Goal: Information Seeking & Learning: Learn about a topic

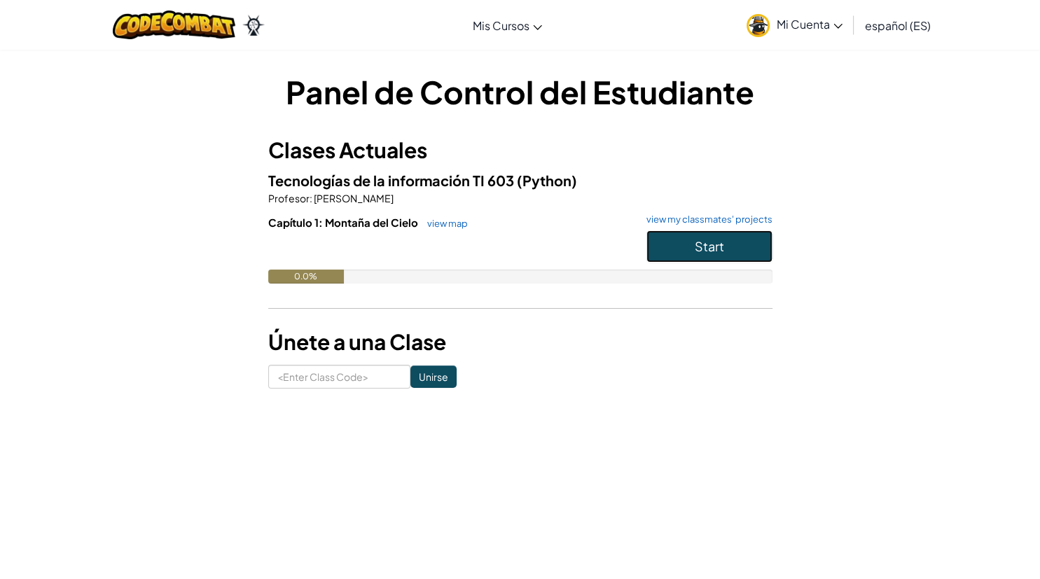
click at [725, 248] on button "Start" at bounding box center [709, 246] width 126 height 32
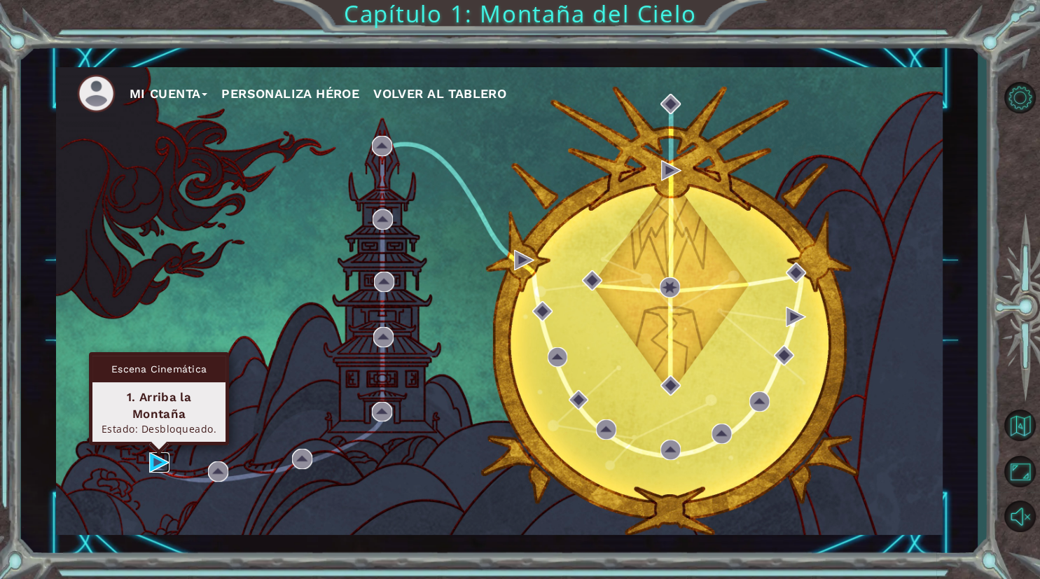
click at [162, 459] on img at bounding box center [159, 462] width 20 height 20
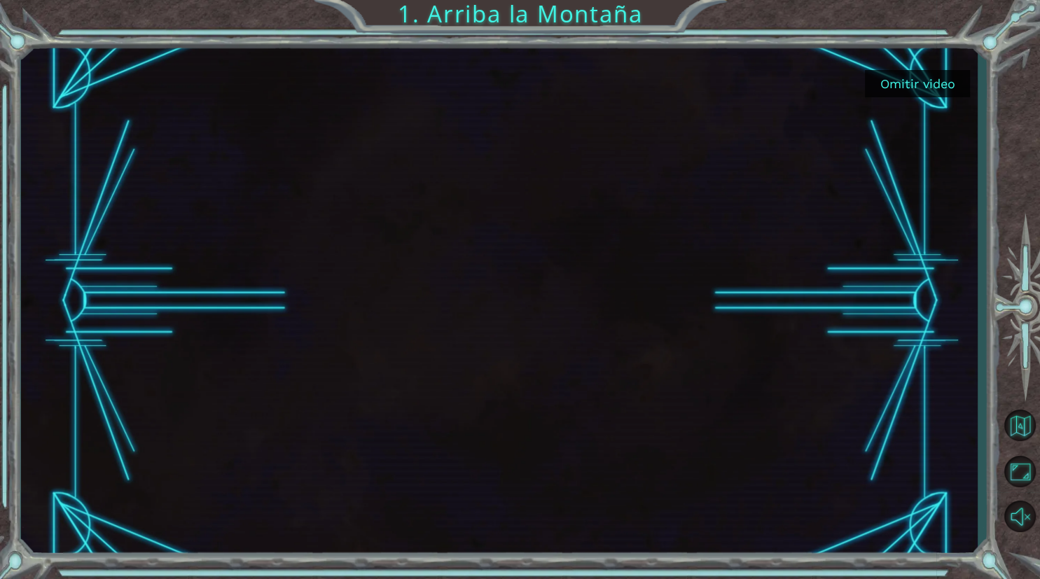
click at [908, 76] on button "Omitir video" at bounding box center [917, 83] width 105 height 27
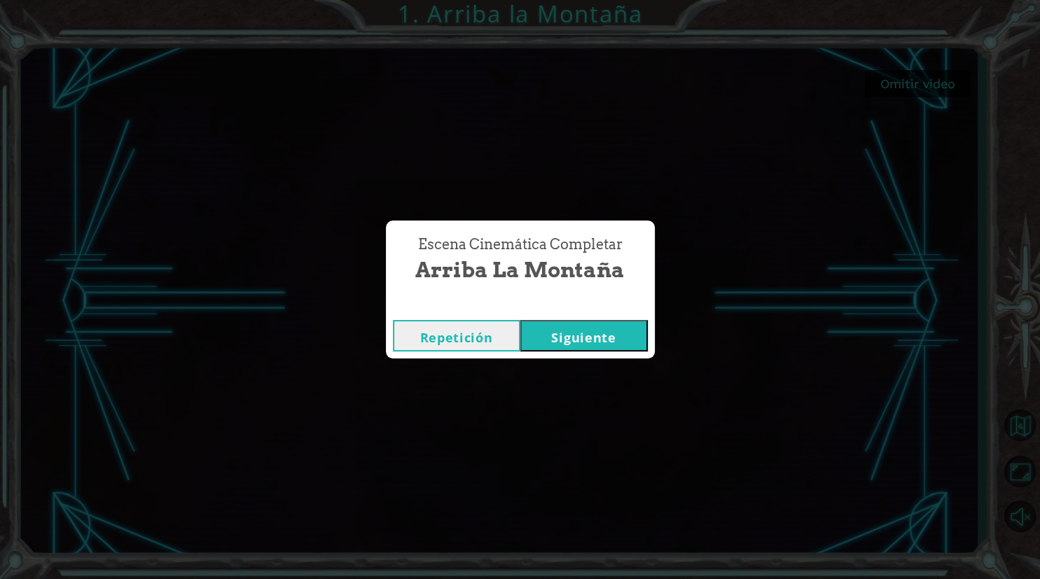
click at [542, 346] on button "Siguiente" at bounding box center [583, 336] width 127 height 32
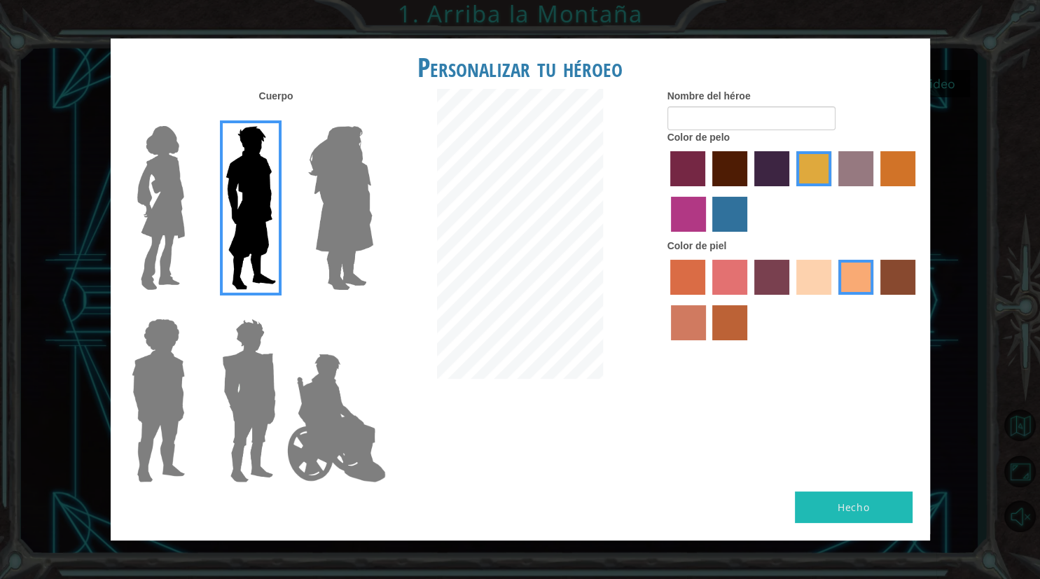
click at [739, 176] on label "maroon hair color" at bounding box center [729, 168] width 35 height 35
click at [707, 191] on input "maroon hair color" at bounding box center [707, 191] width 0 height 0
click at [339, 242] on img at bounding box center [341, 207] width 76 height 175
click at [373, 117] on input "Hero Amethyst" at bounding box center [373, 117] width 0 height 0
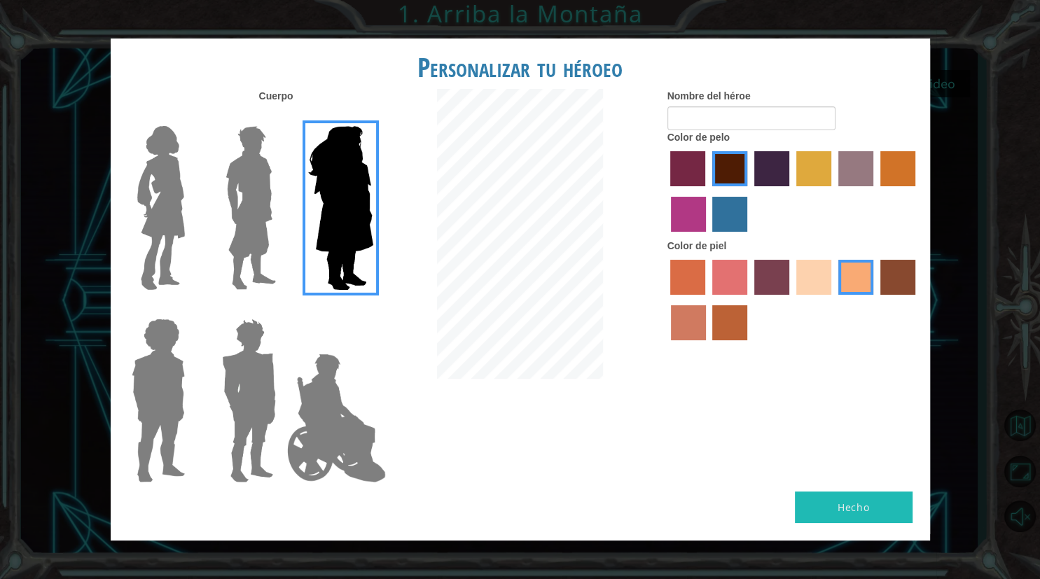
click at [185, 234] on img at bounding box center [161, 207] width 59 height 175
click at [190, 117] on input "Hero Connie" at bounding box center [190, 117] width 0 height 0
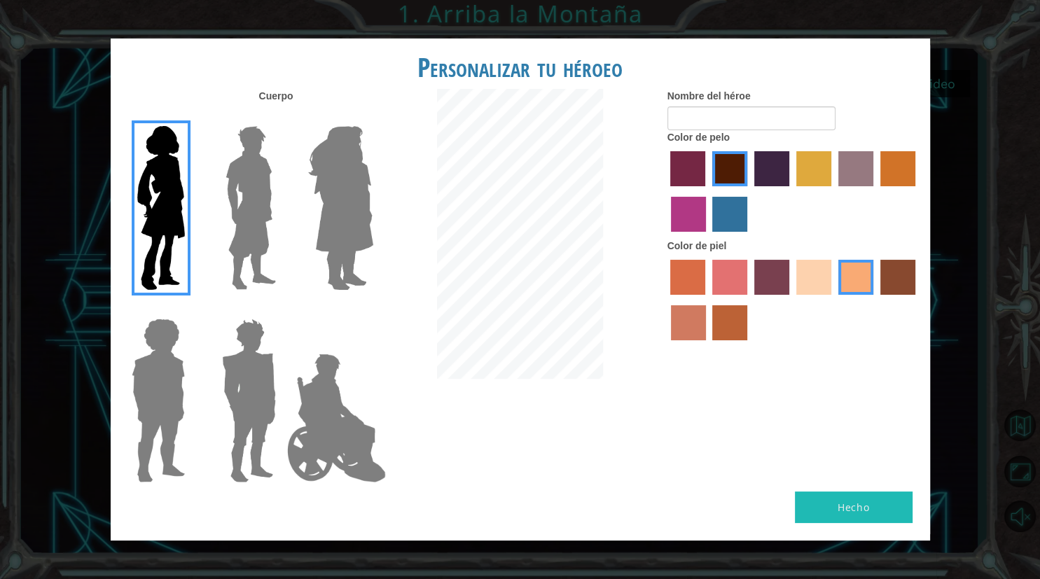
click at [169, 344] on img at bounding box center [158, 400] width 64 height 175
click at [190, 310] on input "Hero Steven" at bounding box center [190, 310] width 0 height 0
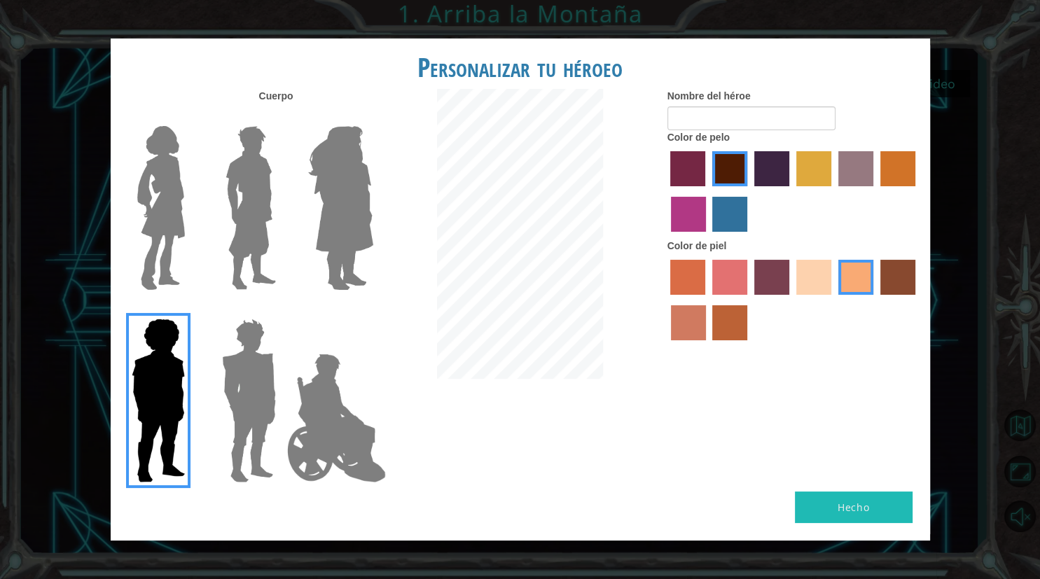
click at [141, 230] on img at bounding box center [161, 207] width 59 height 175
click at [190, 117] on input "Hero Connie" at bounding box center [190, 117] width 0 height 0
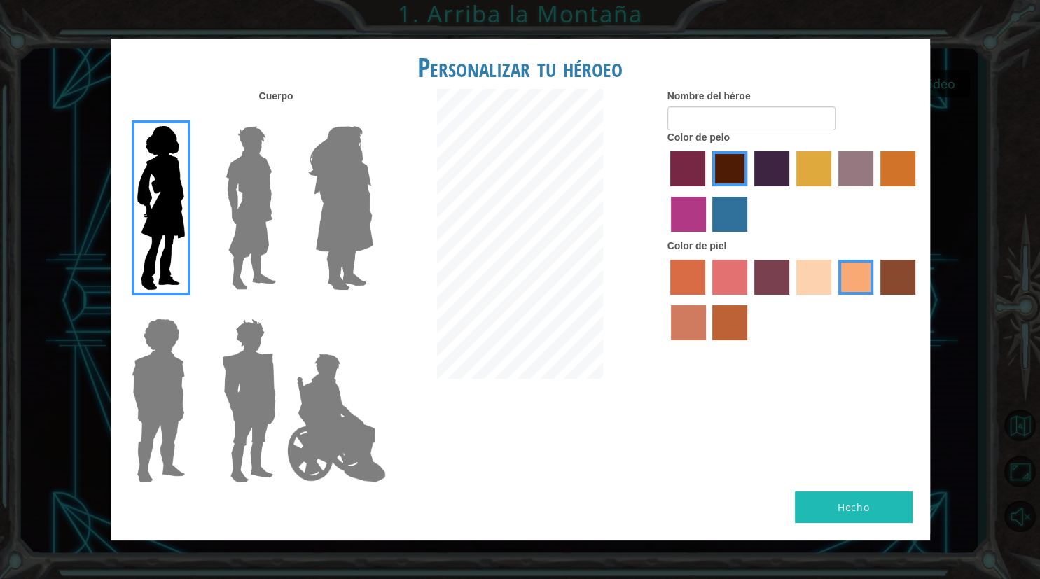
click at [812, 295] on label "sandy beach skin color" at bounding box center [813, 277] width 35 height 35
click at [791, 300] on input "sandy beach skin color" at bounding box center [791, 300] width 0 height 0
click at [714, 225] on label "lachmara hair color" at bounding box center [729, 214] width 35 height 35
click at [708, 237] on input "lachmara hair color" at bounding box center [708, 237] width 0 height 0
click at [683, 219] on label "medium red violet hair color" at bounding box center [688, 214] width 35 height 35
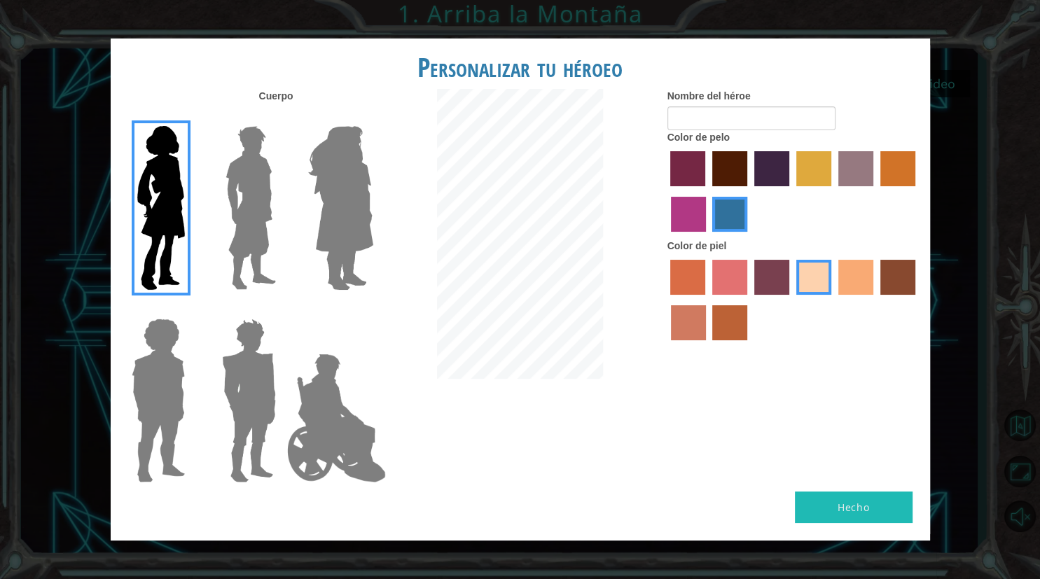
click at [917, 191] on input "medium red violet hair color" at bounding box center [917, 191] width 0 height 0
click at [723, 186] on label "maroon hair color" at bounding box center [729, 168] width 35 height 35
click at [707, 191] on input "maroon hair color" at bounding box center [707, 191] width 0 height 0
click at [746, 186] on label "maroon hair color" at bounding box center [729, 168] width 35 height 35
click at [707, 191] on input "maroon hair color" at bounding box center [707, 191] width 0 height 0
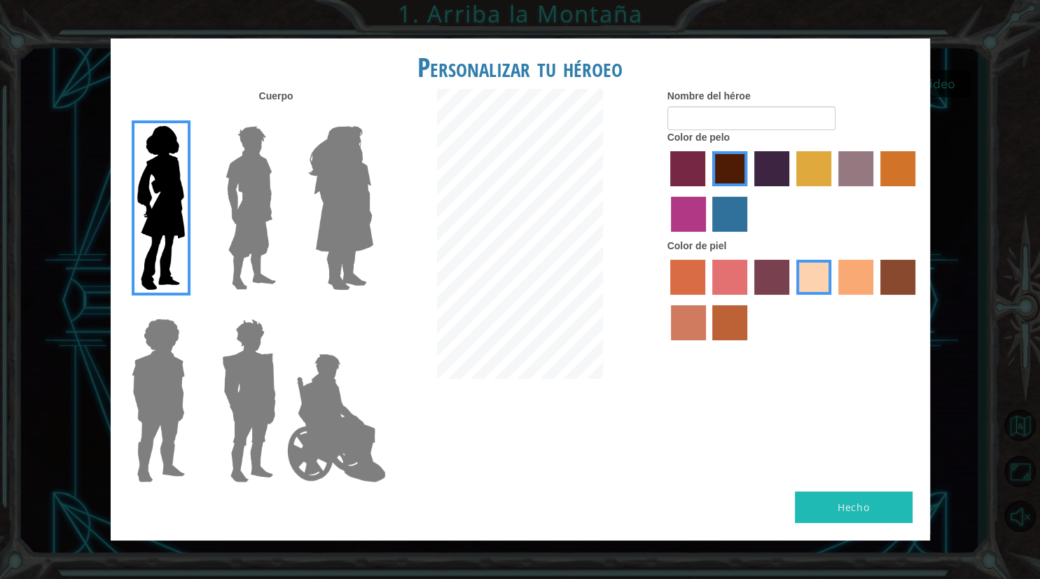
click at [763, 180] on label "hot purple hair color" at bounding box center [771, 168] width 35 height 35
click at [749, 191] on input "hot purple hair color" at bounding box center [749, 191] width 0 height 0
click at [851, 184] on label "bazaar hair color" at bounding box center [855, 168] width 35 height 35
click at [833, 191] on input "bazaar hair color" at bounding box center [833, 191] width 0 height 0
click at [732, 169] on label "maroon hair color" at bounding box center [729, 168] width 35 height 35
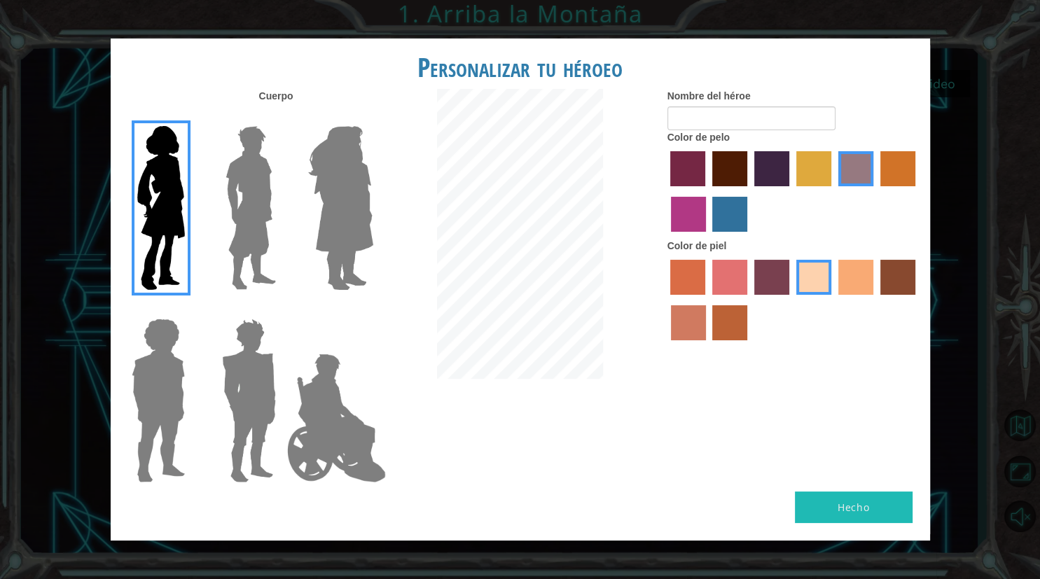
click at [707, 191] on input "maroon hair color" at bounding box center [707, 191] width 0 height 0
click at [743, 130] on input "Nombre del héroe" at bounding box center [751, 118] width 168 height 24
type input "[PERSON_NAME]"
click at [835, 492] on button "Hecho" at bounding box center [854, 508] width 118 height 32
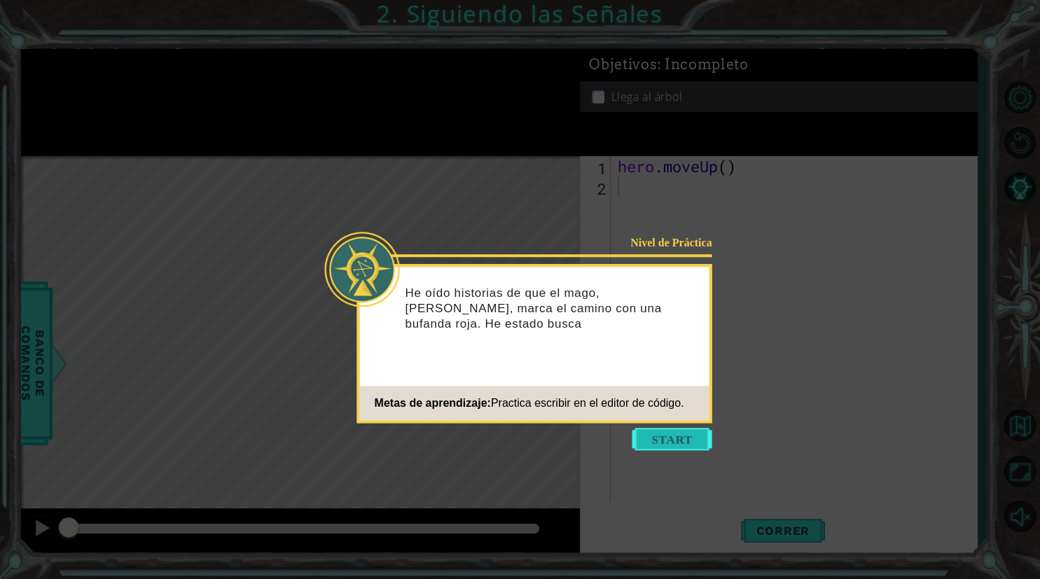
click at [676, 436] on button "Start" at bounding box center [672, 439] width 80 height 22
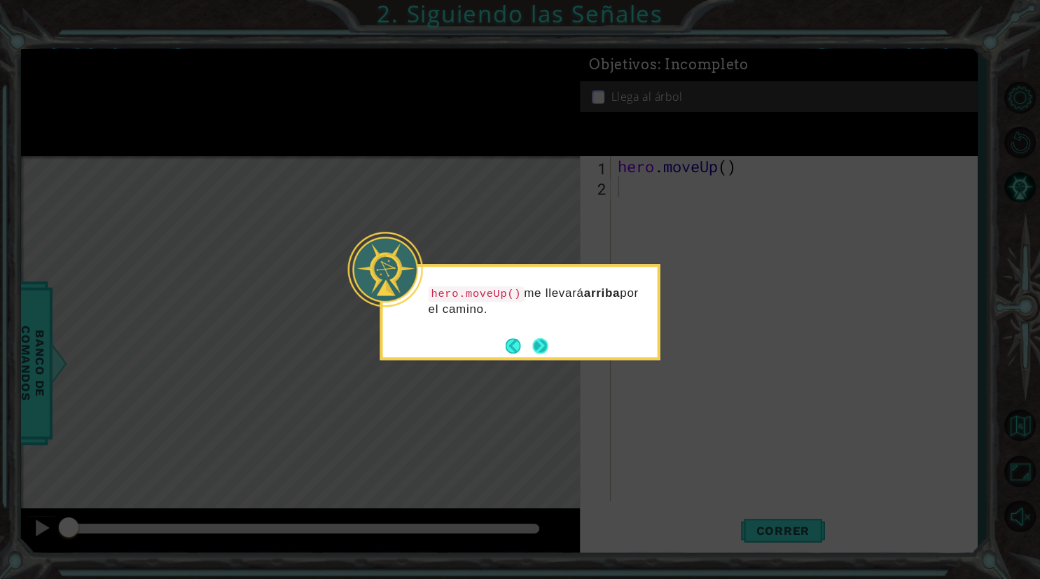
click at [543, 349] on button "Next" at bounding box center [539, 345] width 15 height 15
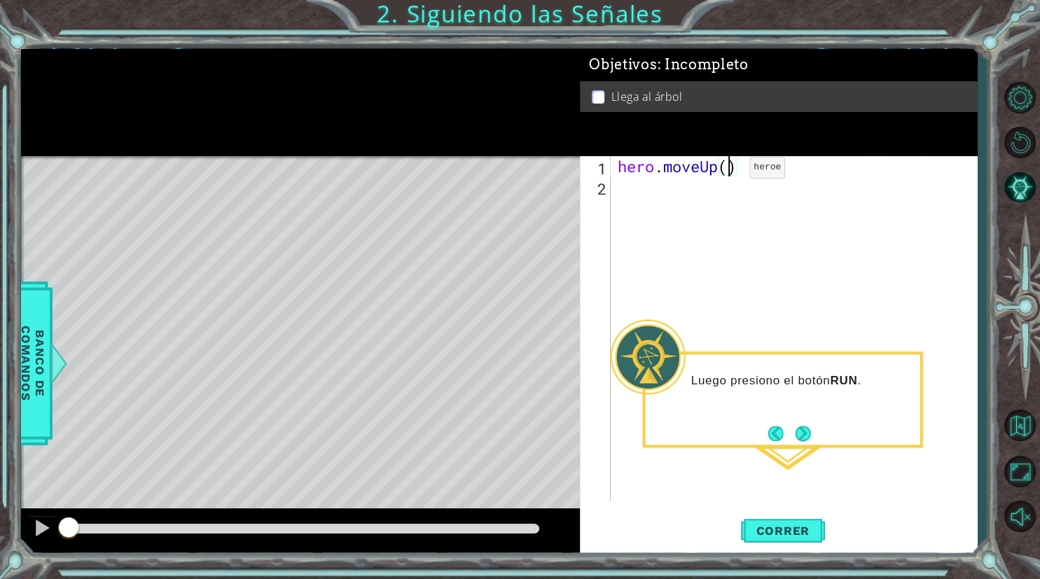
click at [728, 171] on div "hero . moveUp ( )" at bounding box center [798, 349] width 366 height 386
type textarea "hero.moveUp(2)"
click at [779, 524] on span "Correr" at bounding box center [783, 531] width 82 height 14
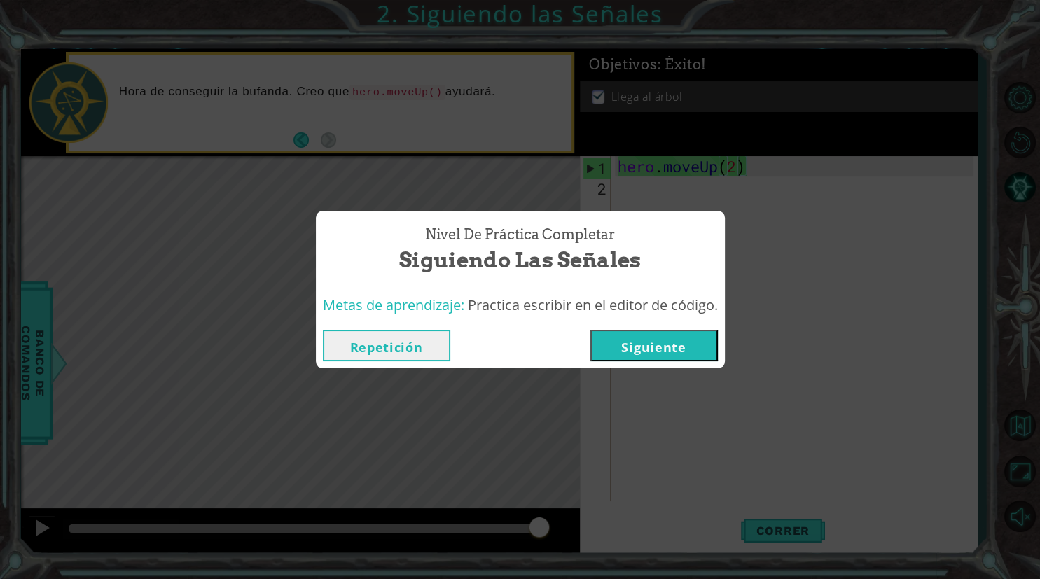
click at [409, 345] on button "Repetición" at bounding box center [386, 346] width 127 height 32
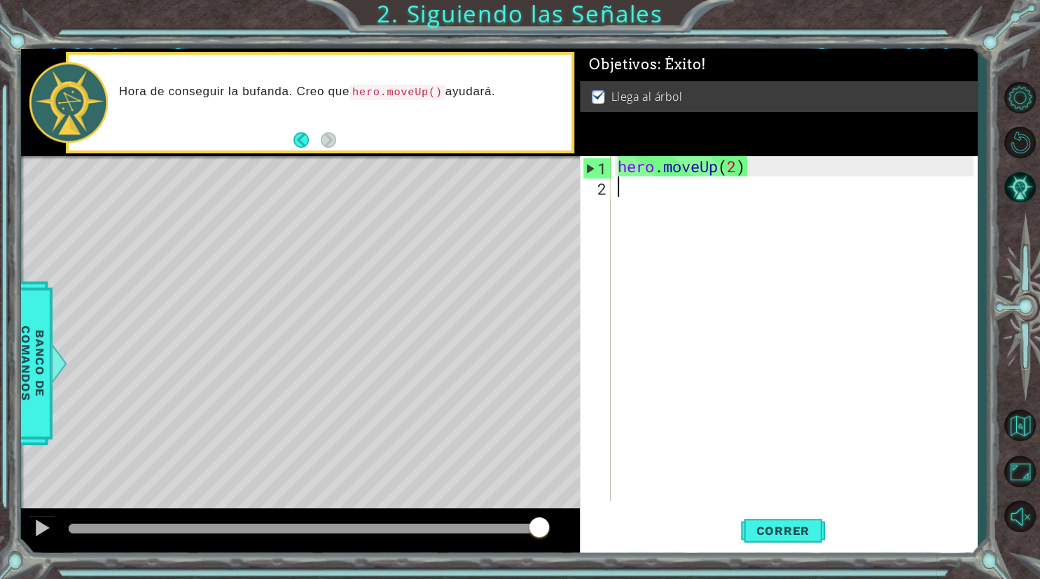
click at [636, 365] on div "hero . moveUp ( 2 )" at bounding box center [798, 349] width 366 height 386
click at [293, 140] on footer at bounding box center [314, 140] width 43 height 21
click at [304, 139] on button "Back" at bounding box center [306, 139] width 27 height 15
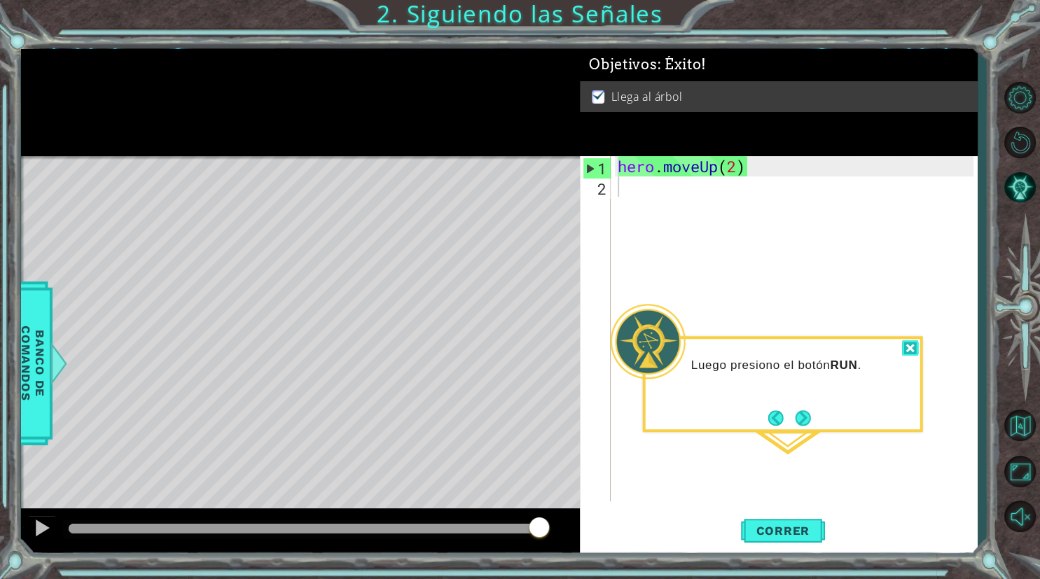
click at [909, 352] on div at bounding box center [910, 348] width 17 height 16
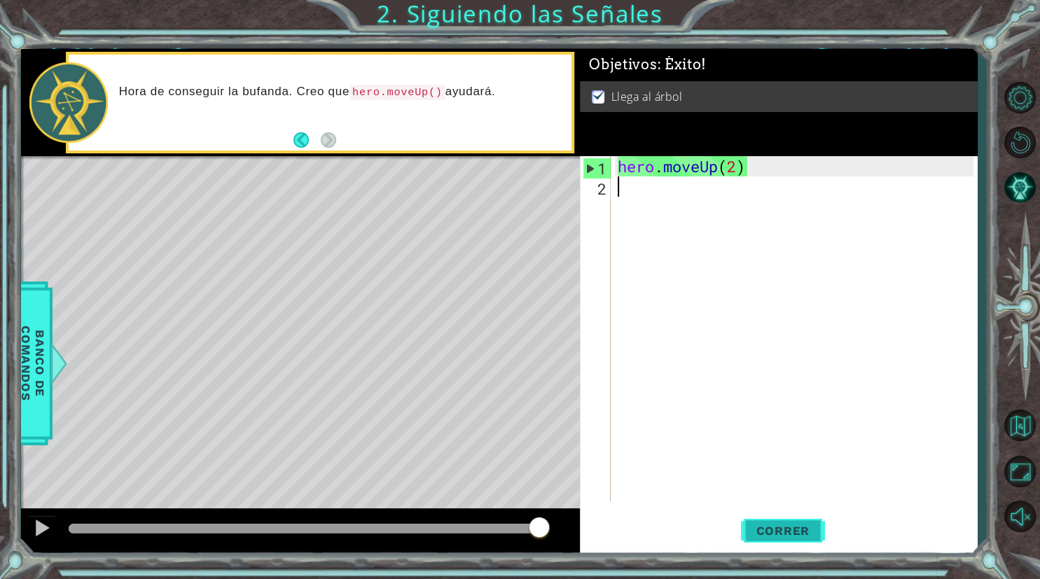
click at [752, 522] on button "Correr" at bounding box center [783, 531] width 84 height 40
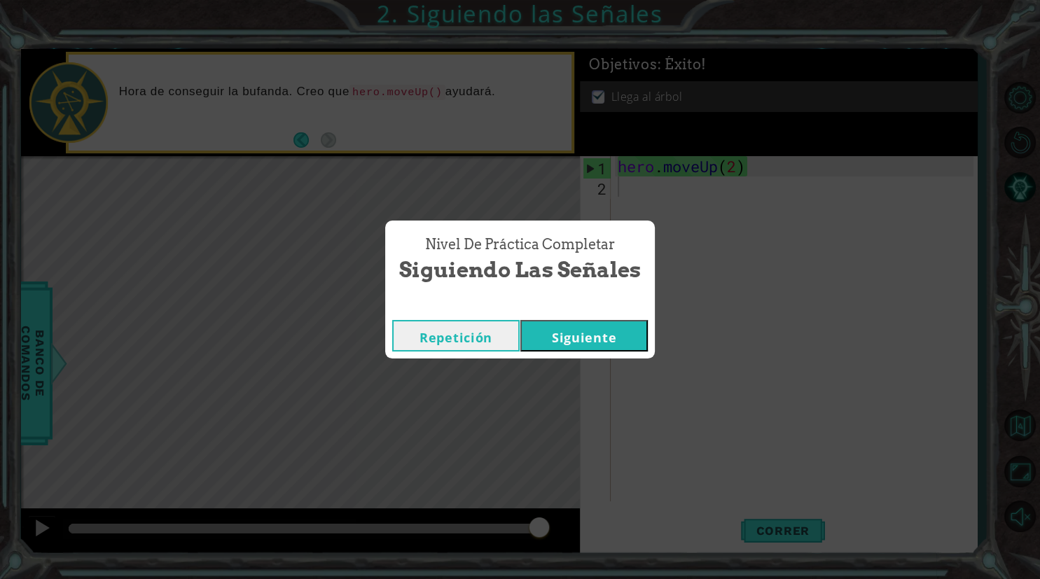
click at [563, 338] on button "Siguiente" at bounding box center [583, 336] width 127 height 32
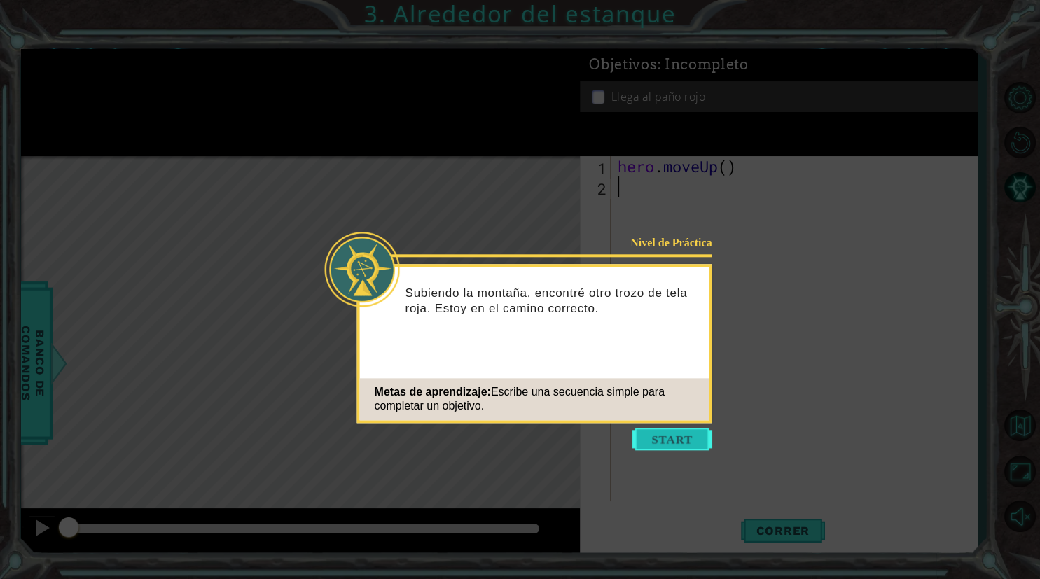
click at [679, 437] on button "Start" at bounding box center [672, 439] width 80 height 22
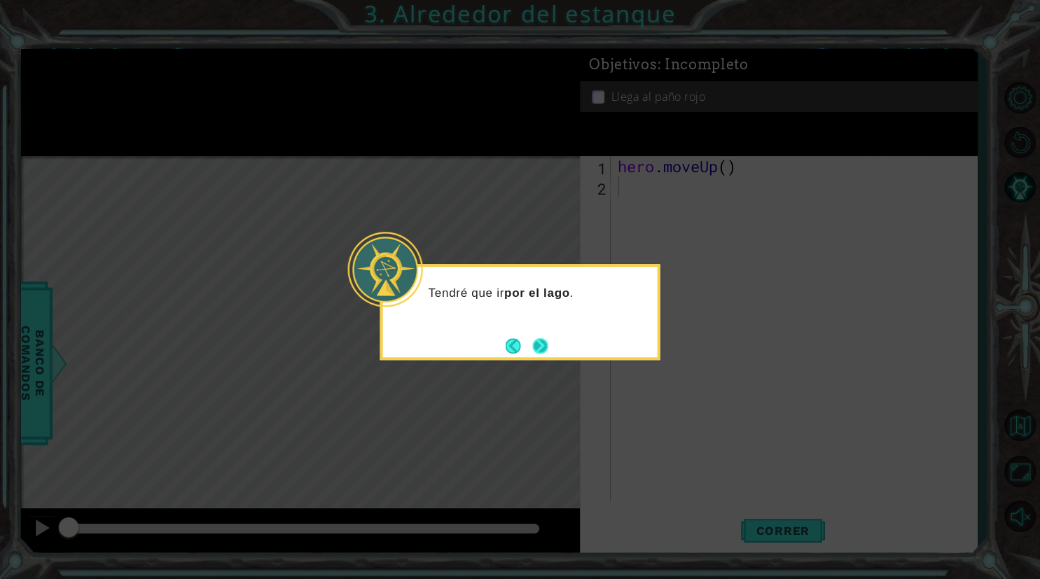
click at [536, 348] on button "Next" at bounding box center [539, 345] width 15 height 15
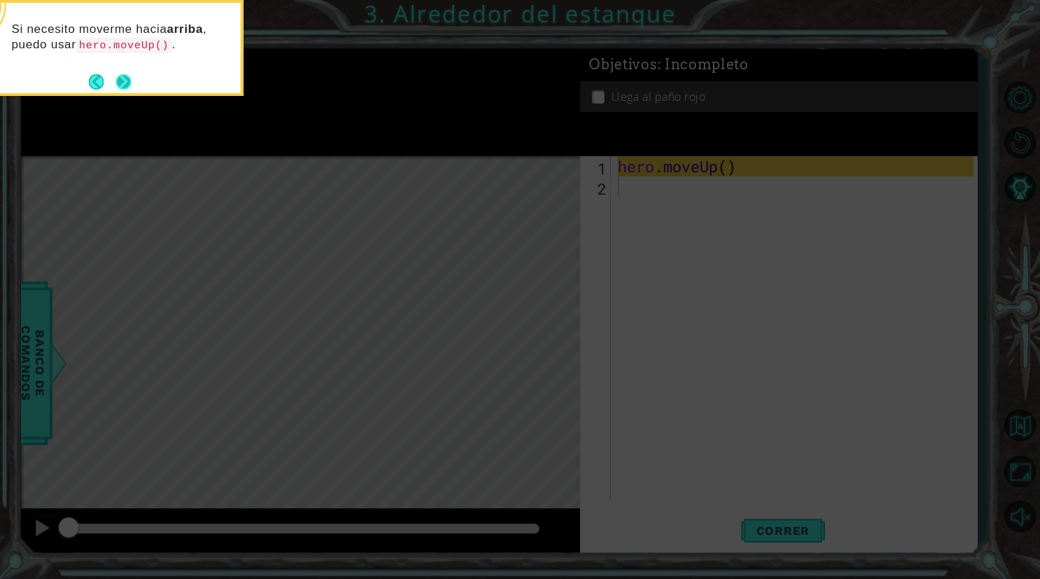
click at [116, 83] on button "Next" at bounding box center [123, 81] width 15 height 15
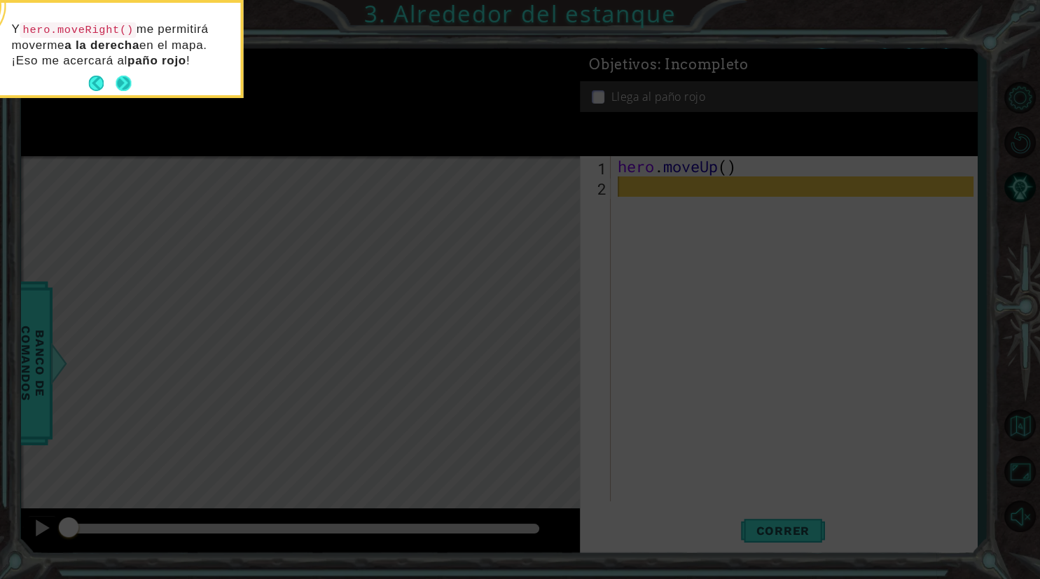
click at [123, 80] on button "Next" at bounding box center [123, 83] width 15 height 15
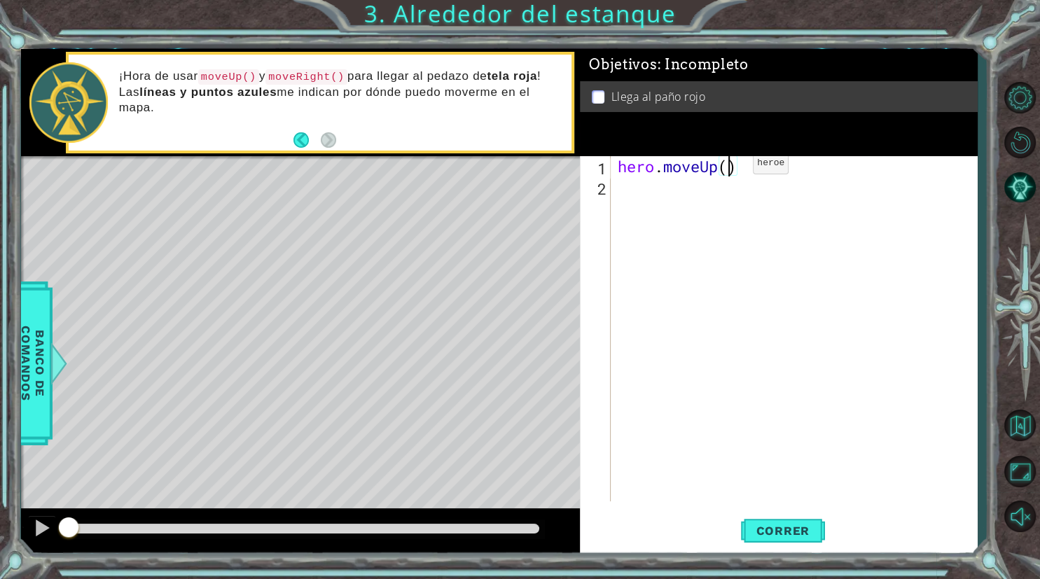
click at [732, 167] on div "hero . moveUp ( )" at bounding box center [798, 349] width 366 height 386
type textarea "hero.moveUp(2)"
click at [630, 183] on div "hero . moveUp ( 2 )" at bounding box center [798, 349] width 366 height 386
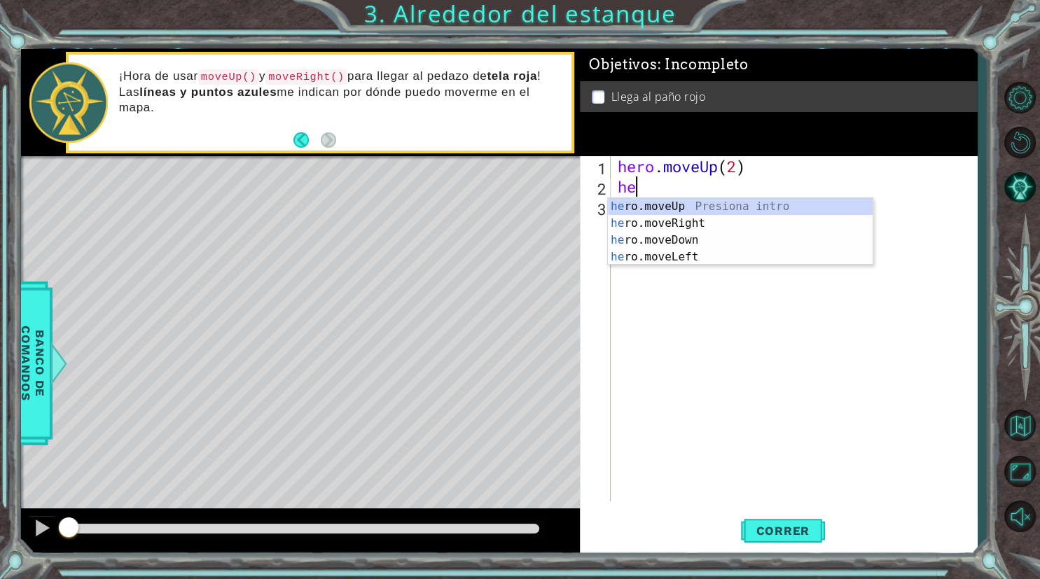
scroll to position [0, 1]
type textarea "hero"
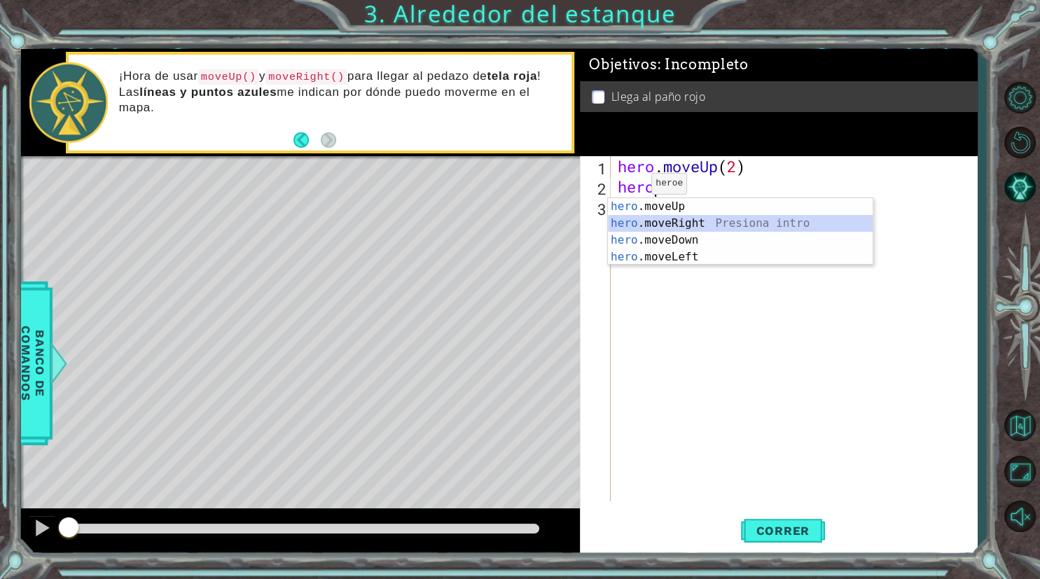
click at [676, 228] on div "hero .moveUp Presiona intro hero .moveRight Presiona intro hero .moveDown Presi…" at bounding box center [740, 248] width 265 height 101
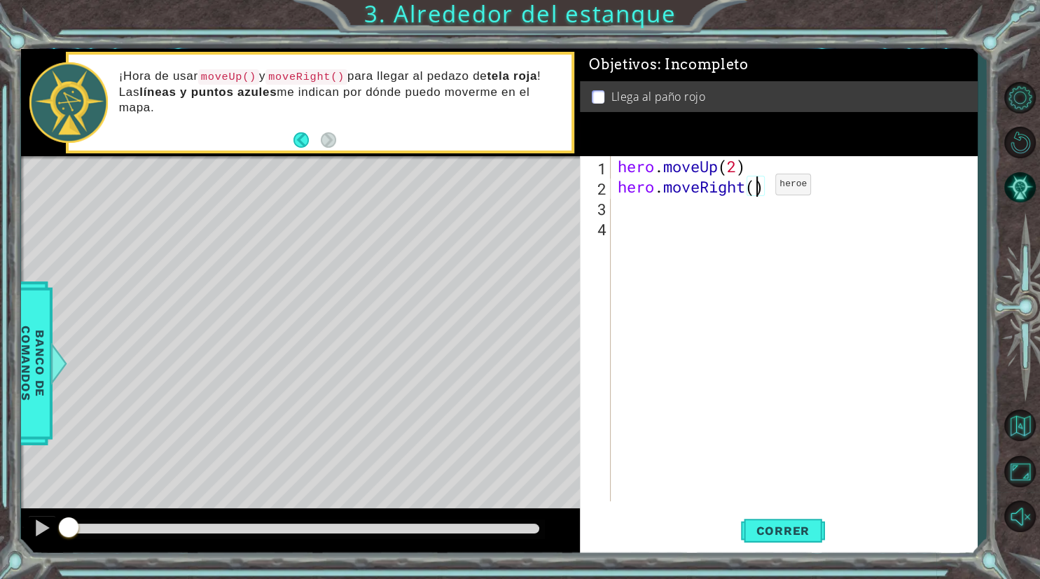
click at [754, 188] on div "hero . moveUp ( 2 ) hero . moveRight ( )" at bounding box center [798, 349] width 366 height 386
type textarea "hero.moveRight()"
click at [699, 207] on div "hero . moveUp ( 2 ) hero . moveRight ( )" at bounding box center [798, 349] width 366 height 386
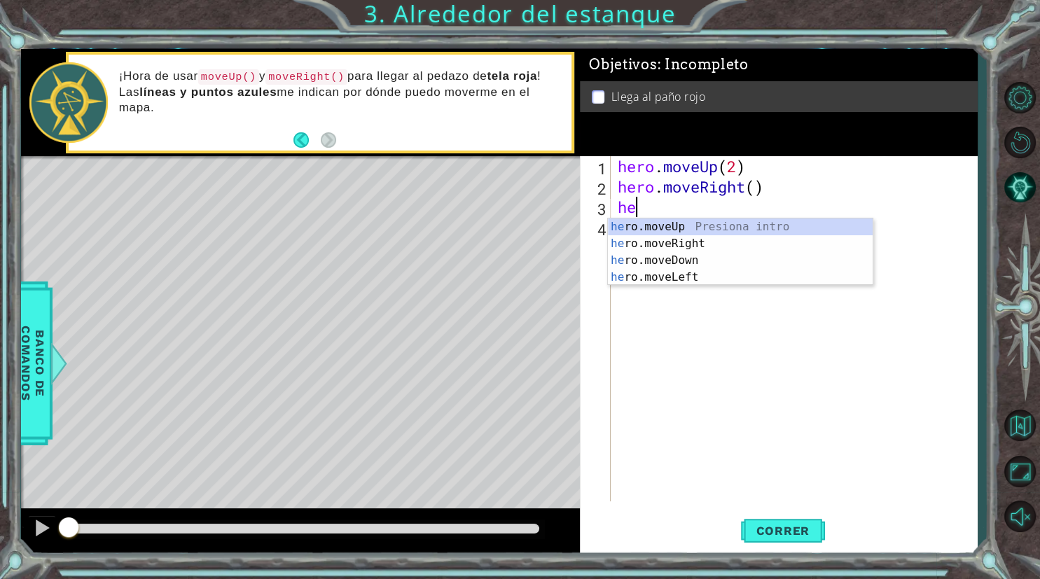
scroll to position [0, 0]
type textarea "hero"
click at [690, 228] on div "hero .moveUp Presiona intro hero .moveRight Presiona intro hero .moveDown Presi…" at bounding box center [740, 268] width 265 height 101
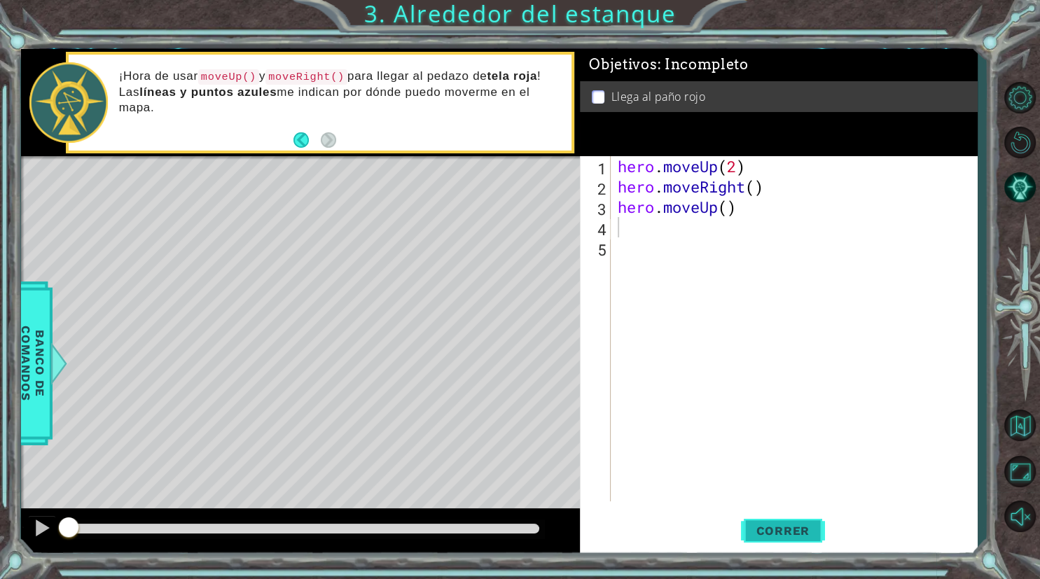
click at [805, 533] on span "Correr" at bounding box center [783, 531] width 82 height 14
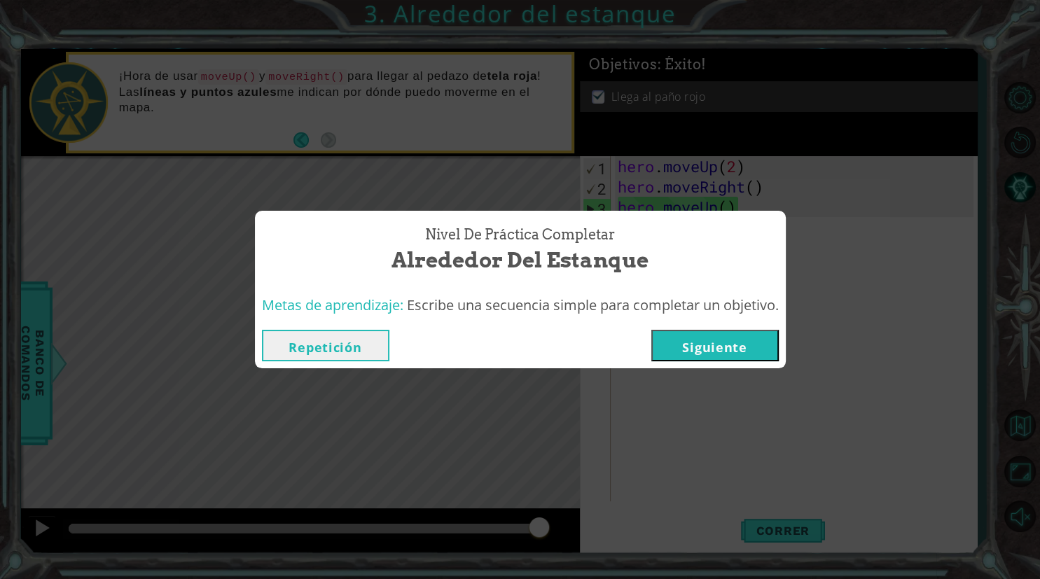
click at [349, 342] on button "Repetición" at bounding box center [325, 346] width 127 height 32
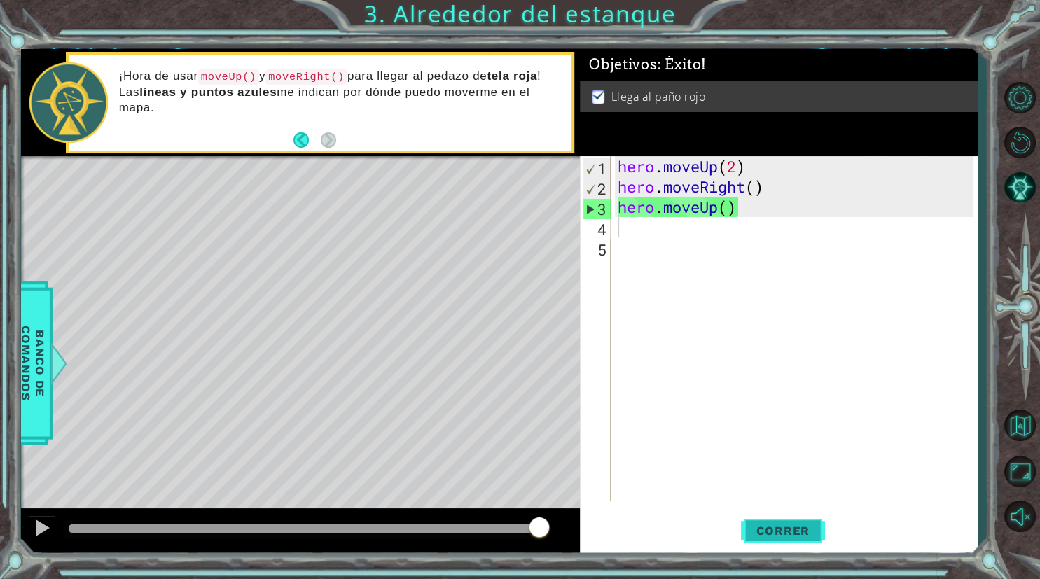
click at [749, 522] on button "Correr" at bounding box center [783, 531] width 84 height 40
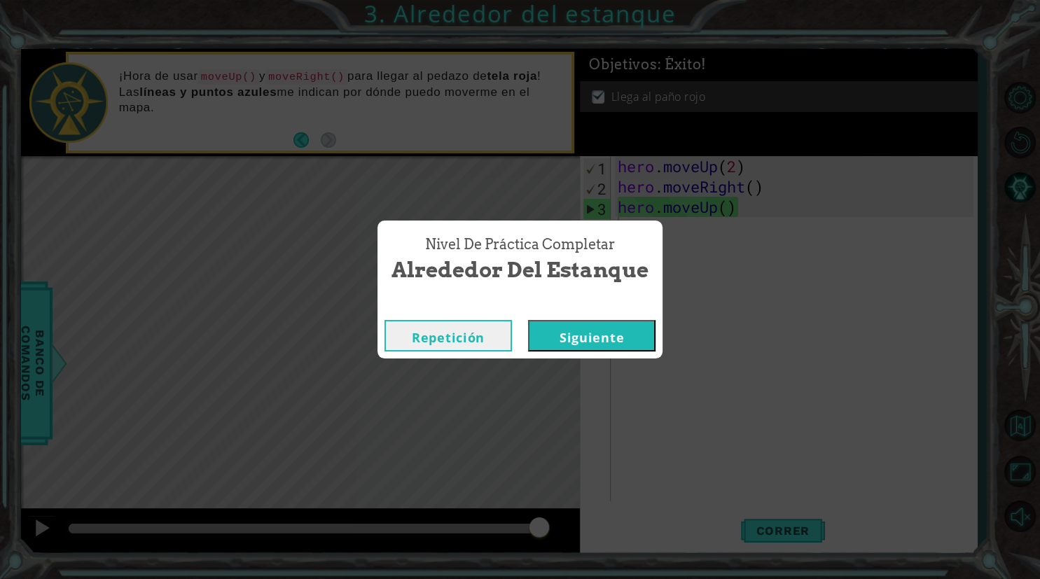
click at [578, 346] on button "Siguiente" at bounding box center [591, 336] width 127 height 32
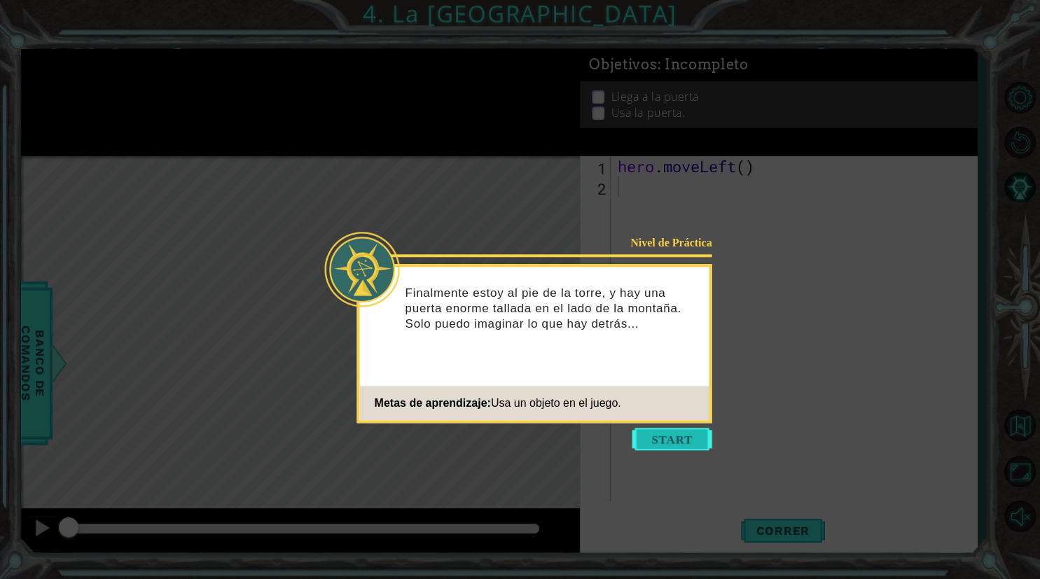
click at [683, 439] on button "Start" at bounding box center [672, 439] width 80 height 22
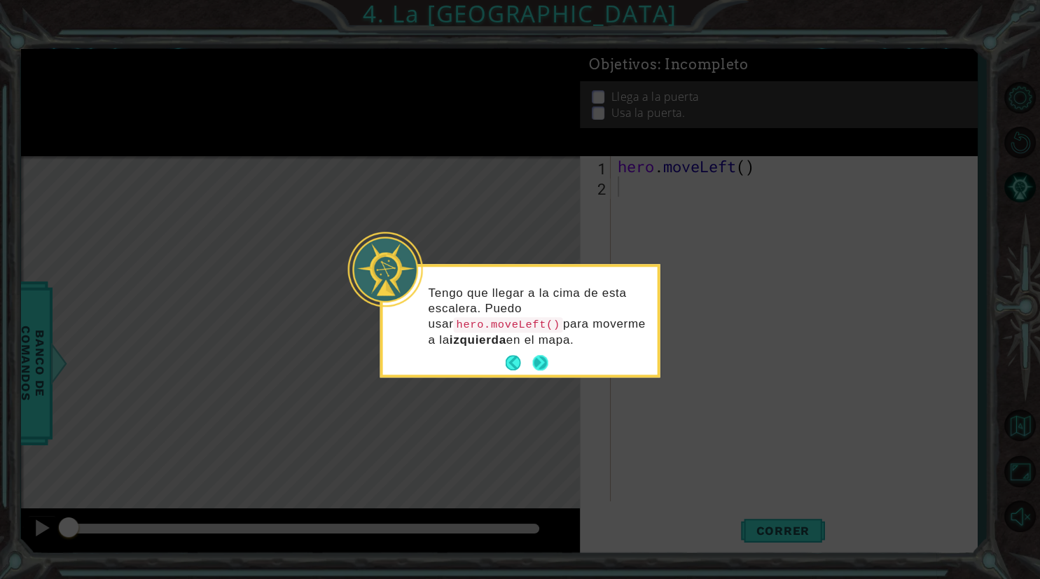
click at [539, 362] on button "Next" at bounding box center [540, 363] width 16 height 16
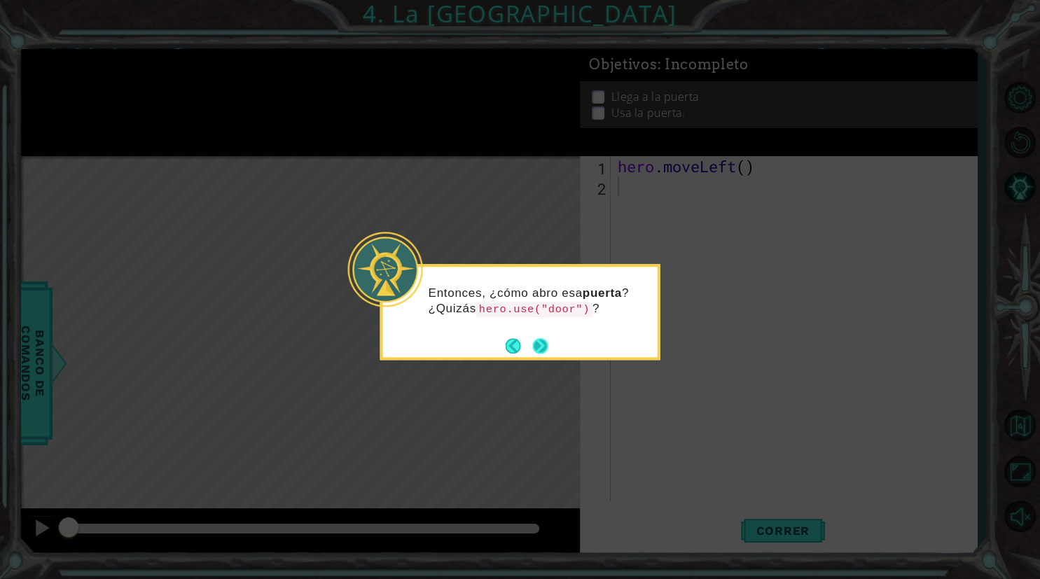
click at [540, 347] on button "Next" at bounding box center [540, 346] width 26 height 26
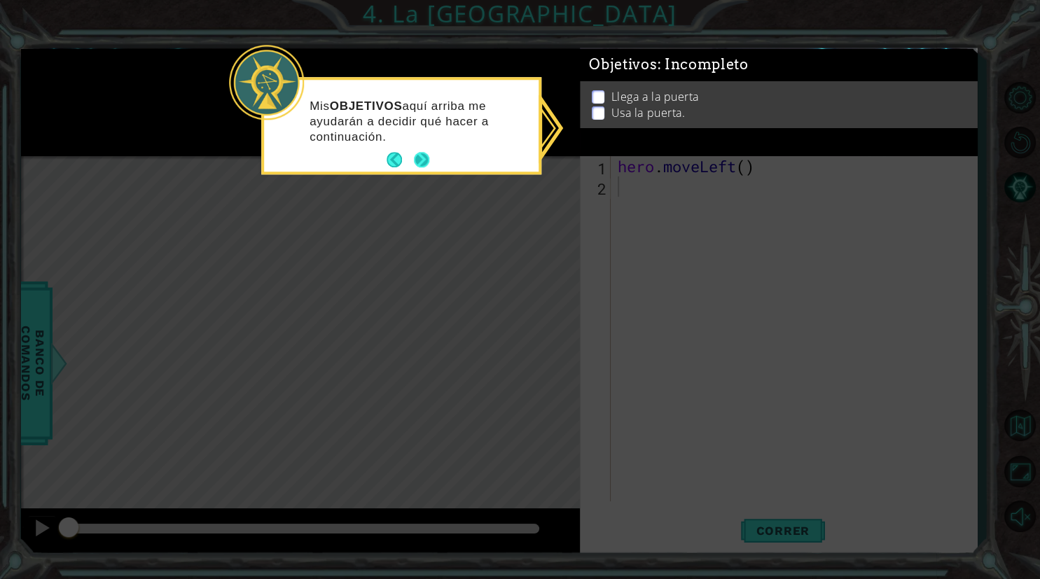
click at [421, 161] on button "Next" at bounding box center [422, 160] width 16 height 16
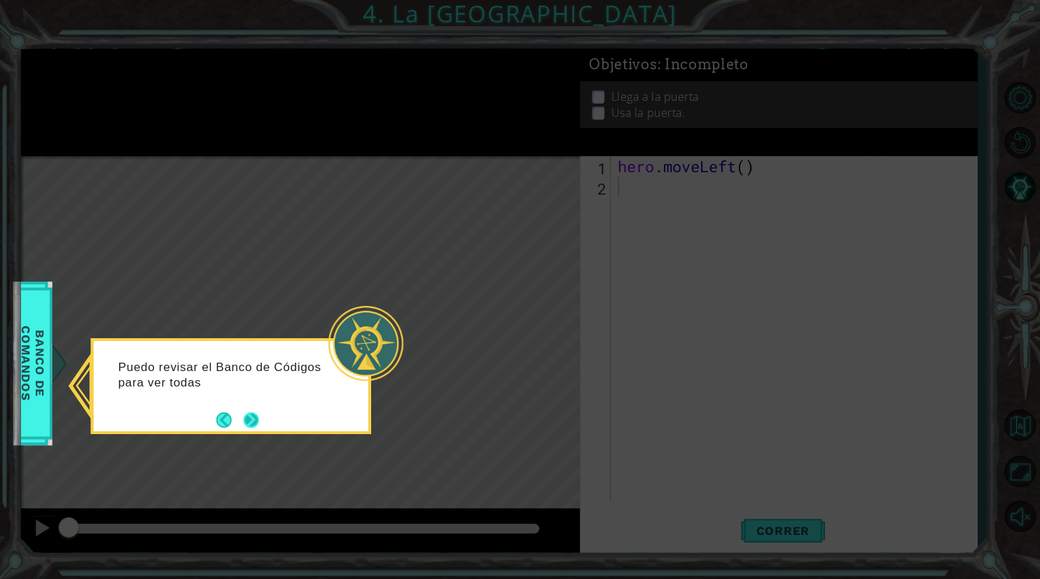
click at [262, 421] on div "Puedo revisar el Banco de Códigos para ver todas" at bounding box center [231, 386] width 280 height 96
click at [259, 419] on button "Next" at bounding box center [251, 420] width 21 height 21
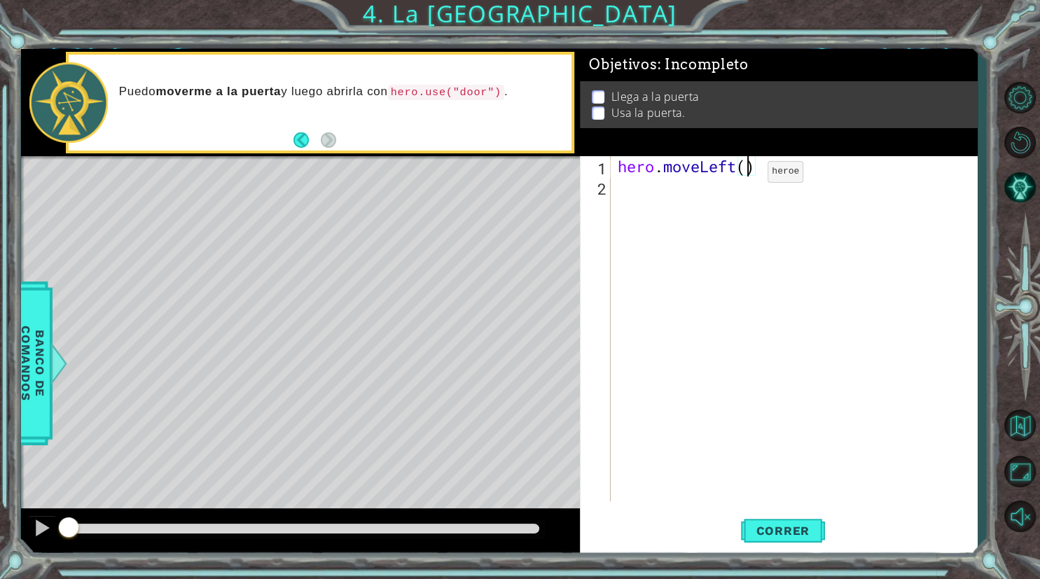
click at [746, 175] on div "hero . moveLeft ( )" at bounding box center [798, 349] width 366 height 386
type textarea "hero.moveLeft(2)"
click at [683, 197] on div "hero . moveLeft ( 2 )" at bounding box center [798, 349] width 366 height 386
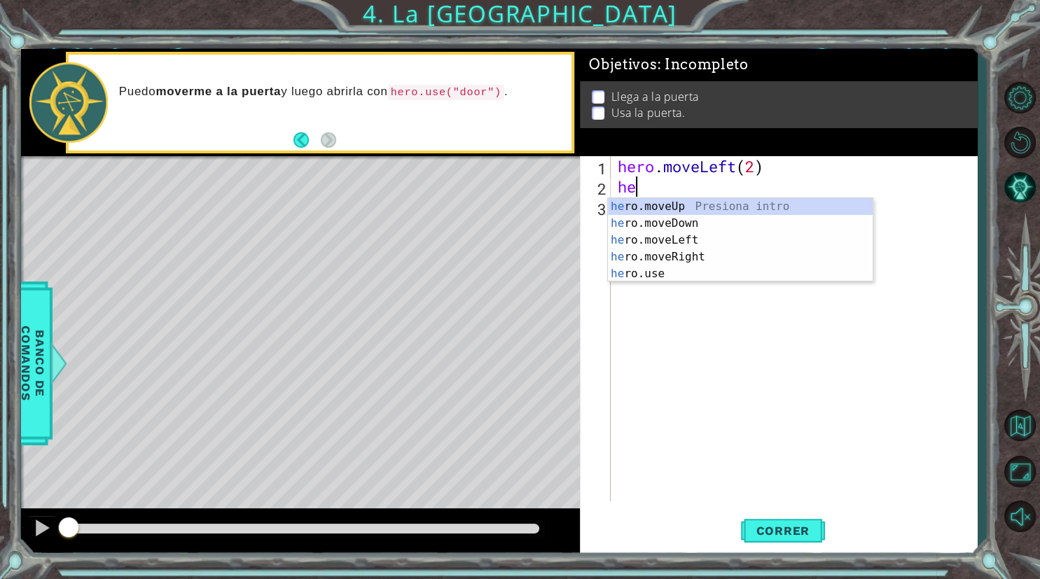
scroll to position [0, 0]
type textarea "hero"
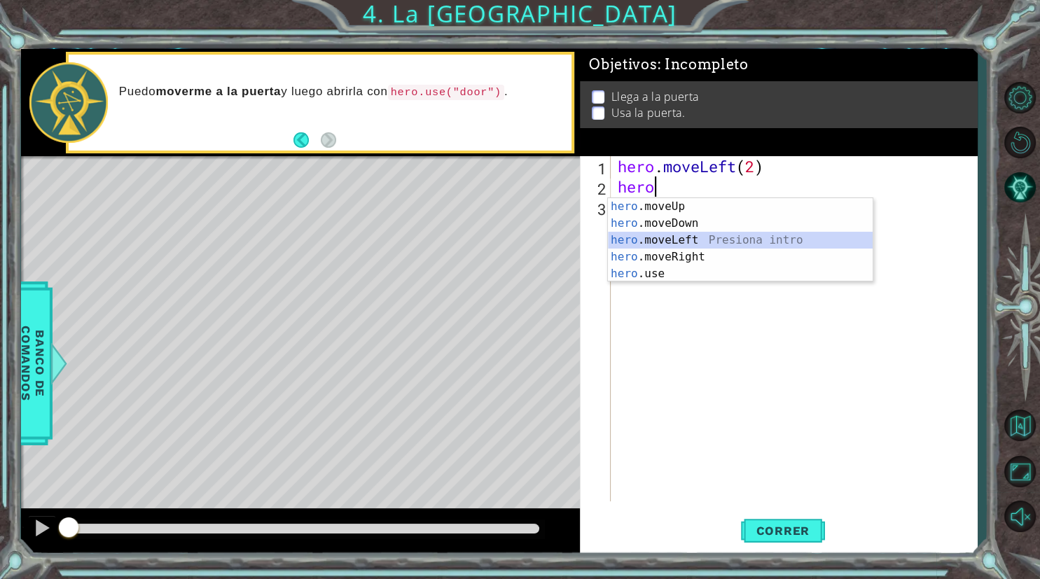
click at [679, 240] on div "hero .moveUp Presiona intro hero .moveDown Presiona intro hero .moveLeft Presio…" at bounding box center [740, 257] width 265 height 118
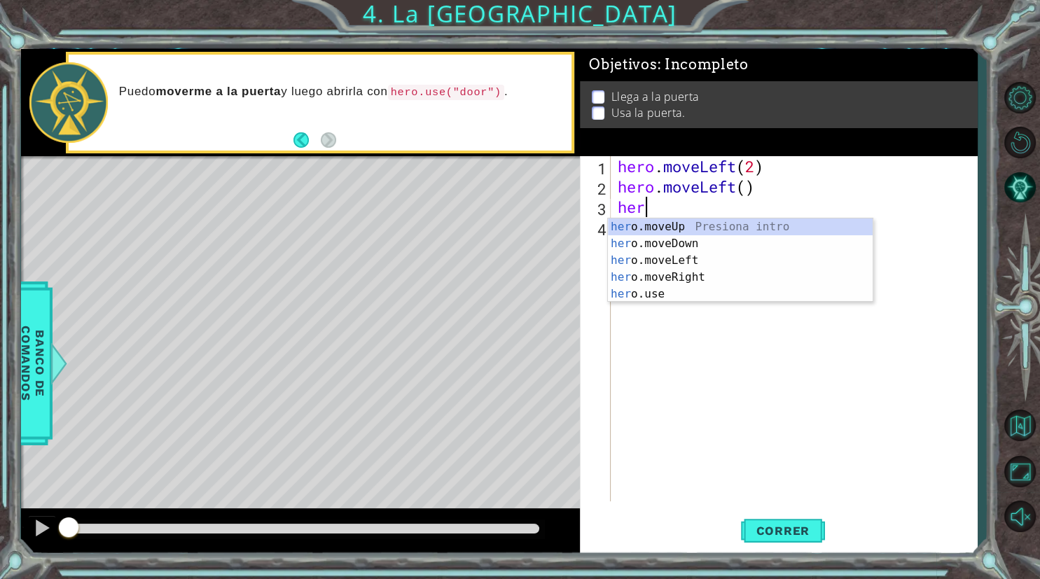
type textarea "hero"
click at [693, 229] on div "hero .moveUp Presiona intro hero .moveDown Presiona intro hero .moveLeft Presio…" at bounding box center [740, 277] width 265 height 118
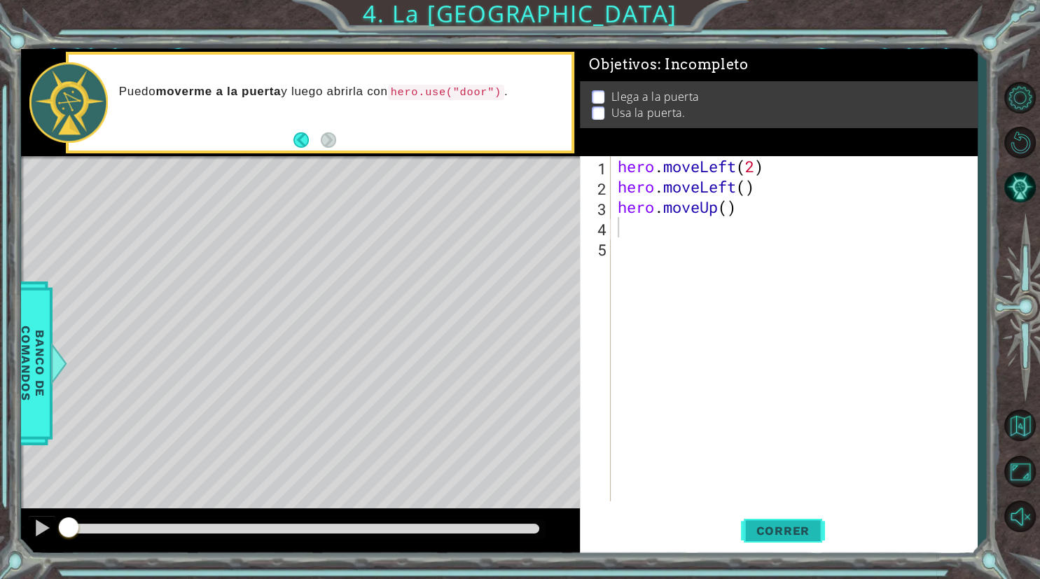
click at [786, 531] on span "Correr" at bounding box center [783, 531] width 82 height 14
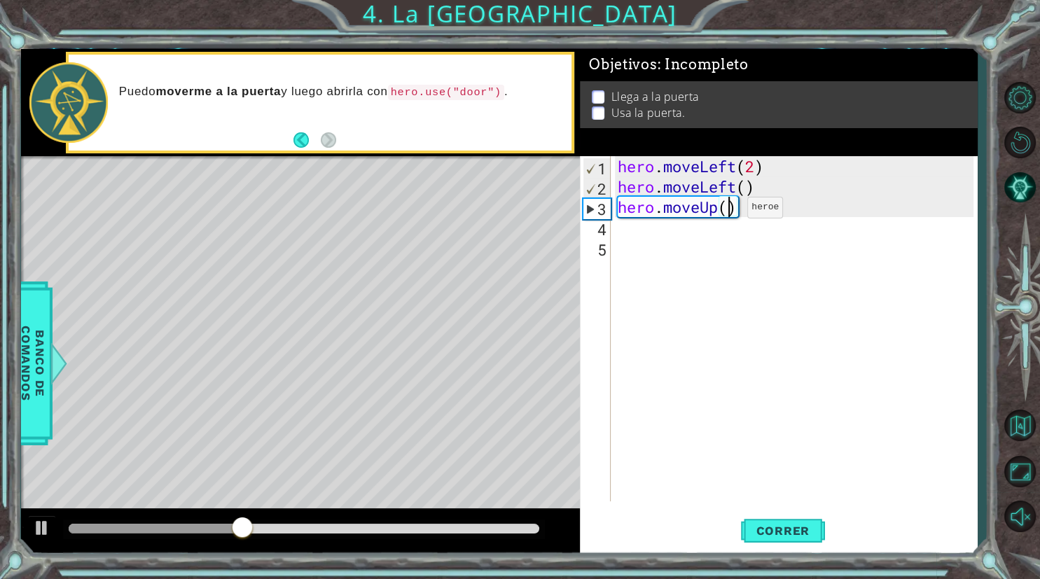
click at [726, 211] on div "hero . moveLeft ( 2 ) hero . moveLeft ( ) hero . moveUp ( )" at bounding box center [798, 349] width 366 height 386
click at [774, 529] on span "Correr" at bounding box center [783, 531] width 82 height 14
click at [737, 194] on div "hero . moveLeft ( 2 ) hero . moveLeft ( ) hero . moveUp ( 2 )" at bounding box center [798, 349] width 366 height 386
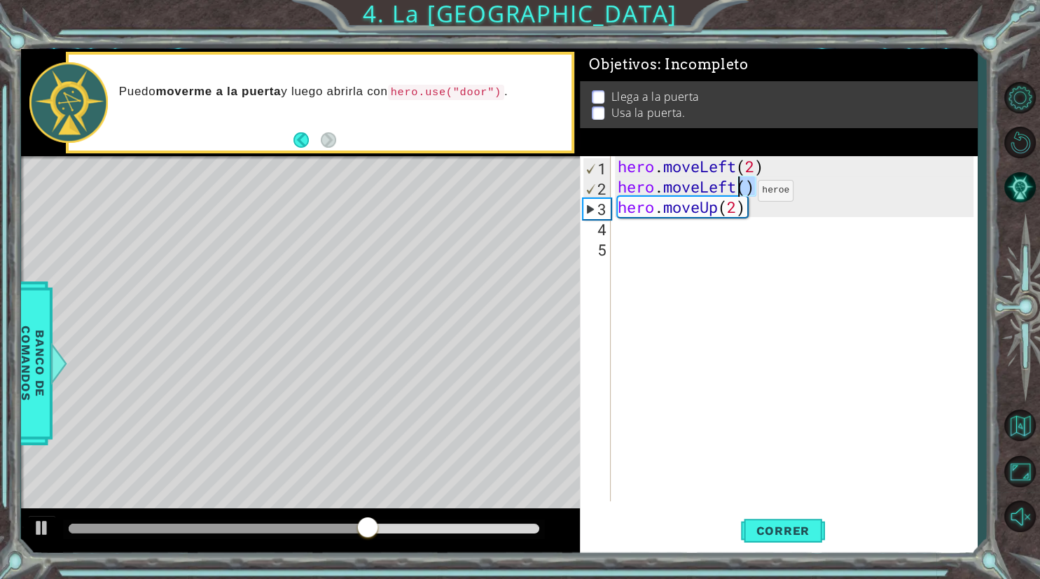
click at [737, 194] on div "hero . moveLeft ( 2 ) hero . moveLeft ( ) hero . moveUp ( 2 )" at bounding box center [794, 328] width 359 height 345
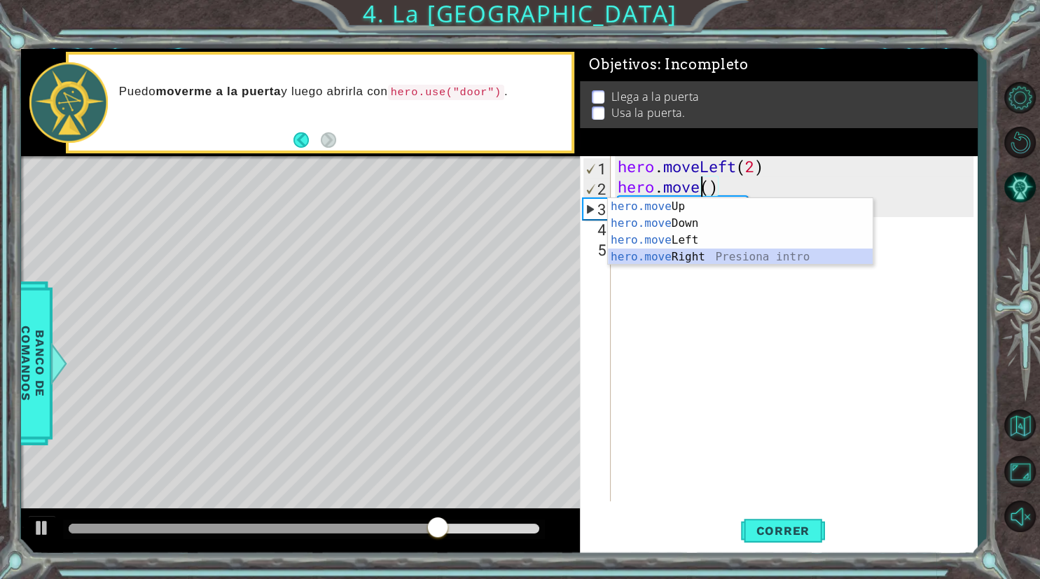
click at [681, 256] on div "hero.move Up Presiona intro hero.move Down Presiona intro hero.move Left Presio…" at bounding box center [740, 248] width 265 height 101
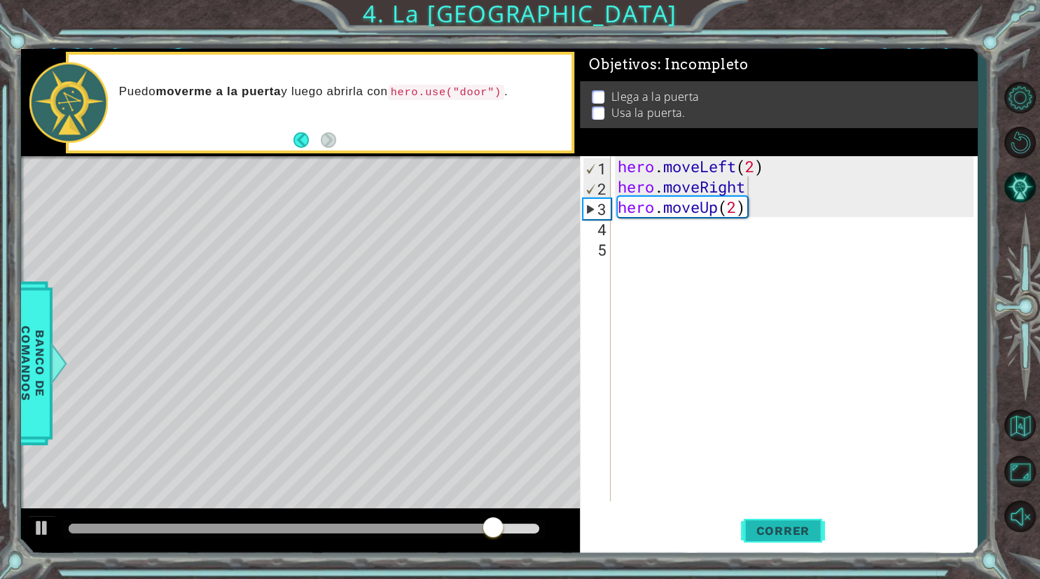
click at [758, 535] on span "Correr" at bounding box center [783, 531] width 82 height 14
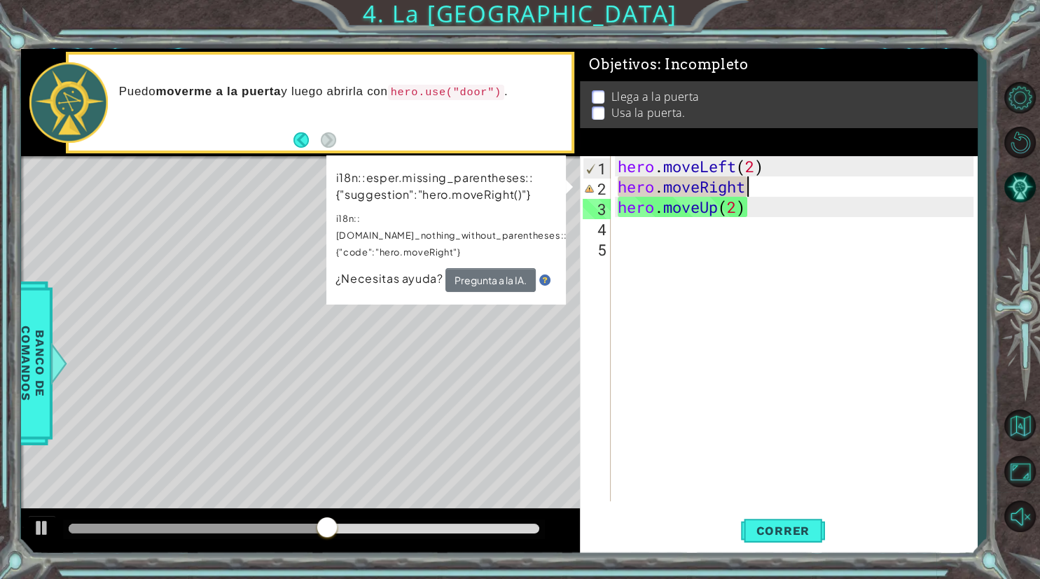
click at [760, 189] on div "hero . moveLeft ( 2 ) hero . moveRight hero . moveUp ( 2 )" at bounding box center [798, 349] width 366 height 386
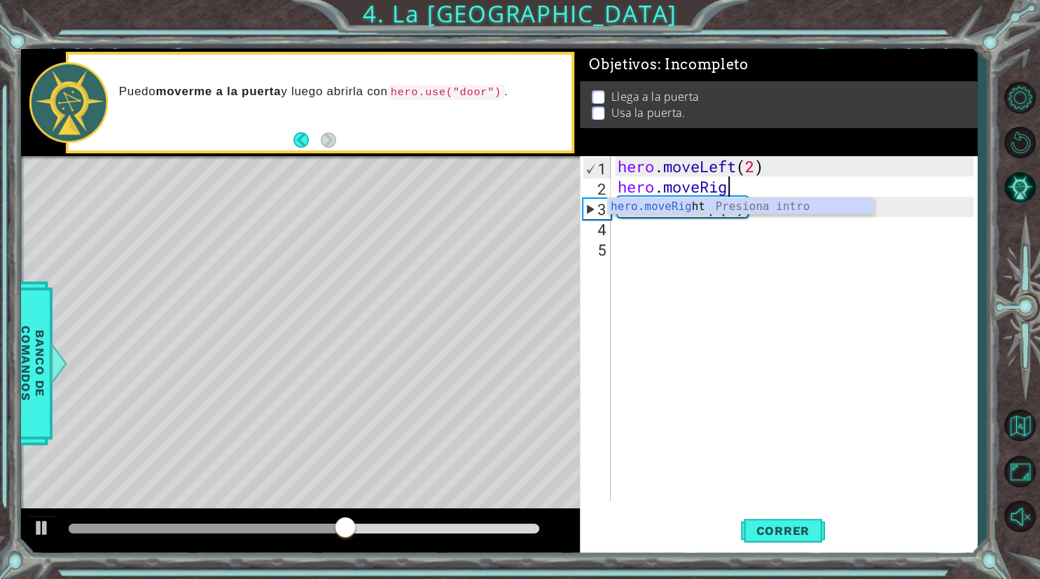
type textarea "hero.moveRi"
click at [747, 209] on div "hero.moveRi ght Presiona intro" at bounding box center [740, 223] width 265 height 50
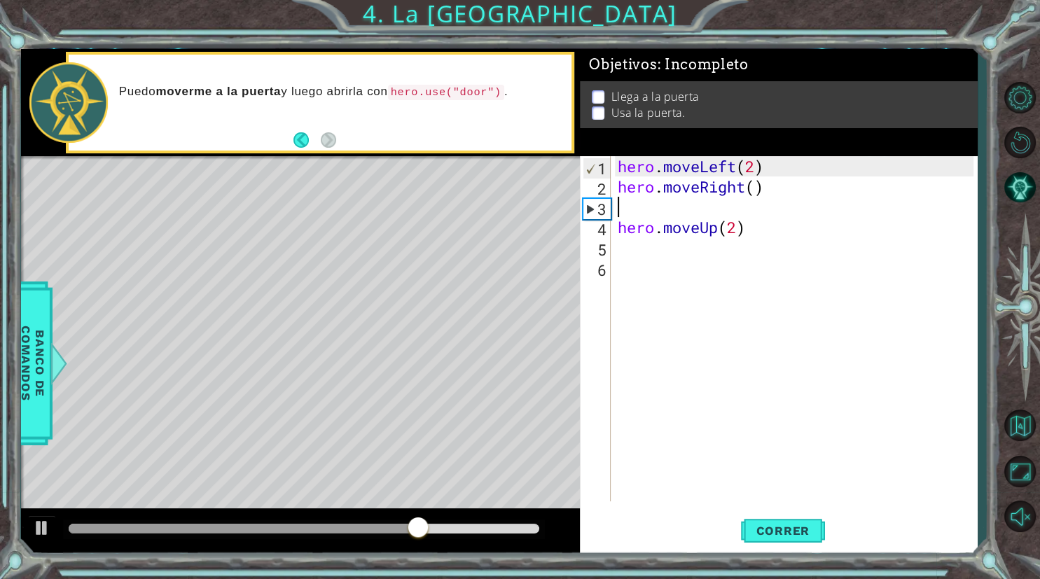
type textarea "hero.moveRight()"
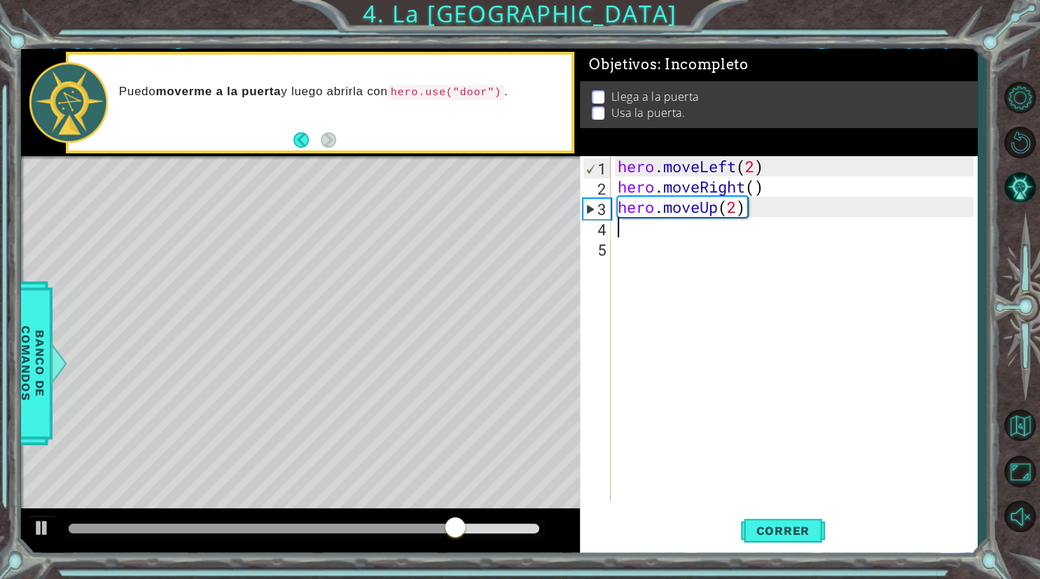
click at [766, 218] on div "hero . moveLeft ( 2 ) hero . moveRight ( ) hero . moveUp ( 2 )" at bounding box center [798, 349] width 366 height 386
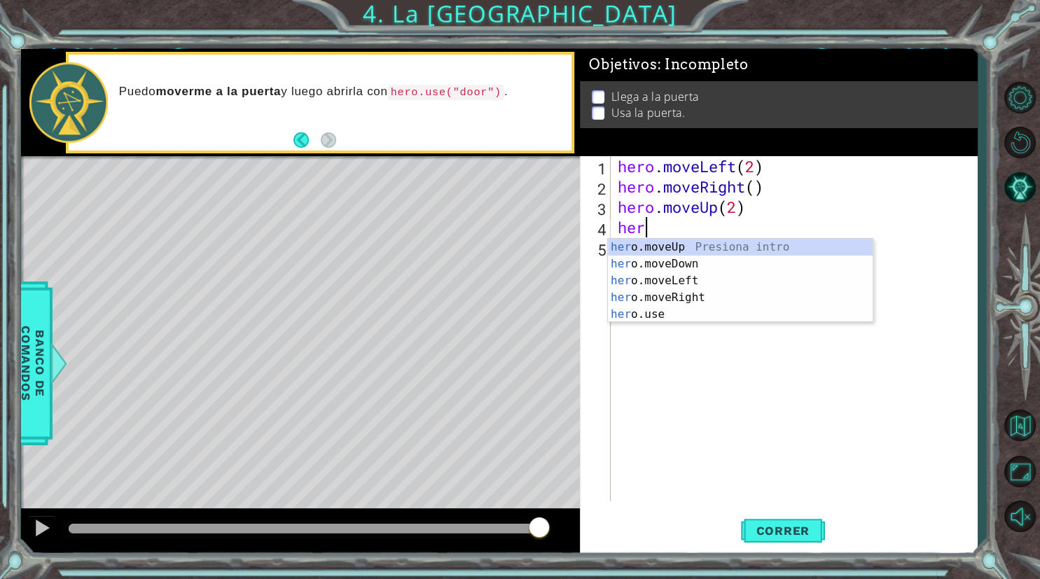
type textarea "hero"
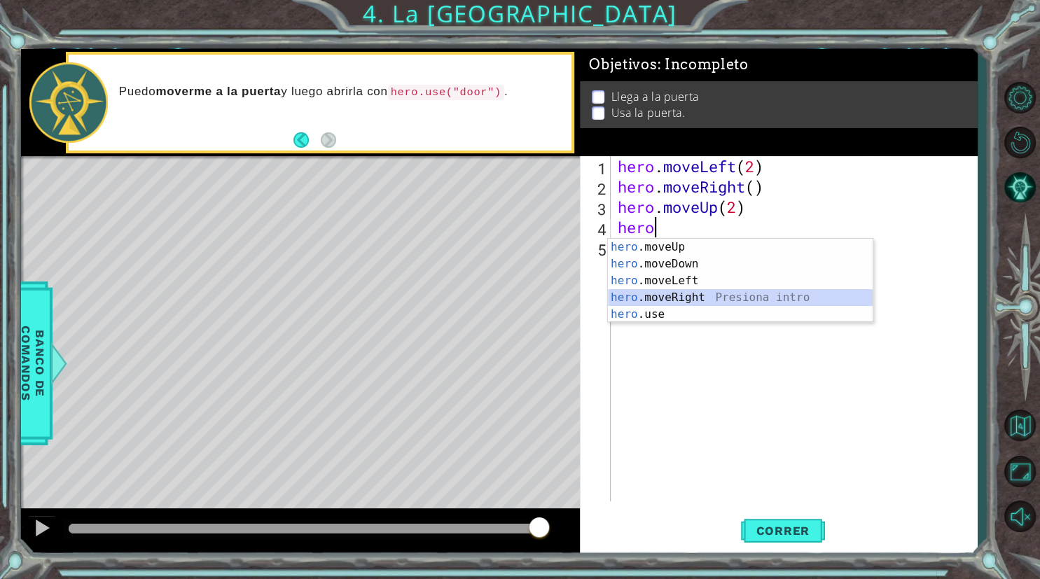
click at [726, 298] on div "hero .moveUp Presiona intro hero .moveDown Presiona intro hero .moveLeft Presio…" at bounding box center [740, 298] width 265 height 118
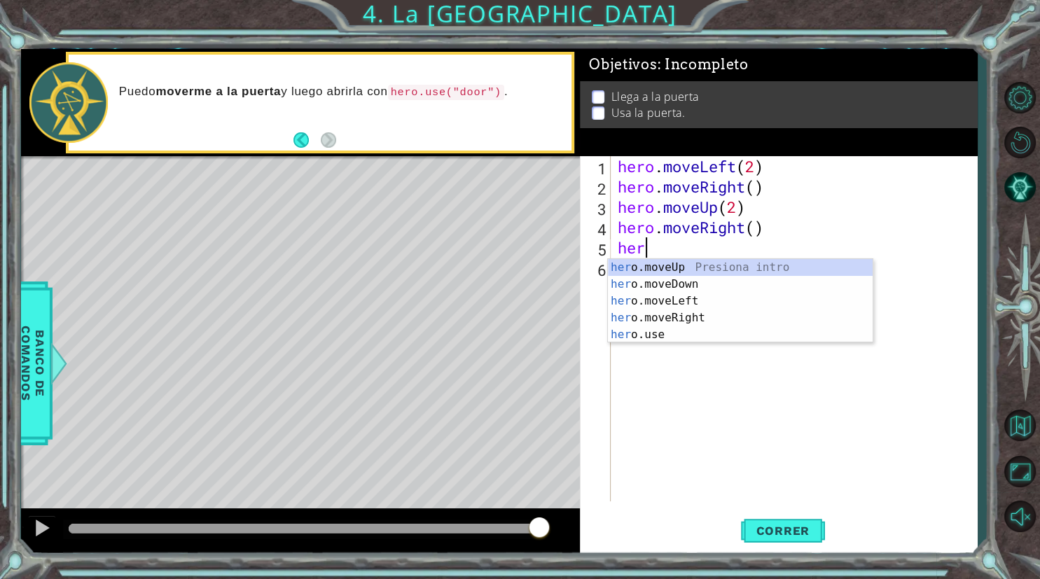
type textarea "hero"
click at [719, 272] on div "hero .moveUp Presiona intro hero .moveDown Presiona intro hero .moveLeft Presio…" at bounding box center [740, 318] width 265 height 118
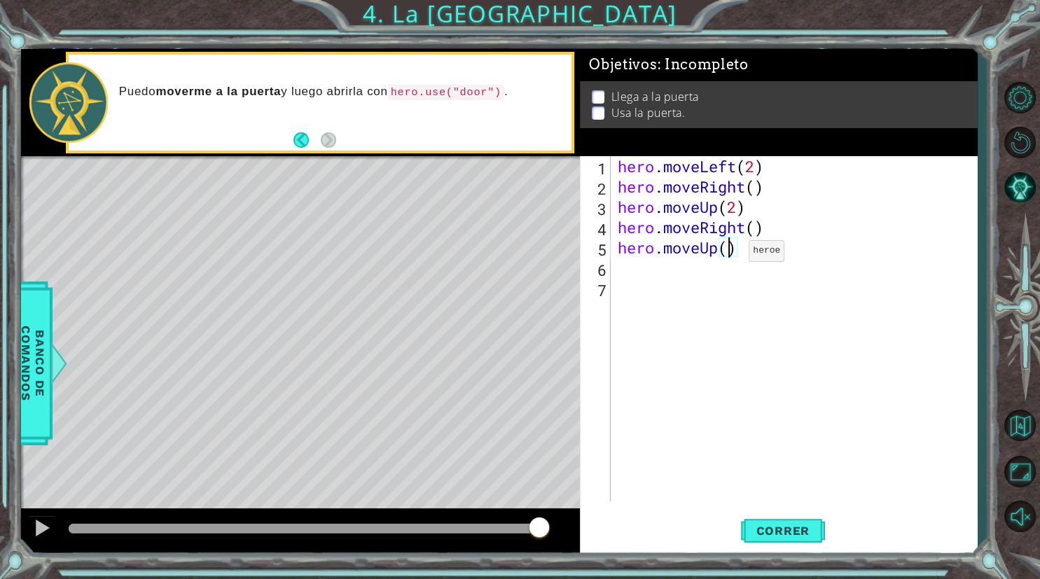
click at [728, 254] on div "hero . moveLeft ( 2 ) hero . moveRight ( ) hero . moveUp ( 2 ) hero . moveRight…" at bounding box center [798, 349] width 366 height 386
click at [789, 522] on button "Correr" at bounding box center [783, 531] width 84 height 40
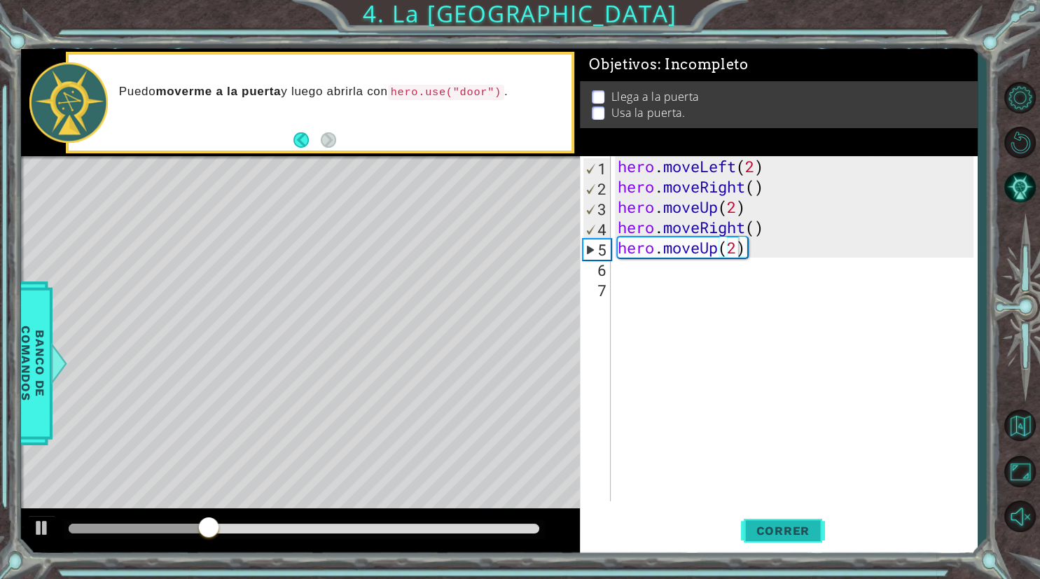
click at [793, 526] on span "Correr" at bounding box center [783, 531] width 82 height 14
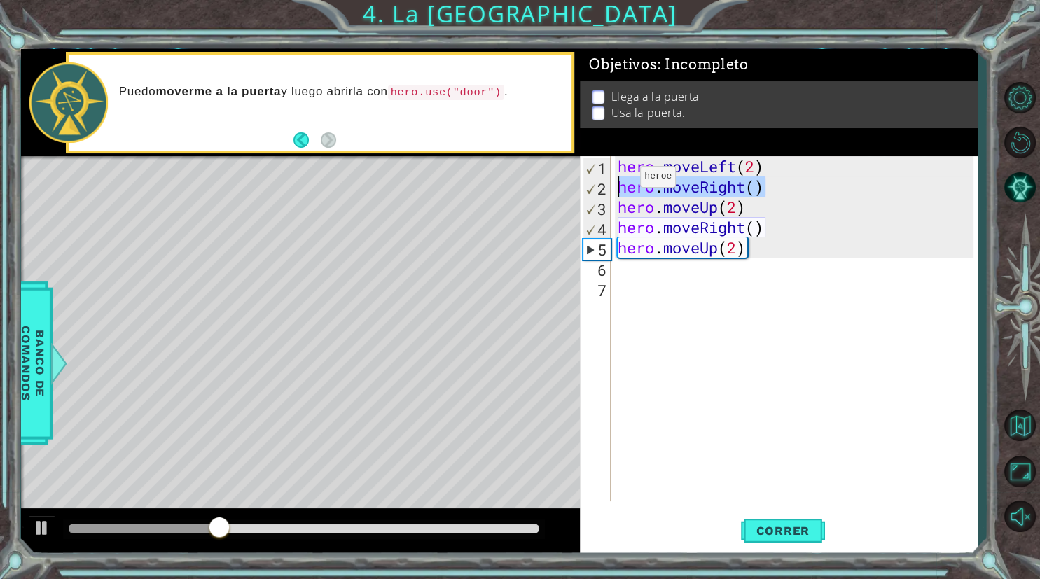
drag, startPoint x: 769, startPoint y: 185, endPoint x: 619, endPoint y: 185, distance: 149.9
click at [619, 185] on div "hero . moveLeft ( 2 ) hero . moveRight ( ) hero . moveUp ( 2 ) hero . moveRight…" at bounding box center [798, 349] width 366 height 386
type textarea "hero.moveRight()"
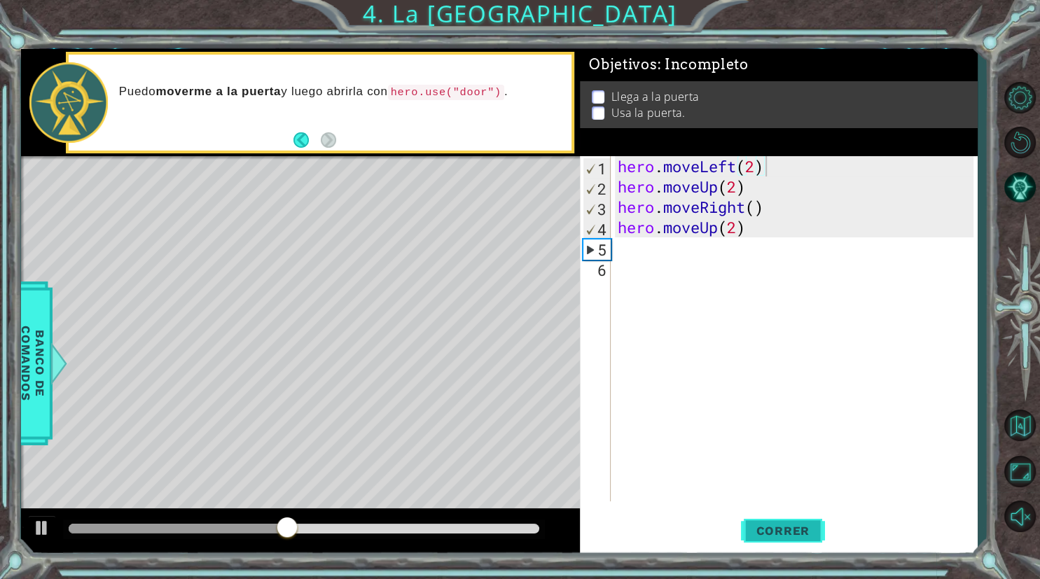
click at [777, 542] on button "Correr" at bounding box center [783, 531] width 84 height 40
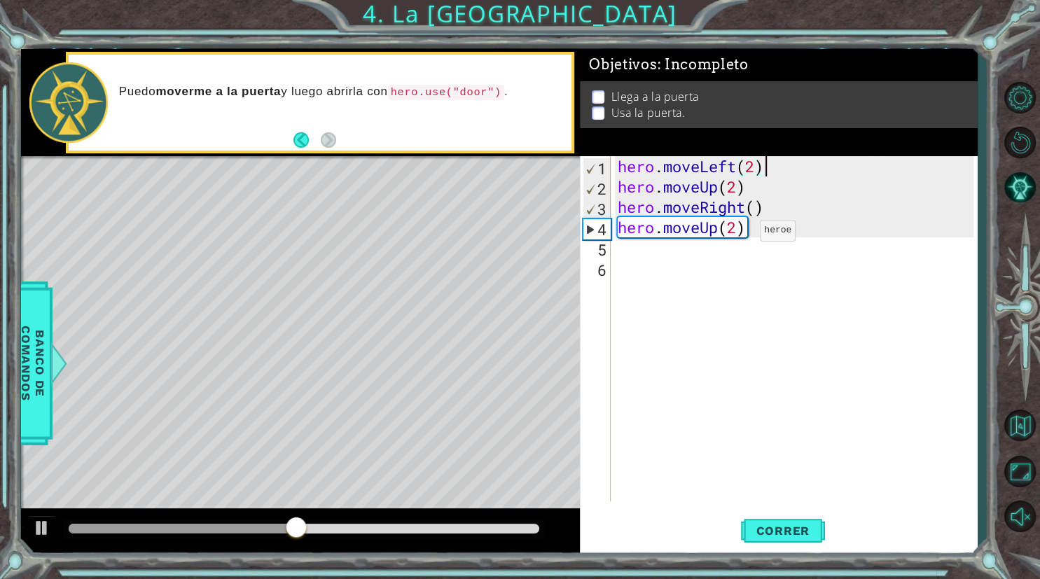
click at [739, 234] on div "hero . moveLeft ( 2 ) hero . moveUp ( 2 ) hero . moveRight ( ) hero . moveUp ( …" at bounding box center [798, 349] width 366 height 386
click at [779, 520] on button "Correr" at bounding box center [783, 531] width 84 height 40
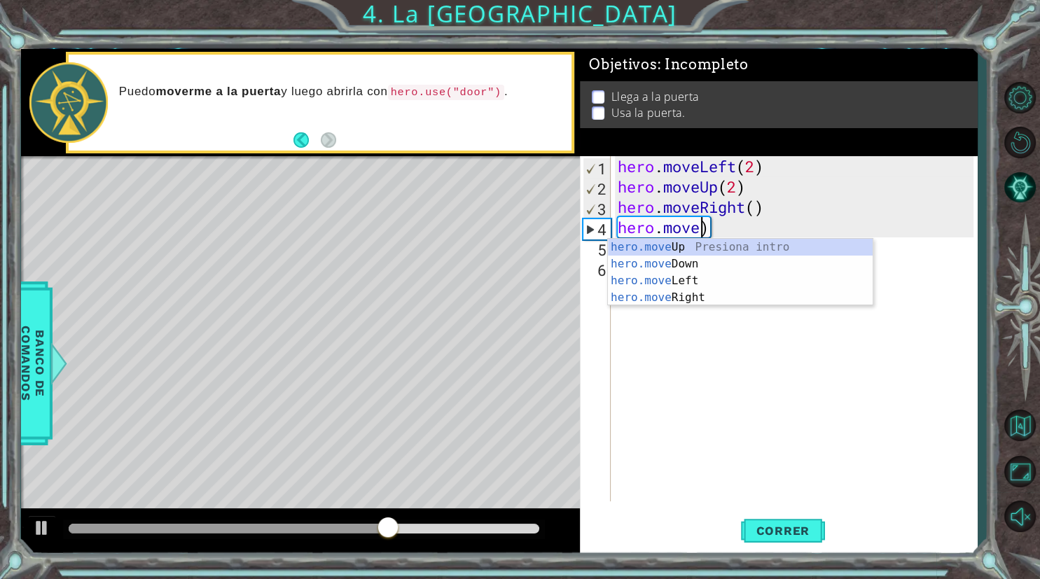
click at [749, 230] on div "hero . moveLeft ( 2 ) hero . moveUp ( 2 ) hero . moveRight ( ) hero . move )" at bounding box center [798, 349] width 366 height 386
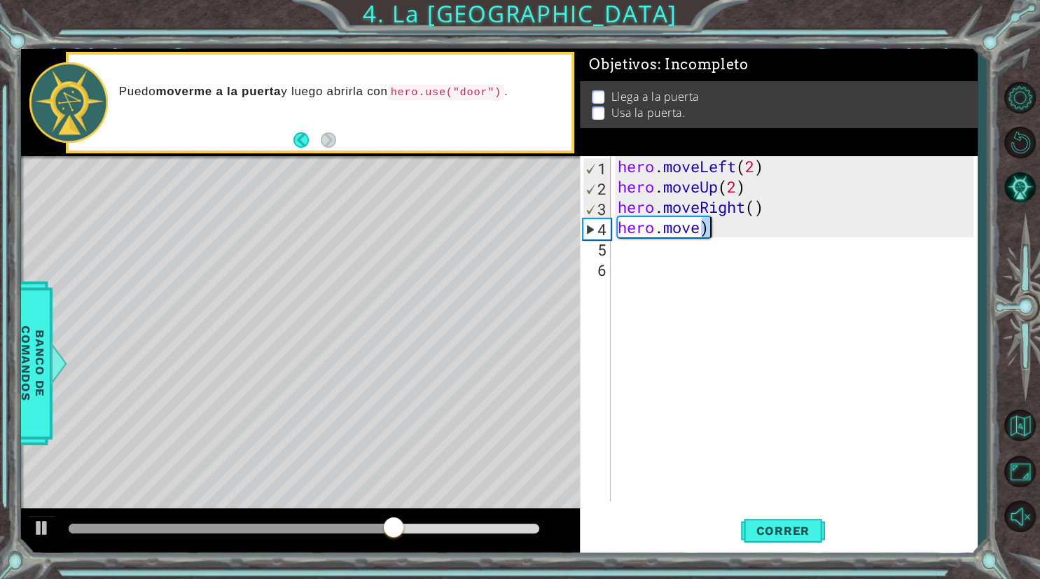
click at [749, 230] on div "hero . moveLeft ( 2 ) hero . moveUp ( 2 ) hero . moveRight ( ) hero . move )" at bounding box center [798, 349] width 366 height 386
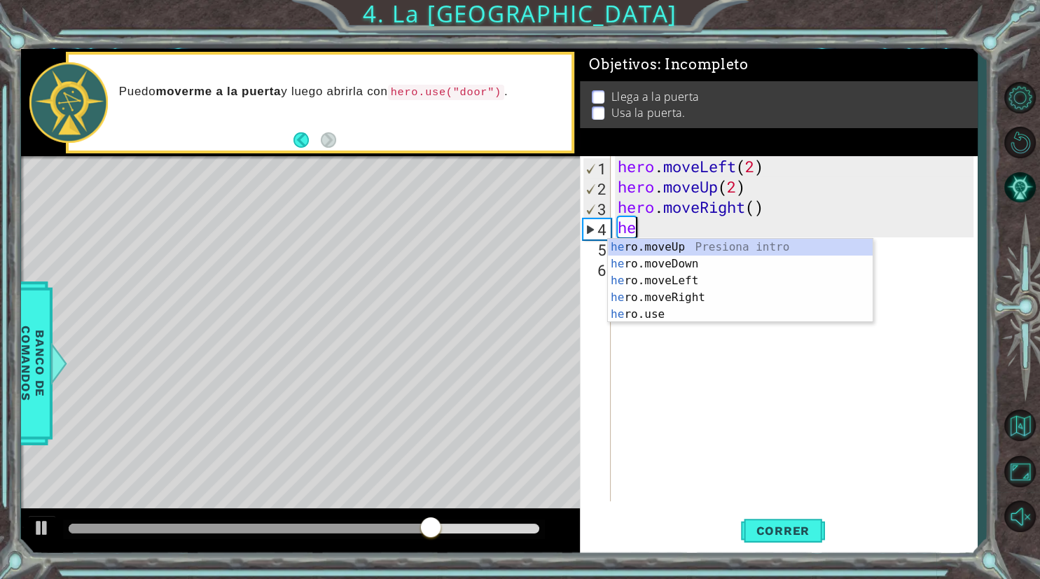
type textarea "h"
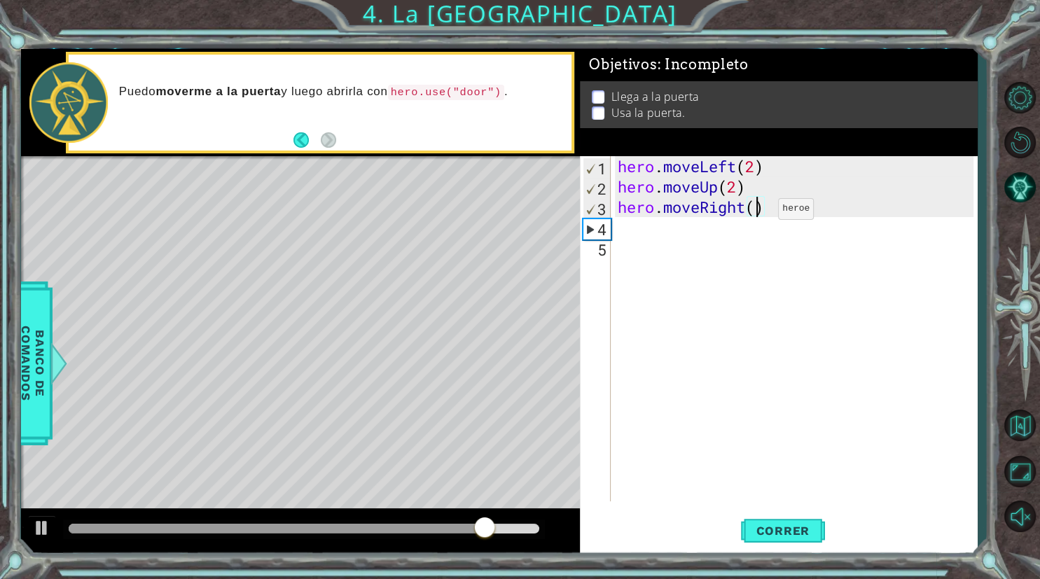
click at [757, 212] on div "hero . moveLeft ( 2 ) hero . moveUp ( 2 ) hero . moveRight ( )" at bounding box center [798, 349] width 366 height 386
type textarea "hero.moveRight(2)"
click at [769, 524] on span "Correr" at bounding box center [783, 531] width 82 height 14
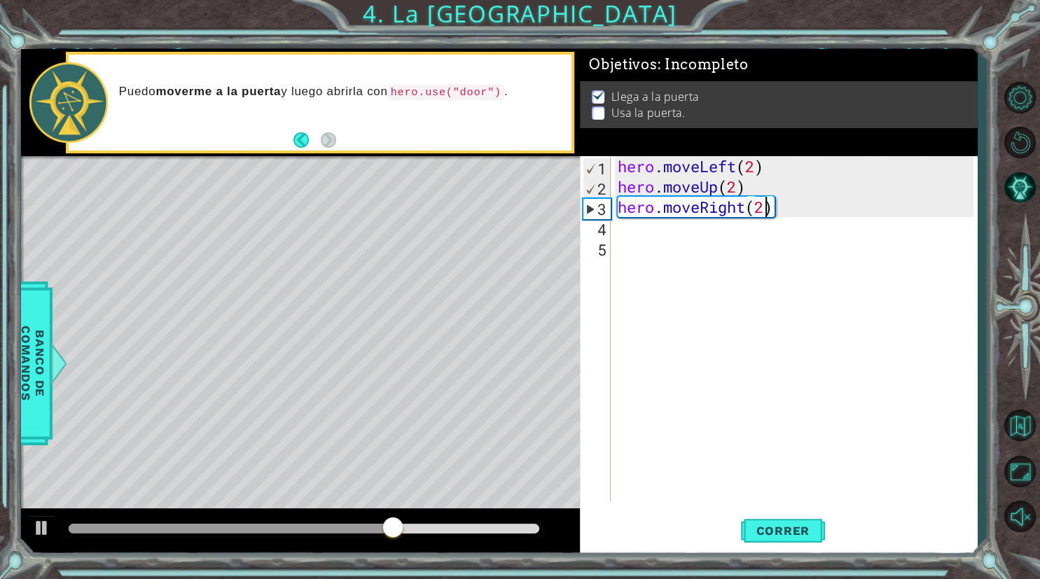
click at [629, 227] on div "hero . moveLeft ( 2 ) hero . moveUp ( 2 ) hero . moveRight ( 2 )" at bounding box center [798, 349] width 366 height 386
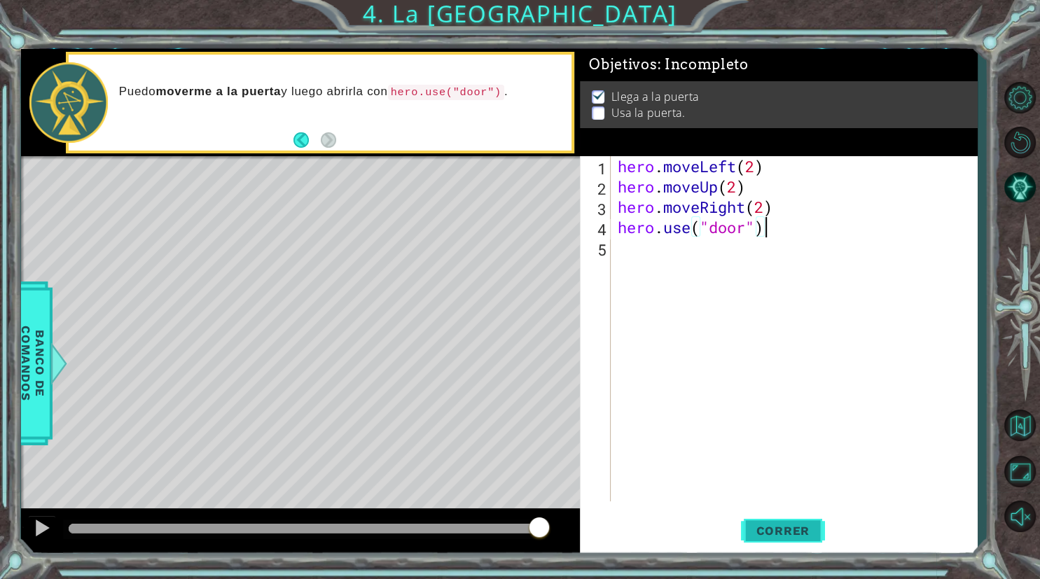
type textarea "hero.use("door")"
click at [781, 531] on span "Correr" at bounding box center [783, 531] width 82 height 14
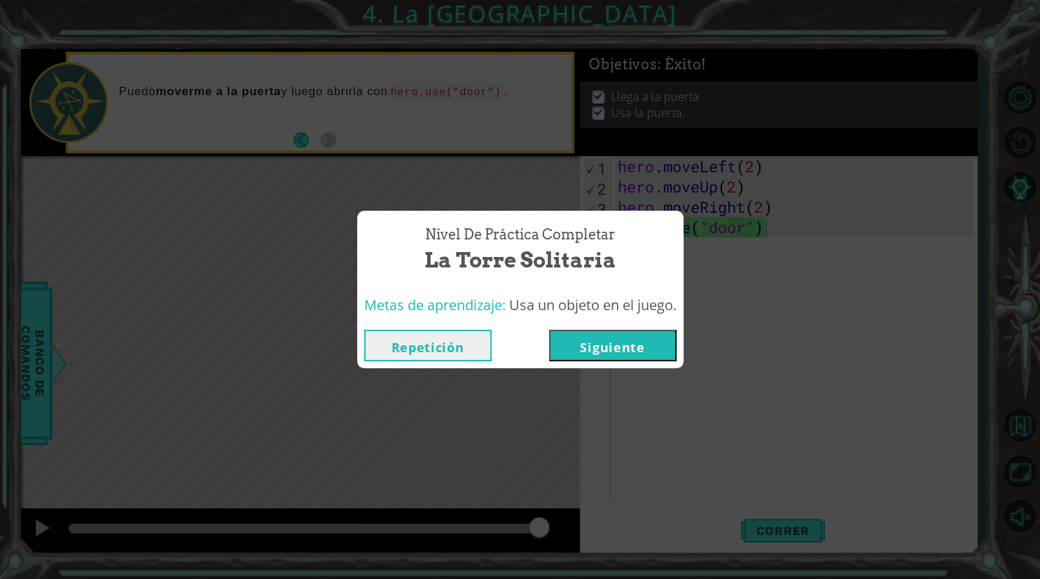
click at [464, 343] on button "Repetición" at bounding box center [427, 346] width 127 height 32
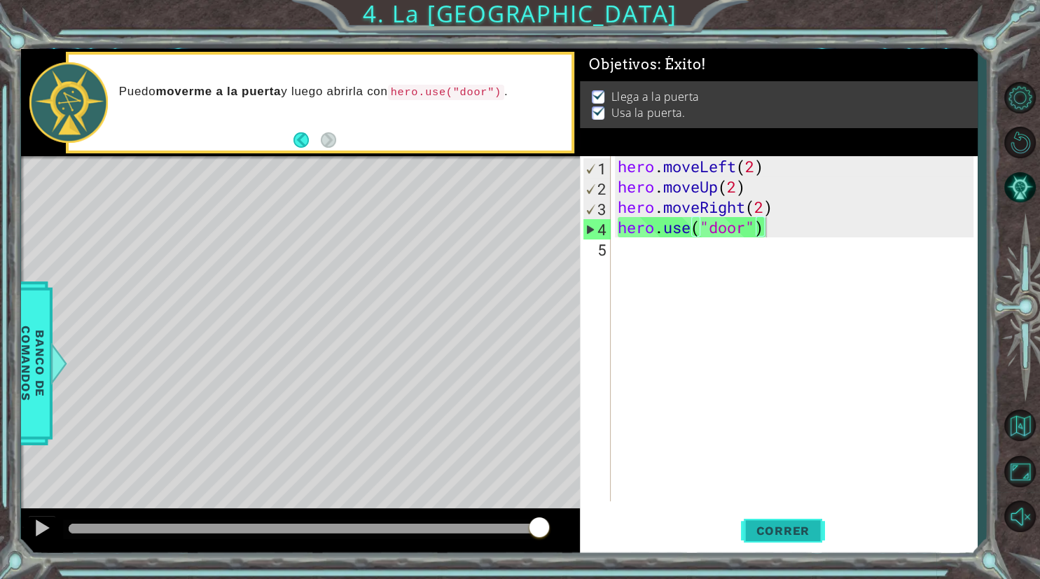
click at [754, 528] on span "Correr" at bounding box center [783, 531] width 82 height 14
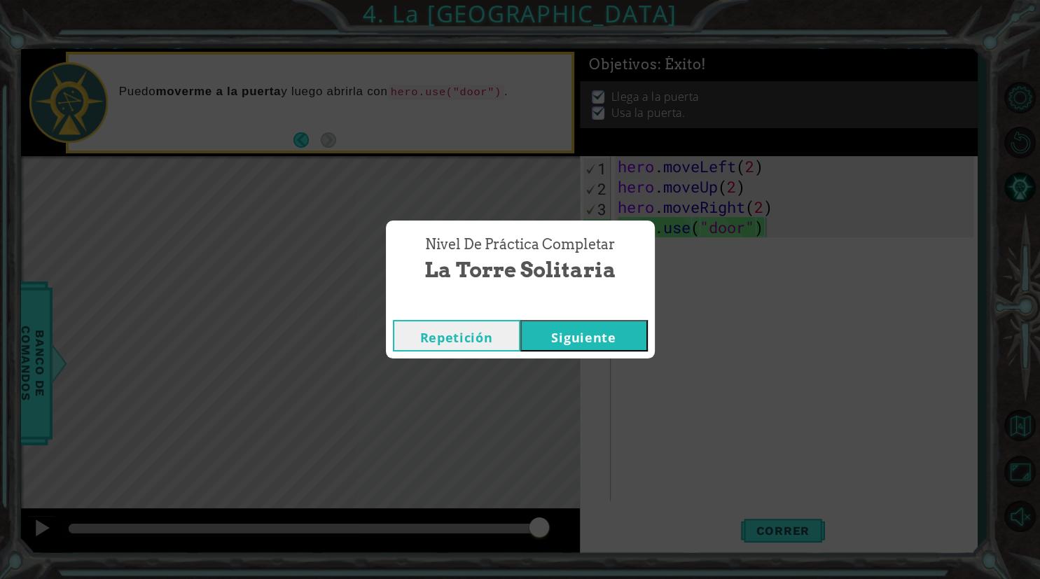
click at [545, 339] on button "Siguiente" at bounding box center [583, 336] width 127 height 32
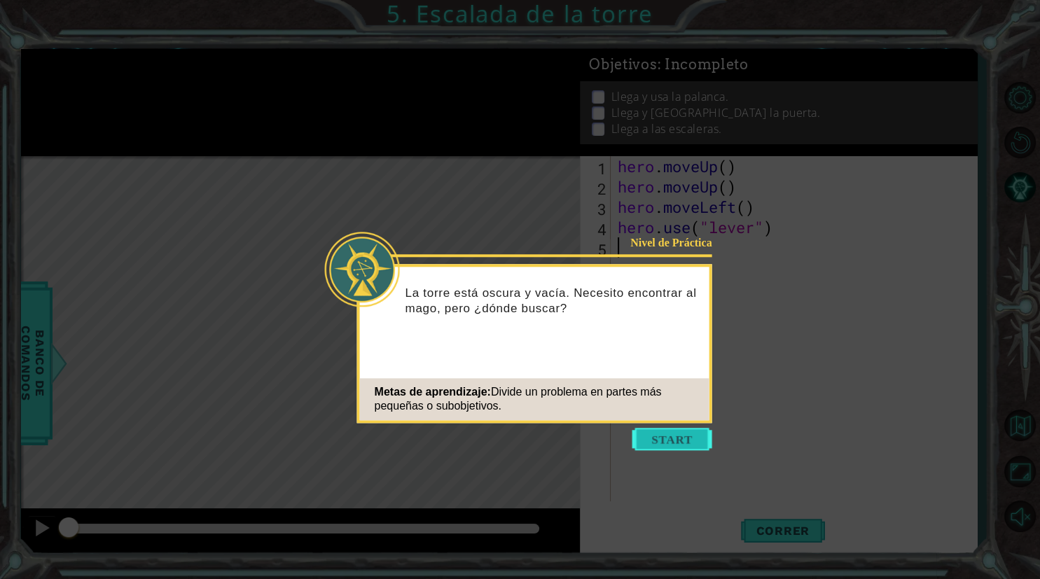
click at [663, 436] on button "Start" at bounding box center [672, 439] width 80 height 22
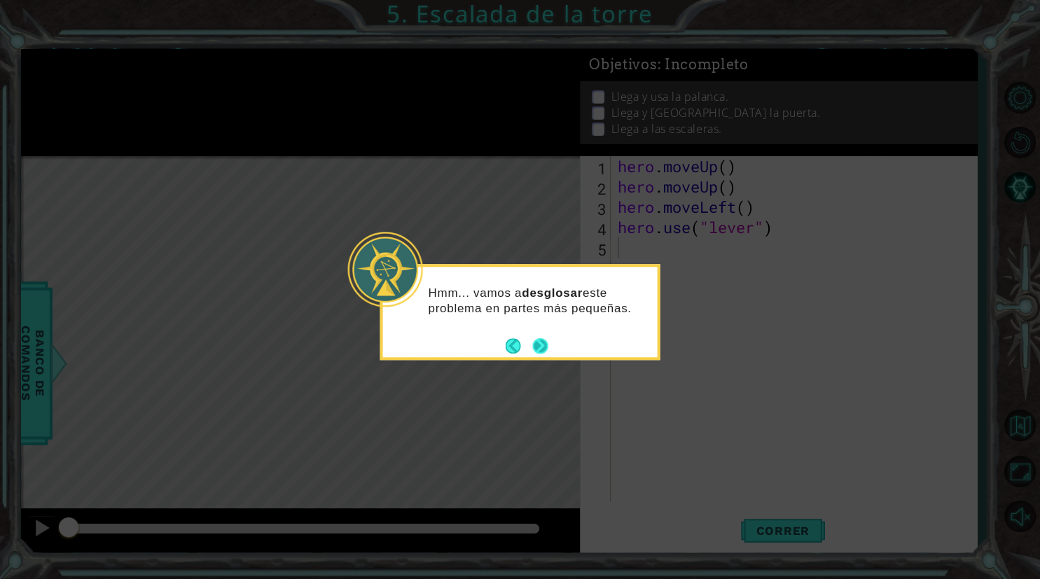
click at [545, 344] on button "Next" at bounding box center [540, 346] width 26 height 26
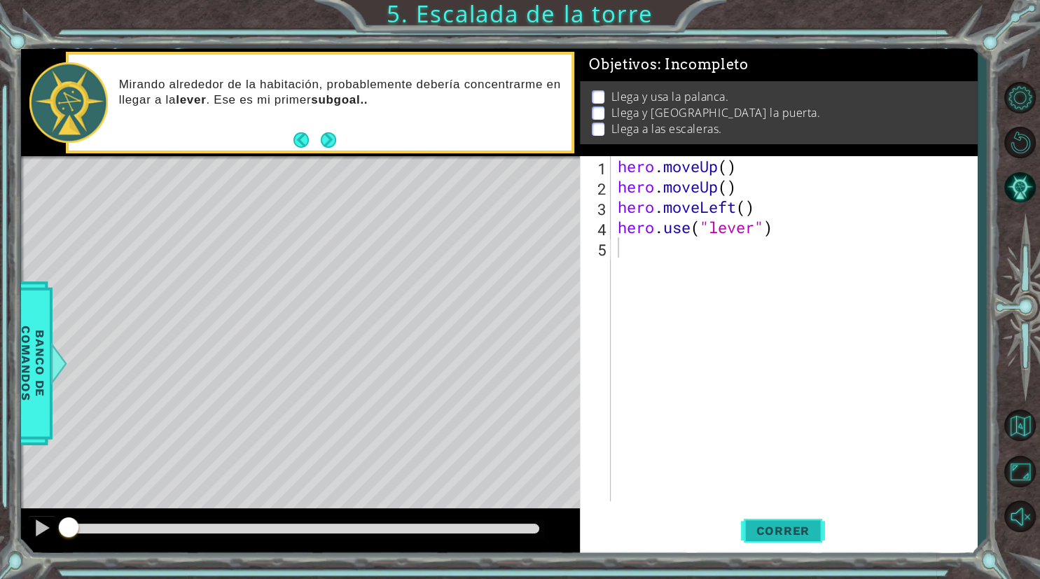
click at [749, 535] on span "Correr" at bounding box center [783, 531] width 82 height 14
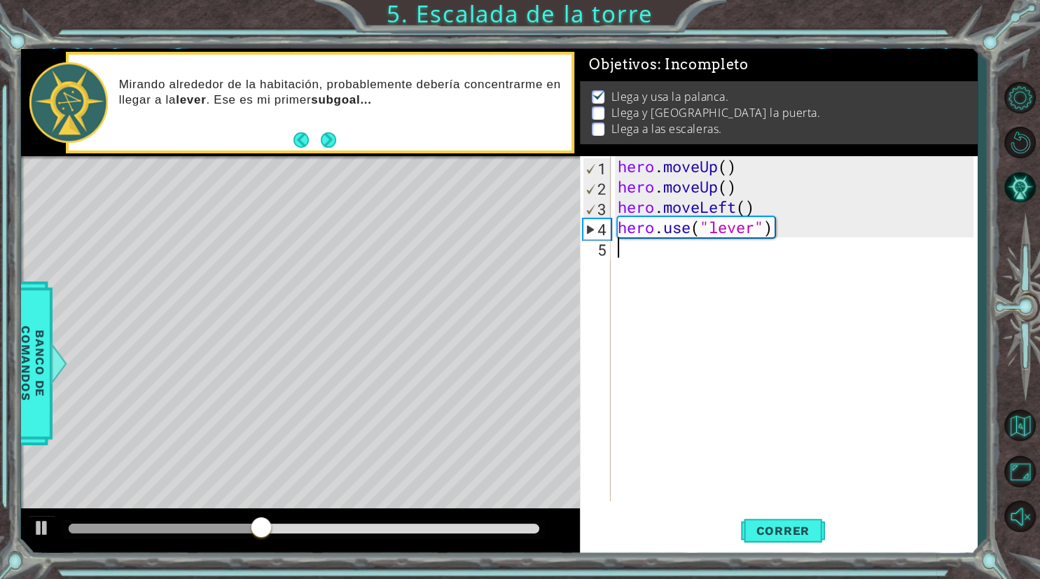
click at [667, 253] on div "hero . moveUp ( ) hero . moveUp ( ) hero . moveLeft ( ) hero . use ( "lever" )" at bounding box center [798, 349] width 366 height 386
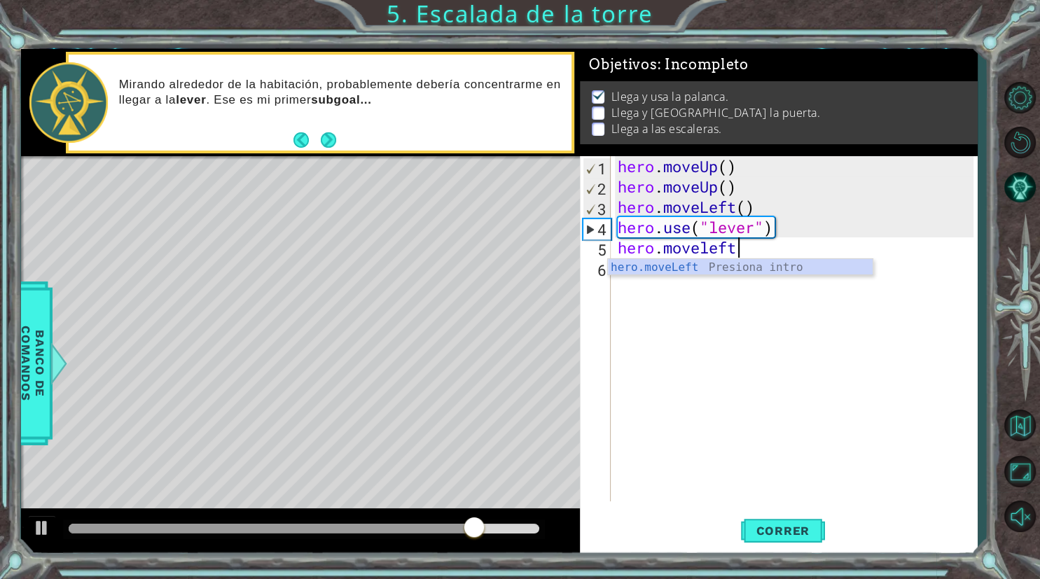
scroll to position [0, 6]
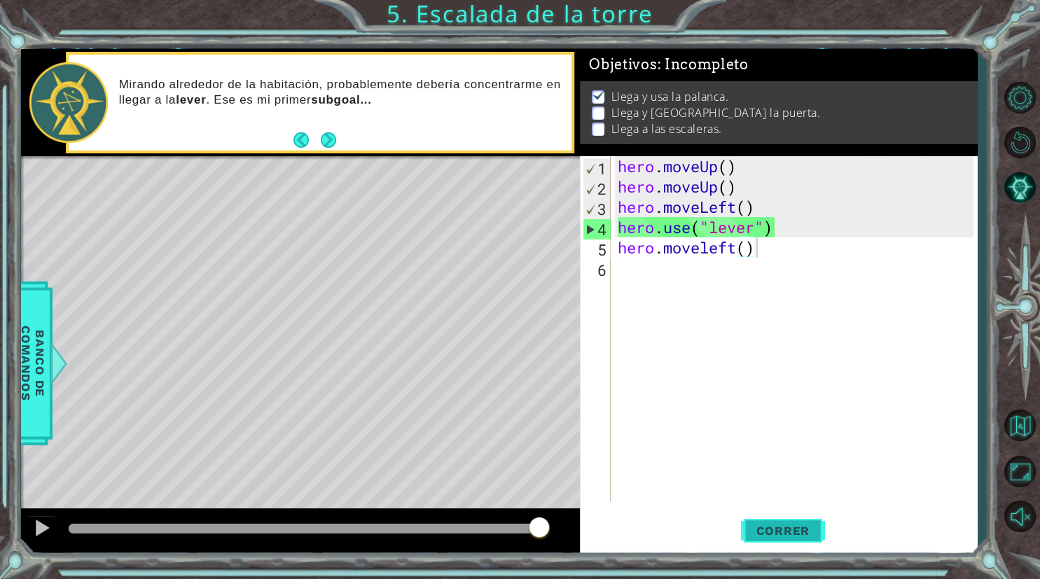
click at [788, 536] on span "Correr" at bounding box center [783, 531] width 82 height 14
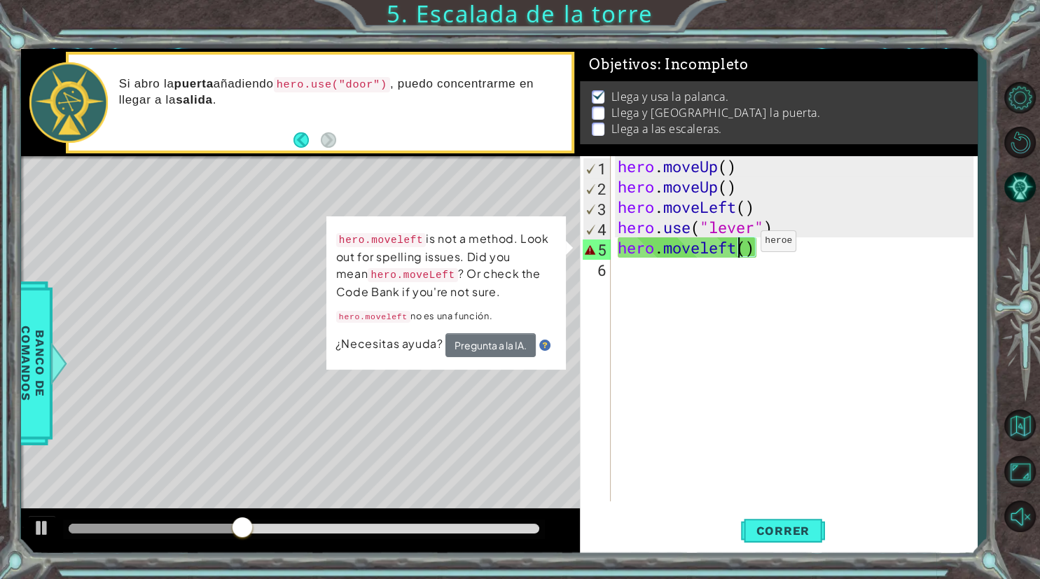
click at [739, 245] on div "hero . moveUp ( ) hero . moveUp ( ) hero . moveLeft ( ) hero . use ( "lever" ) …" at bounding box center [798, 349] width 366 height 386
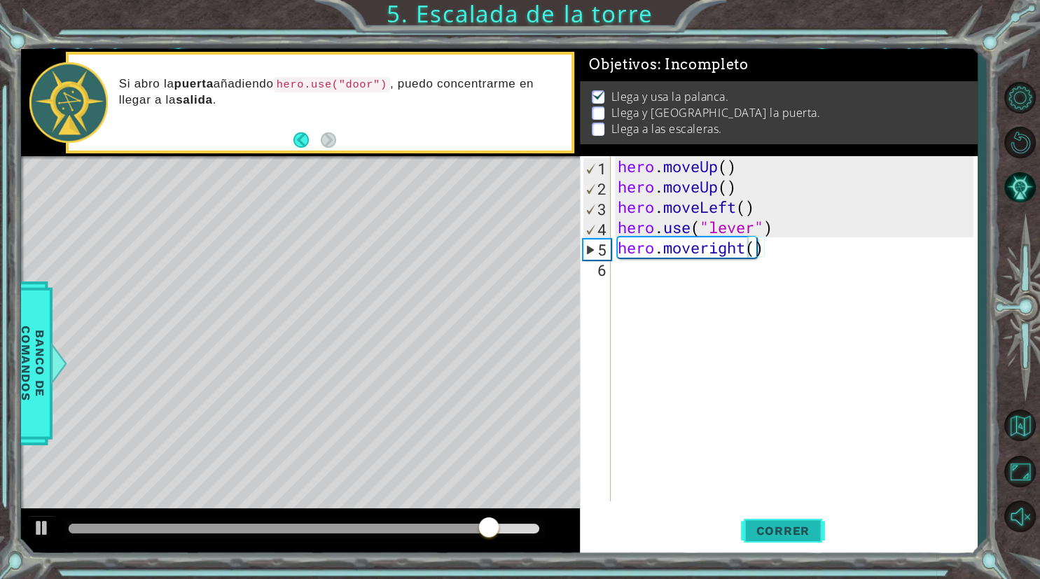
click at [767, 536] on span "Correr" at bounding box center [783, 531] width 82 height 14
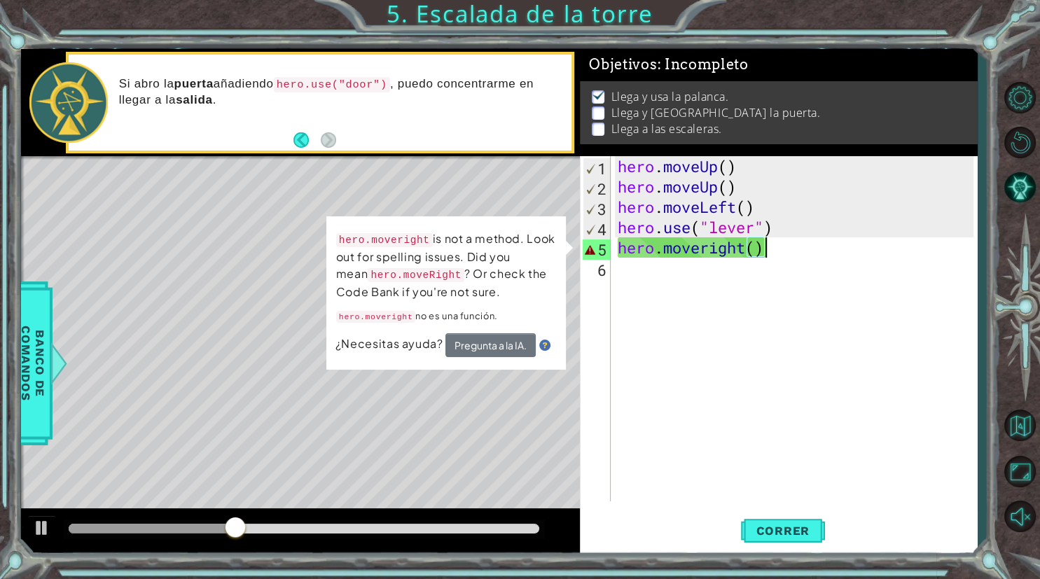
click at [779, 244] on div "hero . moveUp ( ) hero . moveUp ( ) hero . moveLeft ( ) hero . use ( "lever" ) …" at bounding box center [798, 349] width 366 height 386
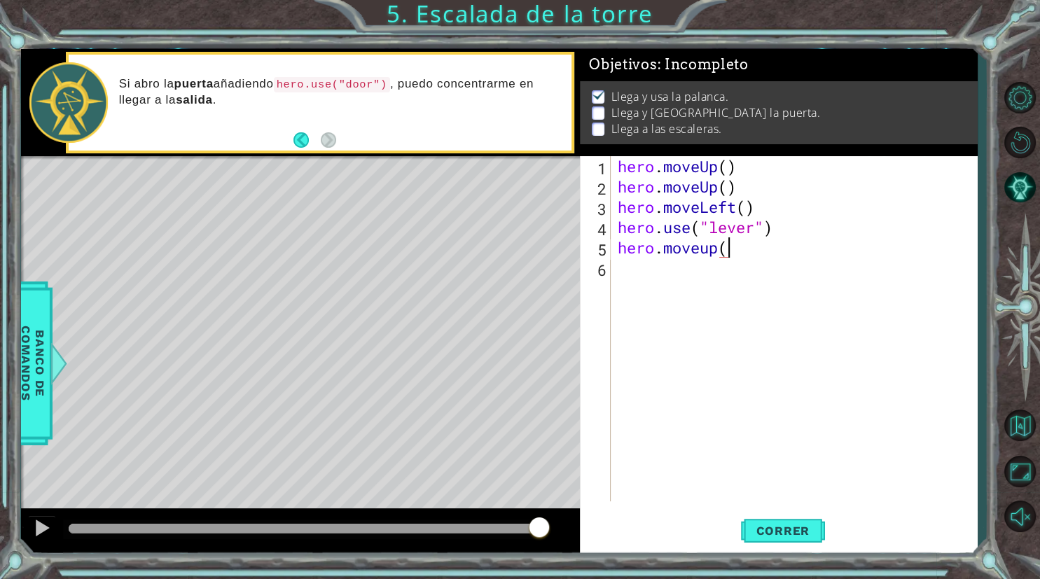
scroll to position [0, 4]
click at [745, 528] on span "Correr" at bounding box center [783, 531] width 82 height 14
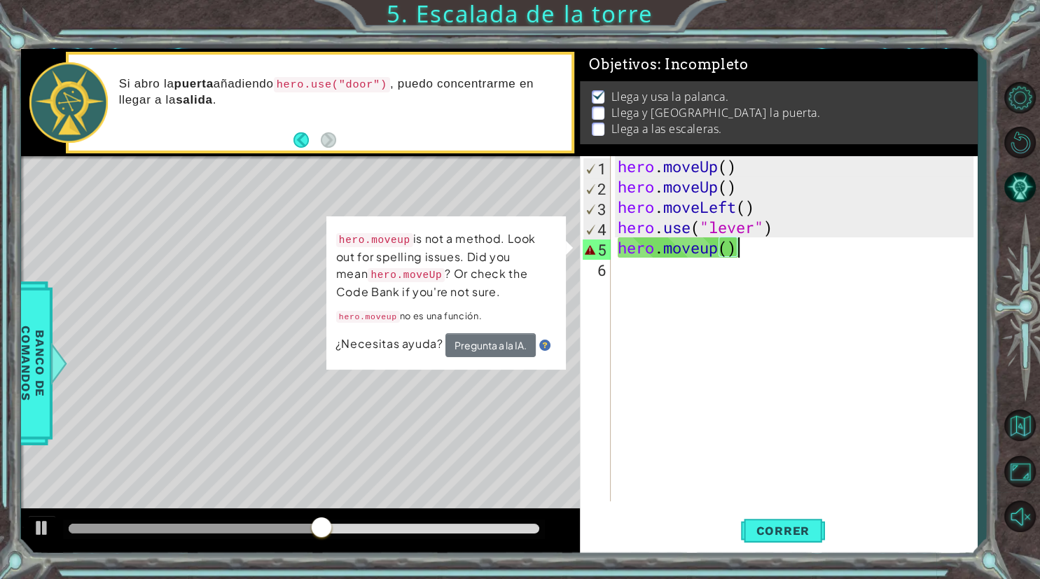
click at [742, 253] on div "hero . moveUp ( ) hero . moveUp ( ) hero . moveLeft ( ) hero . use ( "lever" ) …" at bounding box center [798, 349] width 366 height 386
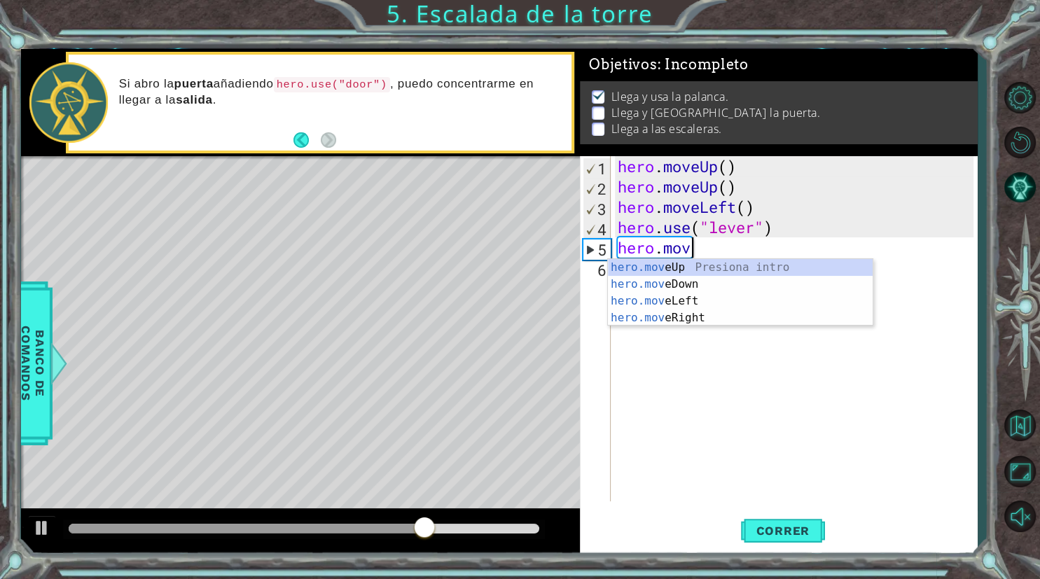
type textarea "hero.move"
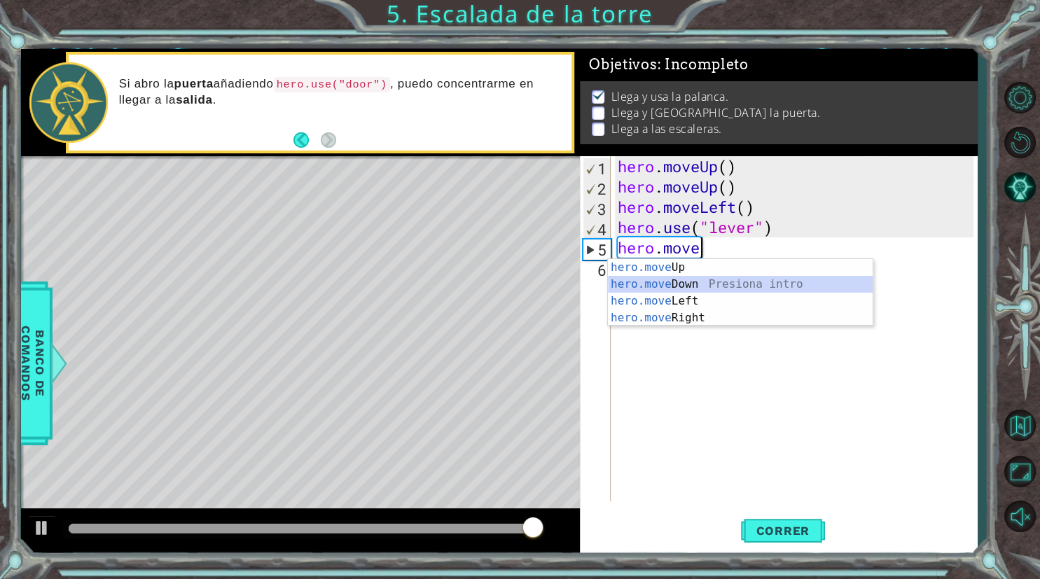
click at [695, 291] on div "hero.move Up Presiona intro hero.move Down Presiona intro hero.move Left Presio…" at bounding box center [740, 309] width 265 height 101
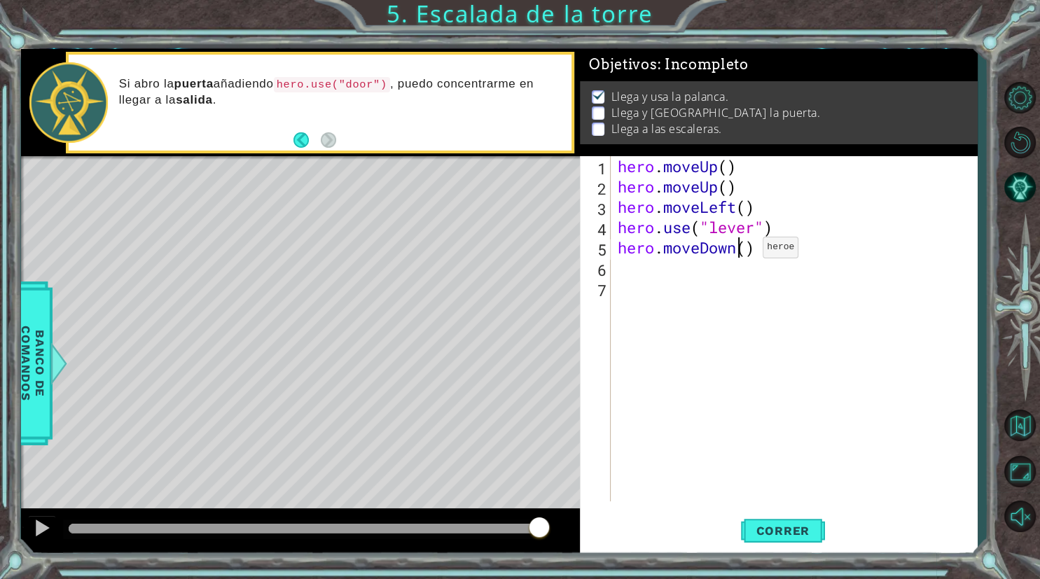
click at [742, 251] on div "hero . moveUp ( ) hero . moveUp ( ) hero . moveLeft ( ) hero . use ( "lever" ) …" at bounding box center [798, 349] width 366 height 386
click at [749, 251] on div "hero . moveUp ( ) hero . moveUp ( ) hero . moveLeft ( ) hero . use ( "lever" ) …" at bounding box center [798, 349] width 366 height 386
click at [805, 535] on span "Correr" at bounding box center [783, 531] width 82 height 14
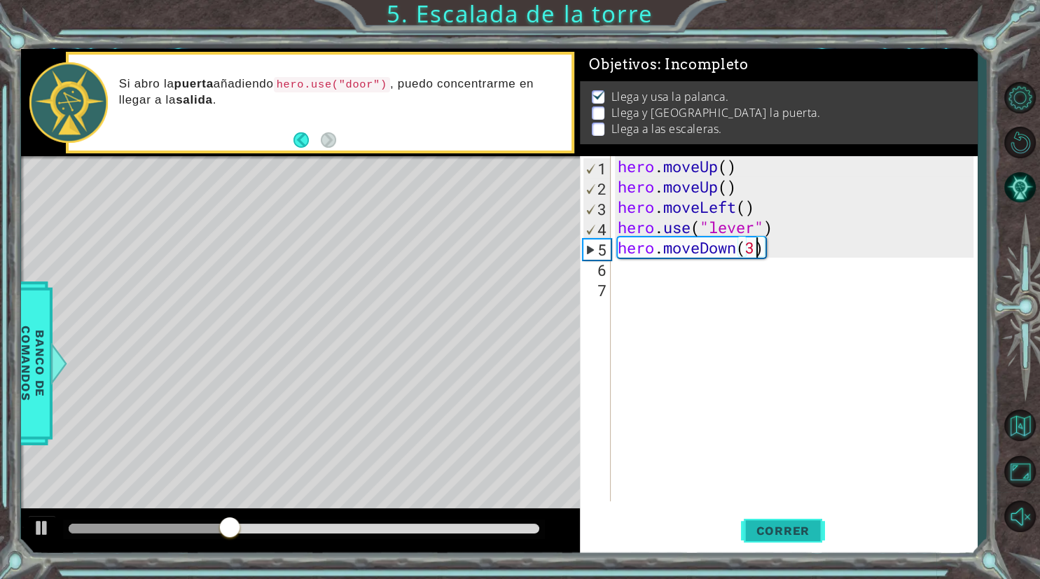
type textarea "hero.moveDown()"
click at [783, 256] on div "hero . moveUp ( ) hero . moveUp ( ) hero . moveLeft ( ) hero . use ( "lever" ) …" at bounding box center [798, 349] width 366 height 386
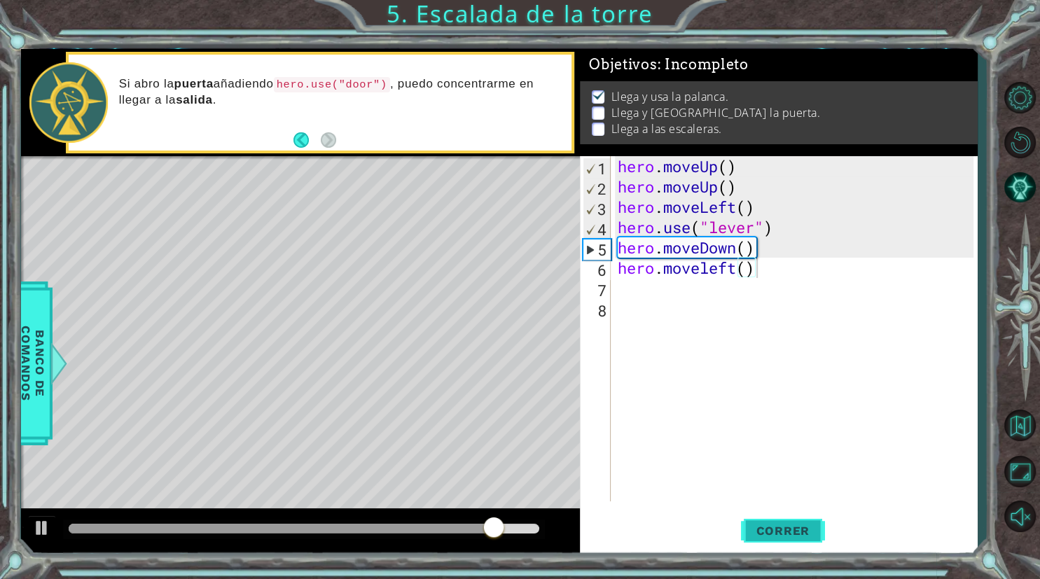
click at [754, 531] on span "Correr" at bounding box center [783, 531] width 82 height 14
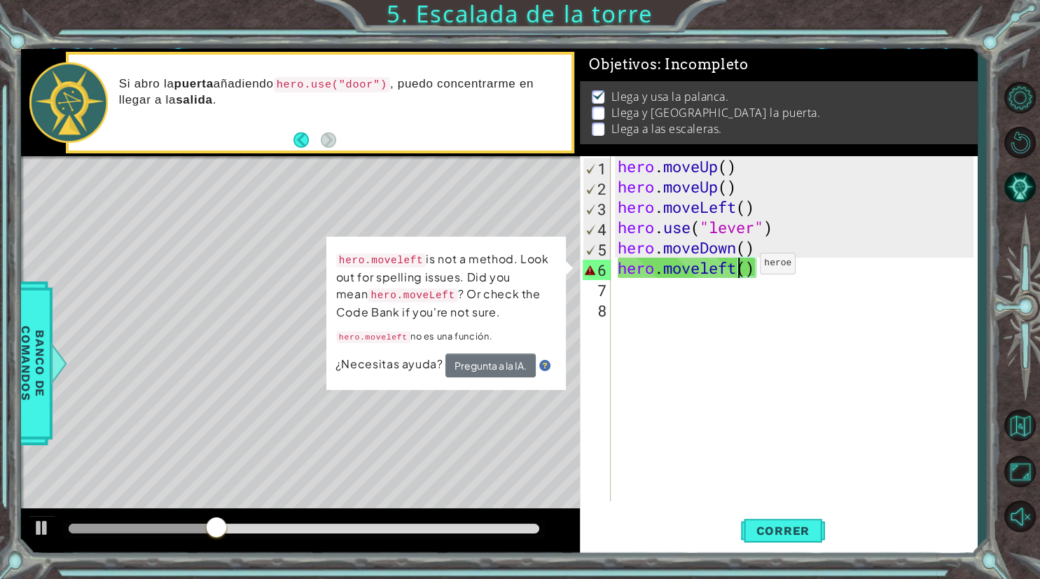
click at [739, 267] on div "hero . moveUp ( ) hero . moveUp ( ) hero . moveLeft ( ) hero . use ( "lever" ) …" at bounding box center [798, 349] width 366 height 386
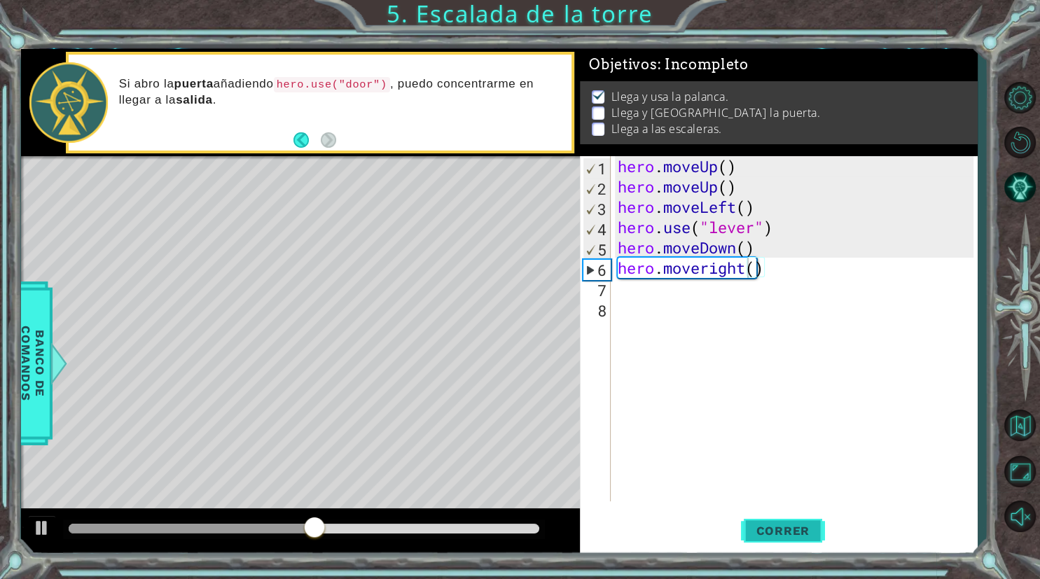
click at [768, 534] on span "Correr" at bounding box center [783, 531] width 82 height 14
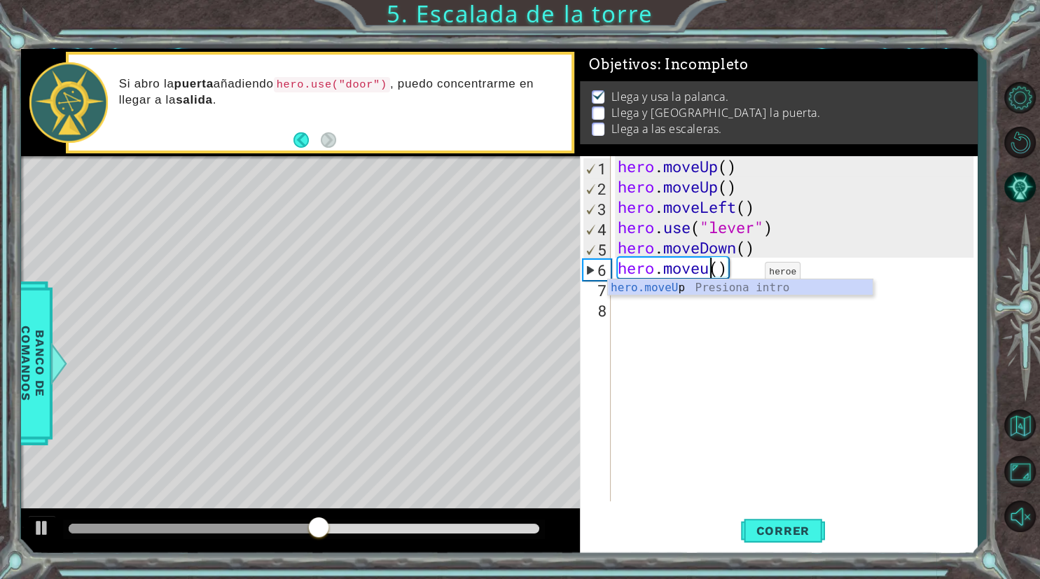
scroll to position [0, 4]
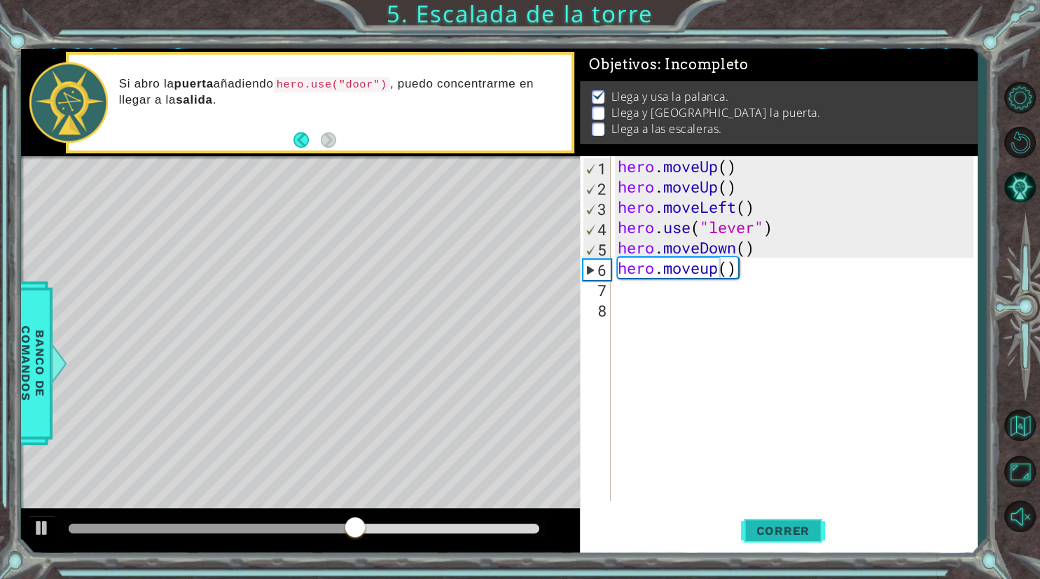
click at [794, 533] on span "Correr" at bounding box center [783, 531] width 82 height 14
click at [787, 527] on span "Correr" at bounding box center [783, 531] width 82 height 14
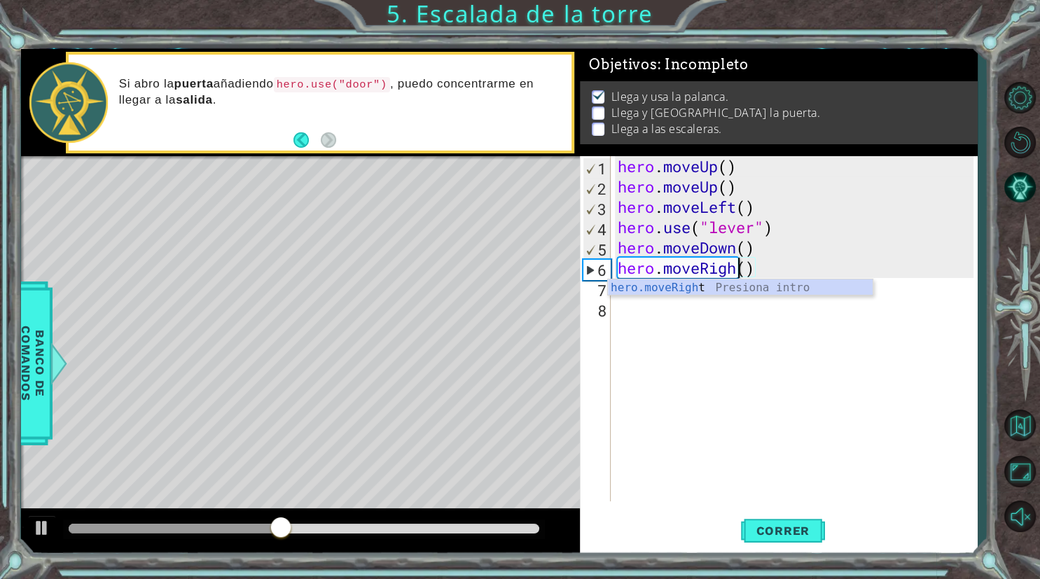
scroll to position [0, 6]
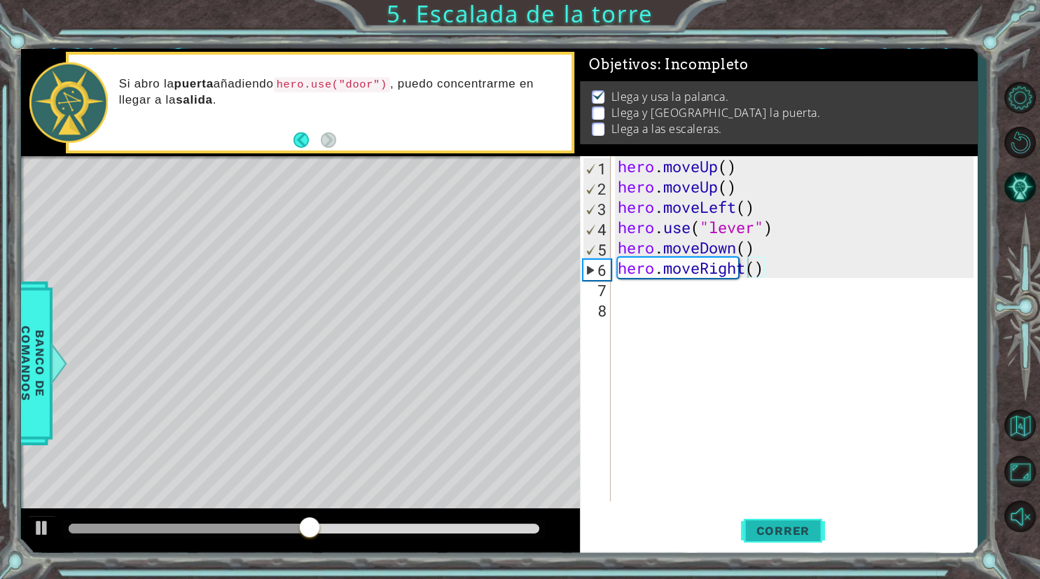
click at [766, 528] on span "Correr" at bounding box center [783, 531] width 82 height 14
click at [758, 272] on div "hero . moveUp ( ) hero . moveUp ( ) hero . moveLeft ( ) hero . use ( "lever" ) …" at bounding box center [798, 349] width 366 height 386
click at [781, 271] on div "hero . moveUp ( ) hero . moveUp ( ) hero . moveLeft ( ) hero . use ( "lever" ) …" at bounding box center [798, 349] width 366 height 386
type textarea "hero.moveRight(2)"
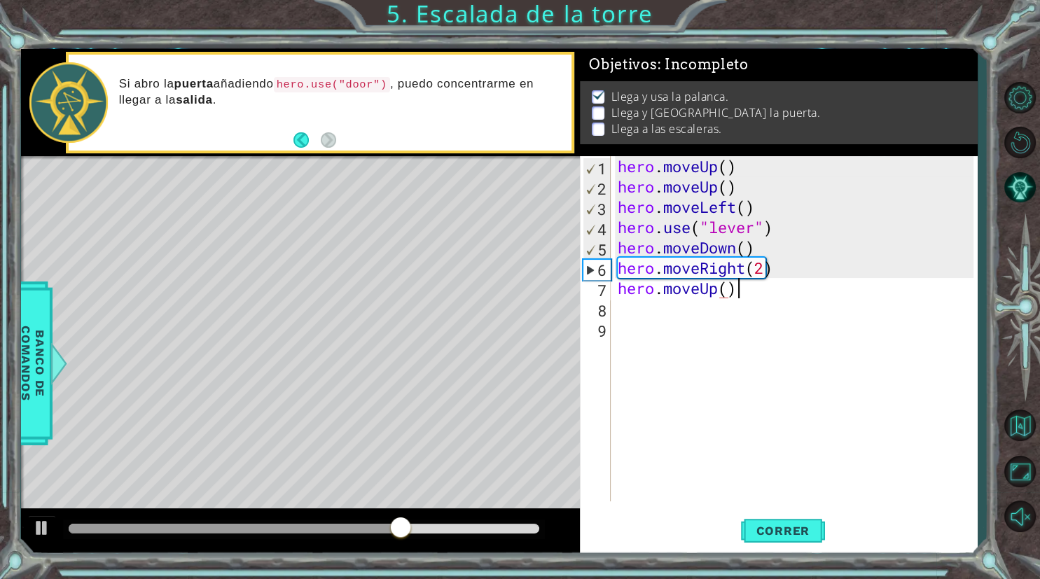
scroll to position [0, 4]
click at [809, 532] on span "Correr" at bounding box center [783, 531] width 82 height 14
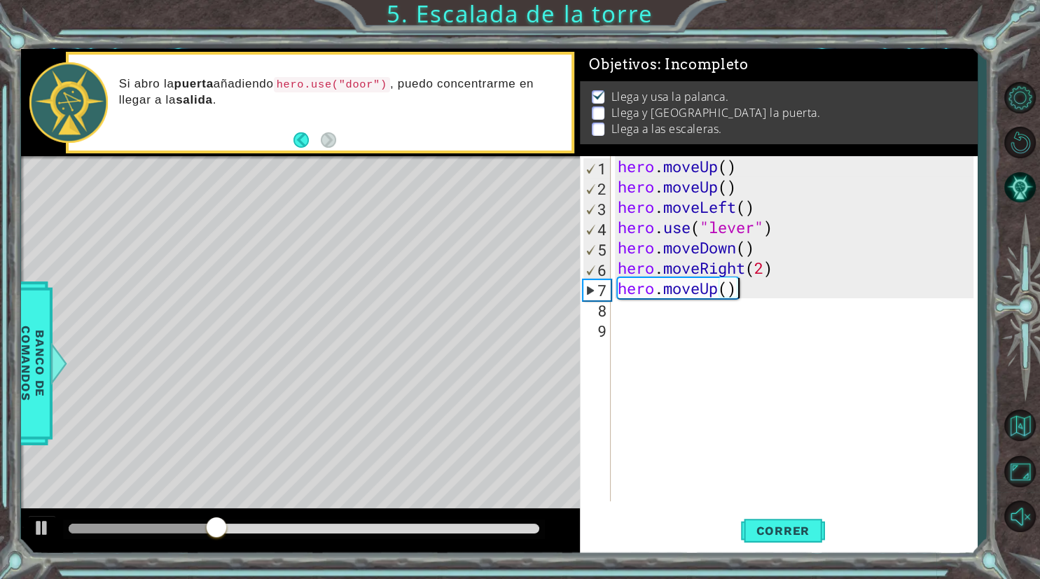
click at [756, 286] on div "hero . moveUp ( ) hero . moveUp ( ) hero . moveLeft ( ) hero . use ( "lever" ) …" at bounding box center [798, 349] width 366 height 386
type textarea "hero.moveUp()"
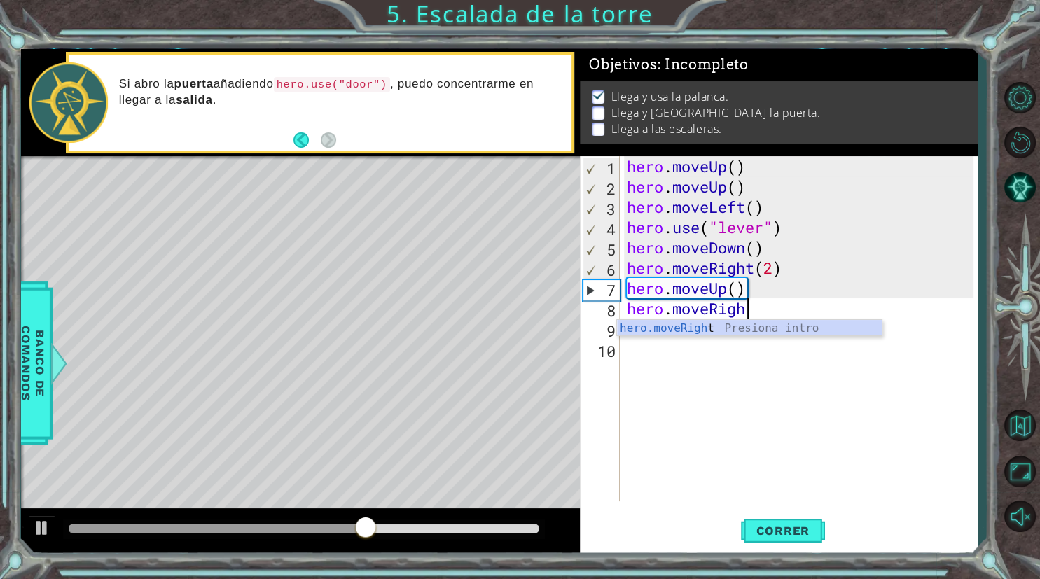
scroll to position [0, 6]
type textarea "hero.moveRight()"
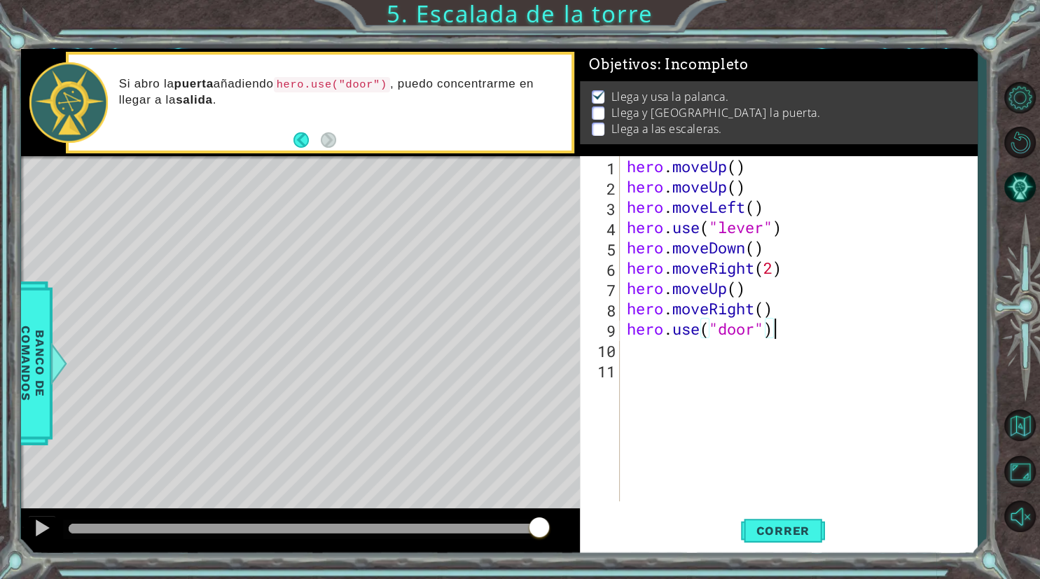
click at [783, 329] on div "hero . moveUp ( ) hero . moveUp ( ) hero . moveLeft ( ) hero . use ( "lever" ) …" at bounding box center [802, 349] width 357 height 386
type textarea "hero.use("door")"
click at [781, 539] on button "Correr" at bounding box center [783, 531] width 84 height 40
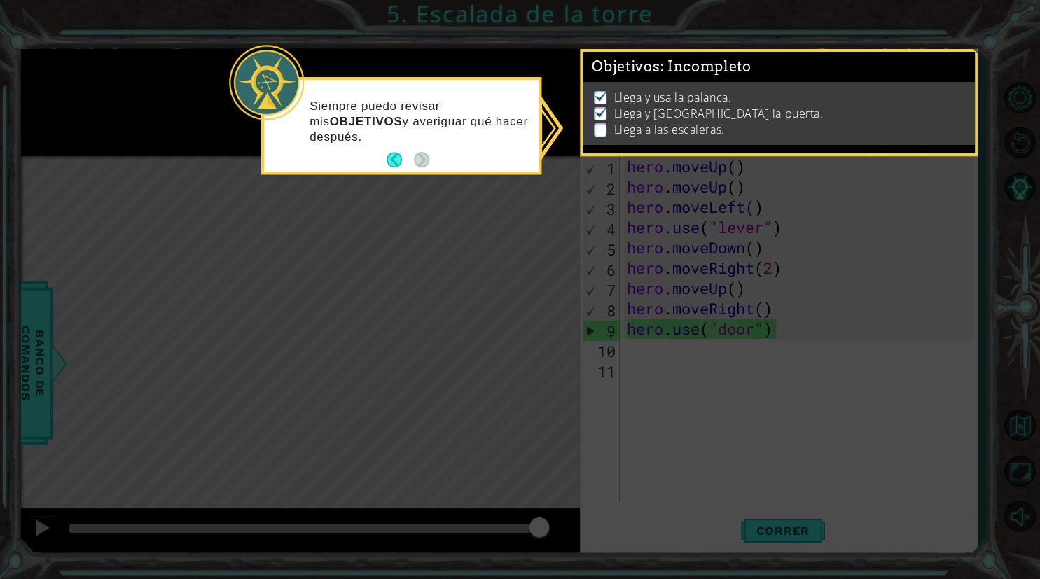
click at [785, 447] on icon at bounding box center [520, 289] width 1040 height 579
click at [401, 158] on button "Back" at bounding box center [400, 160] width 27 height 15
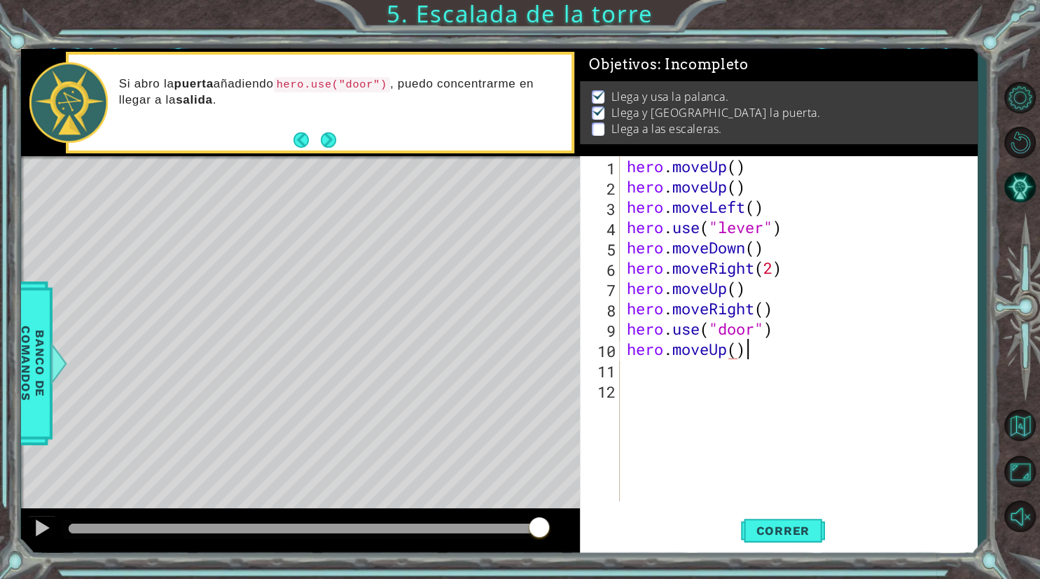
scroll to position [0, 5]
click at [740, 343] on div "hero . moveUp ( ) hero . moveUp ( ) hero . moveLeft ( ) hero . use ( "lever" ) …" at bounding box center [802, 349] width 357 height 386
type textarea "hero.moveUp(2)"
click at [768, 532] on span "Correr" at bounding box center [783, 531] width 82 height 14
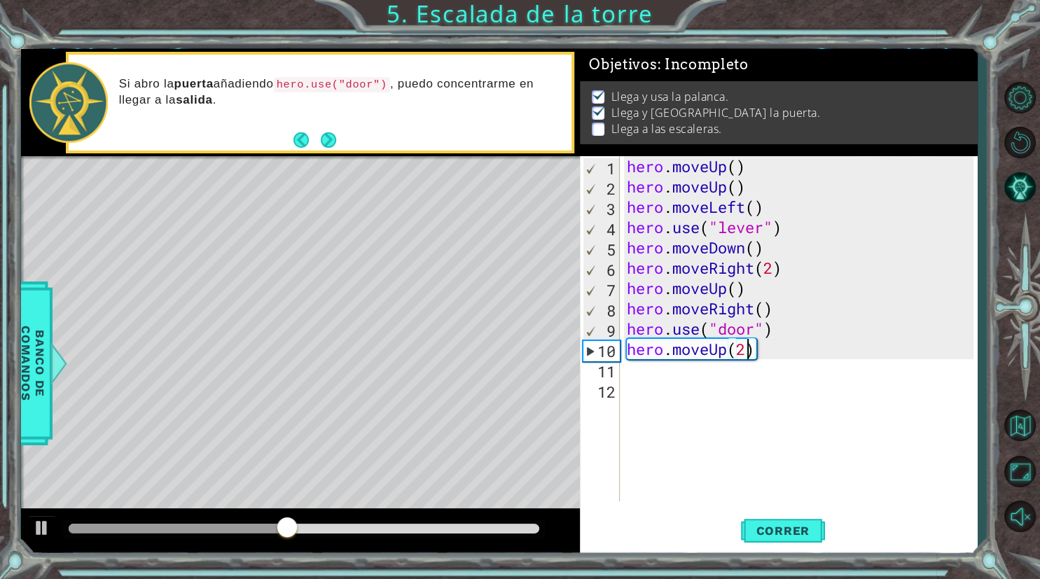
click at [764, 358] on div "hero . moveUp ( ) hero . moveUp ( ) hero . moveLeft ( ) hero . use ( "lever" ) …" at bounding box center [802, 349] width 357 height 386
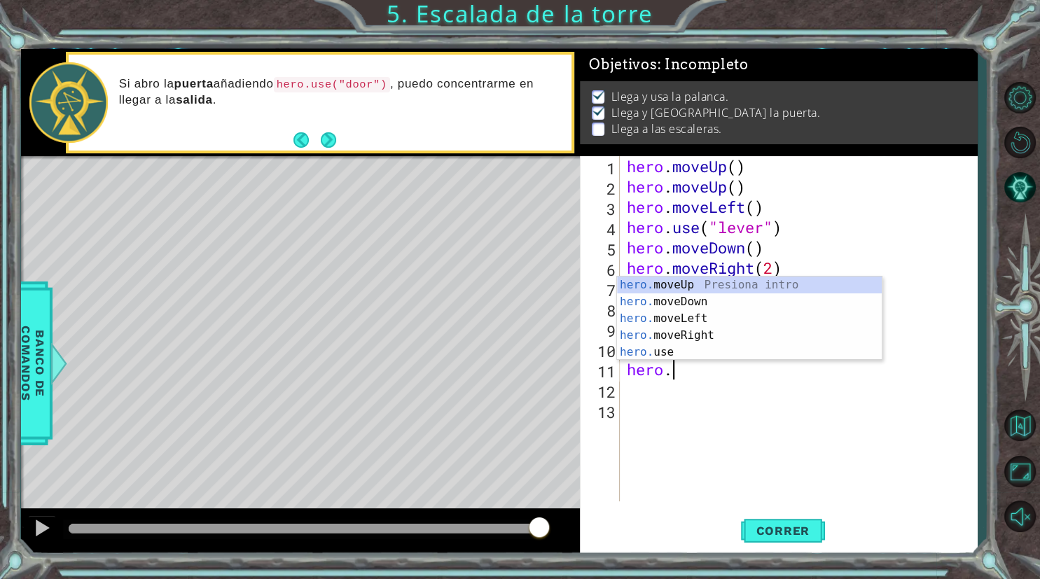
scroll to position [0, 1]
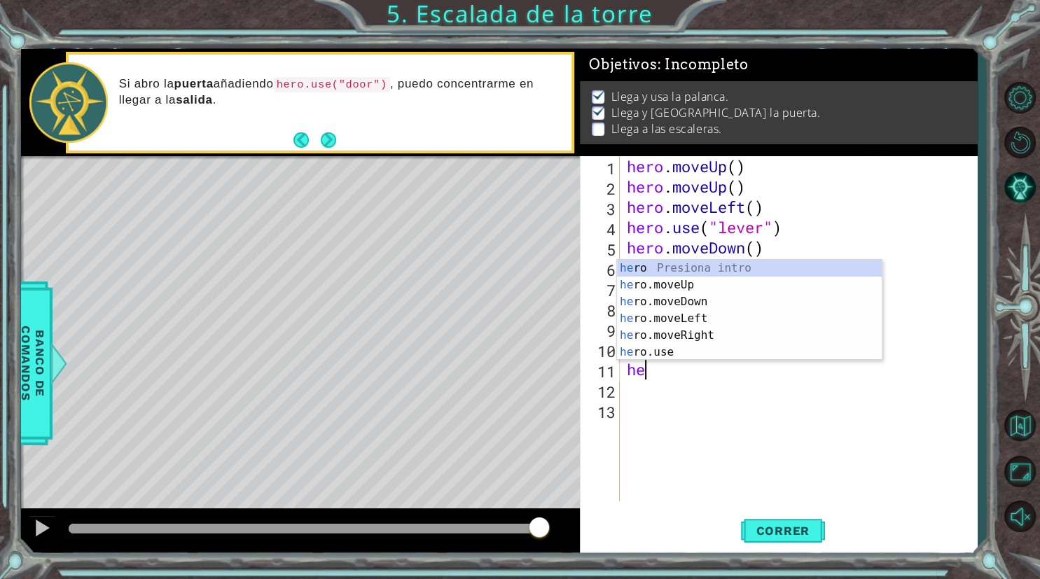
type textarea "h"
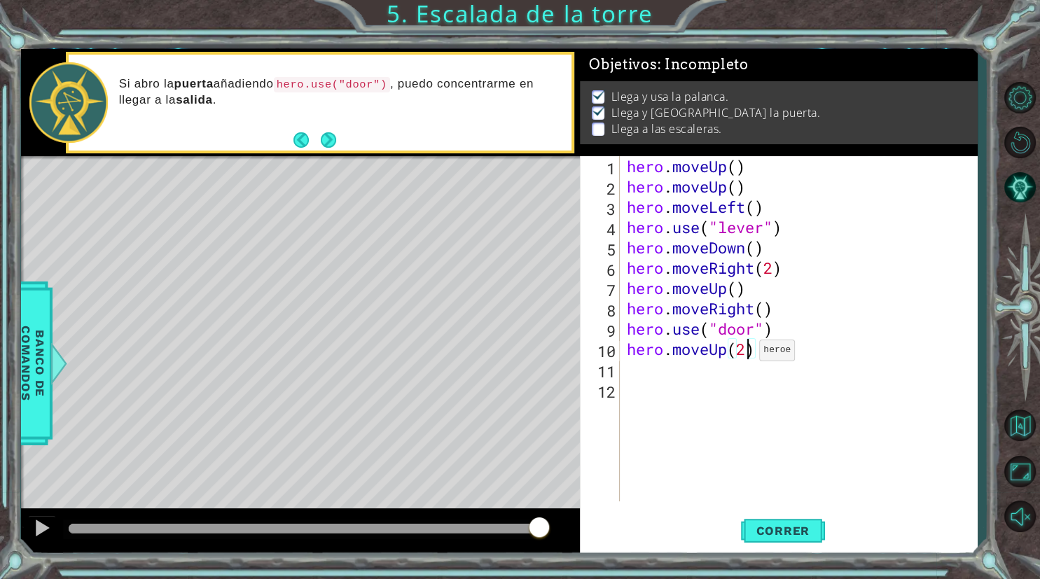
click at [747, 354] on div "hero . moveUp ( ) hero . moveUp ( ) hero . moveLeft ( ) hero . use ( "lever" ) …" at bounding box center [802, 349] width 357 height 386
click at [760, 528] on span "Correr" at bounding box center [783, 531] width 82 height 14
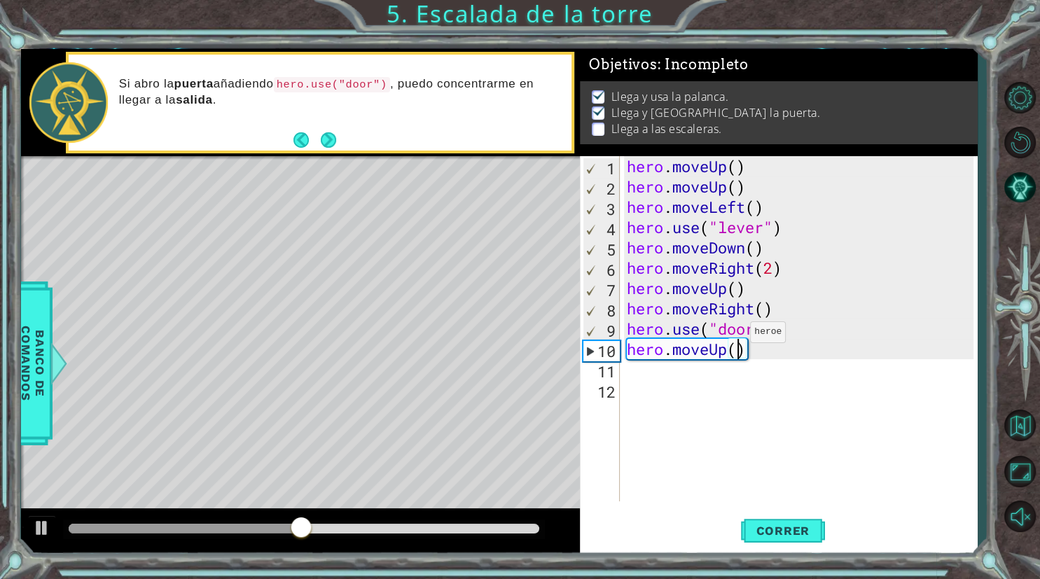
type textarea "hero.moveUp(2)"
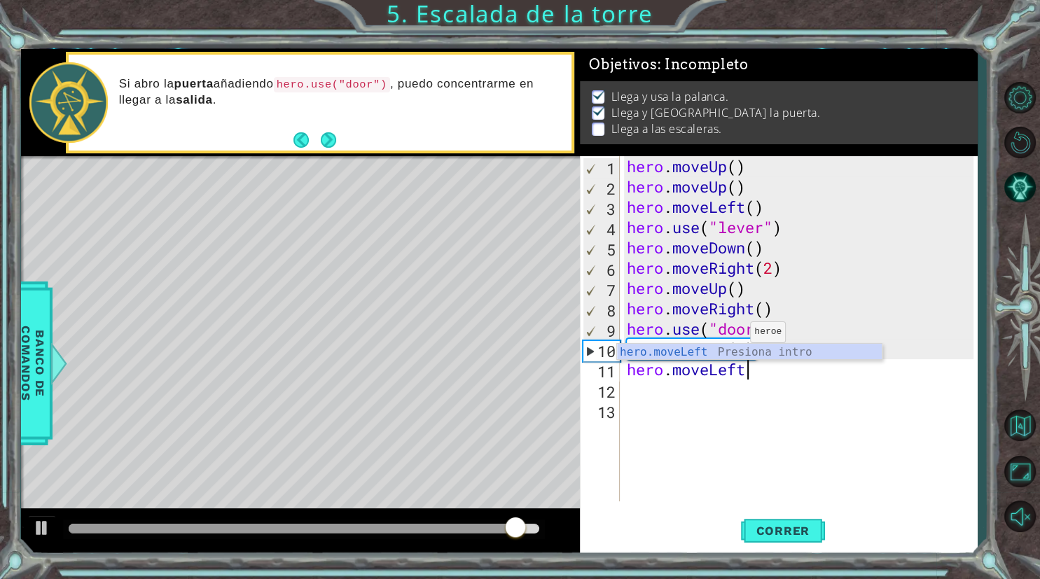
scroll to position [0, 6]
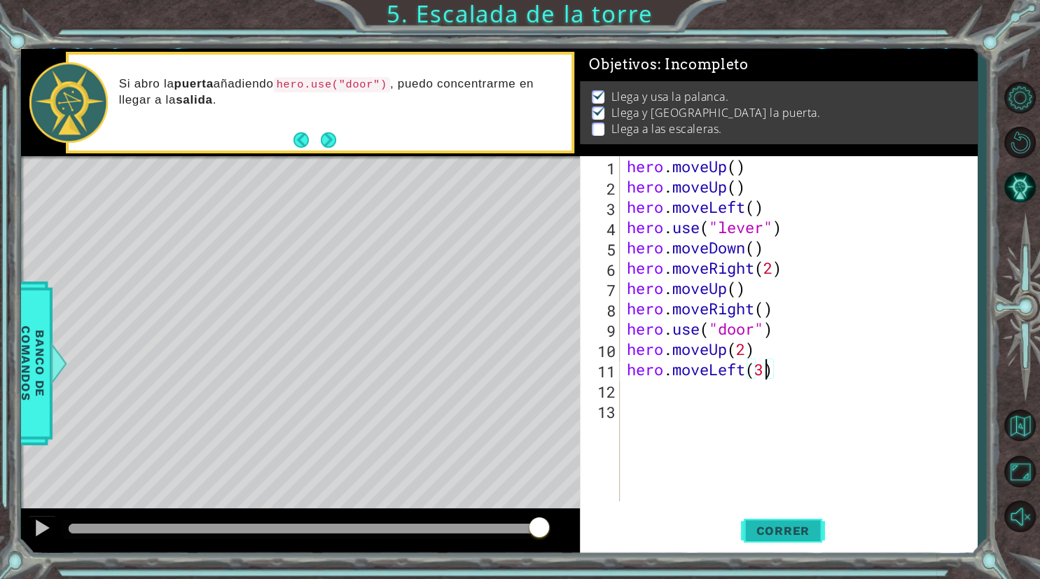
type textarea "hero.moveLeft(3)"
click at [769, 520] on button "Correr" at bounding box center [783, 531] width 84 height 40
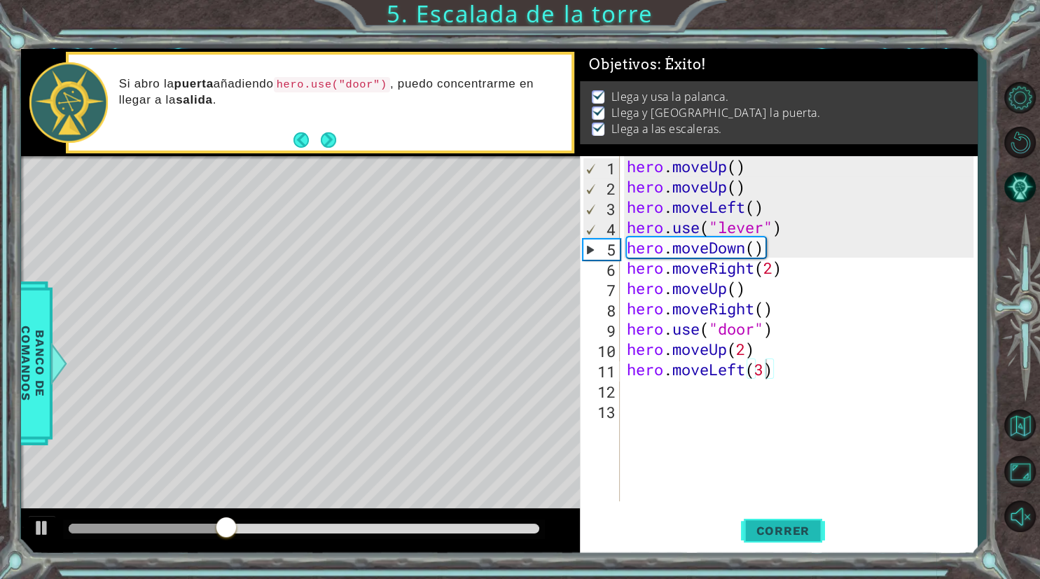
click at [769, 520] on button "Correr" at bounding box center [783, 531] width 84 height 40
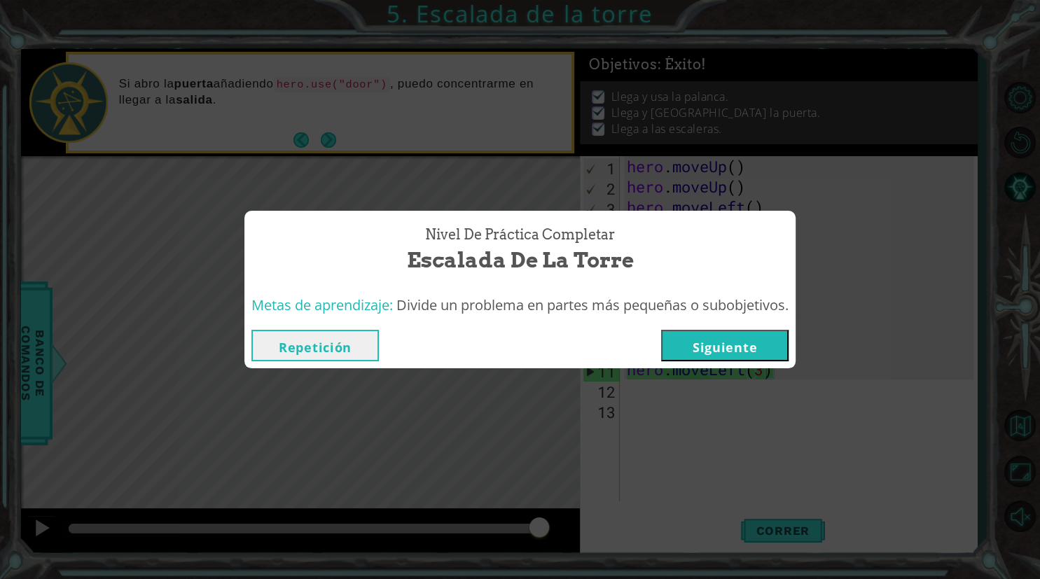
click at [301, 343] on button "Repetición" at bounding box center [314, 346] width 127 height 32
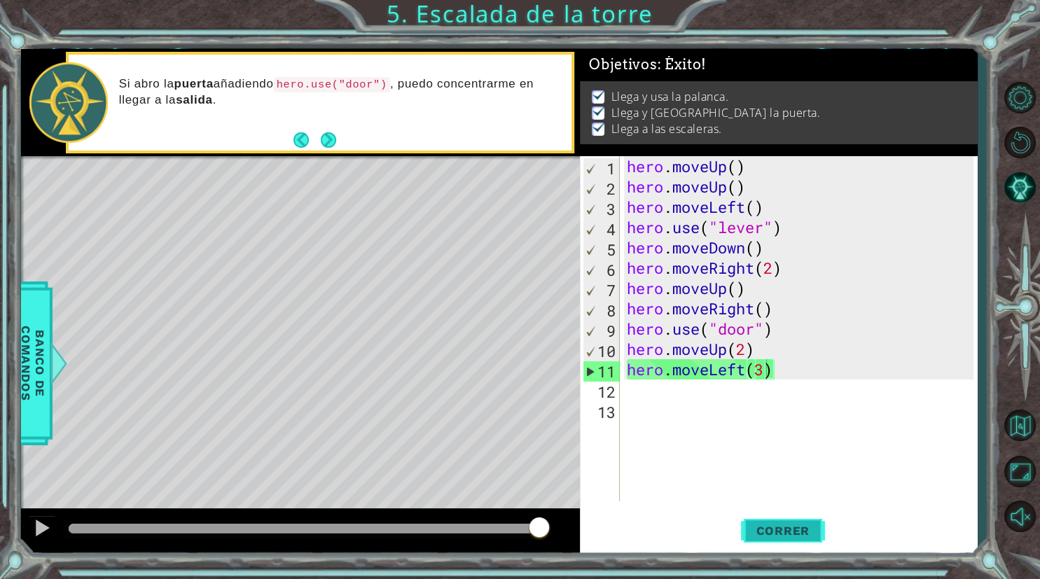
click at [798, 524] on button "Correr" at bounding box center [783, 531] width 84 height 40
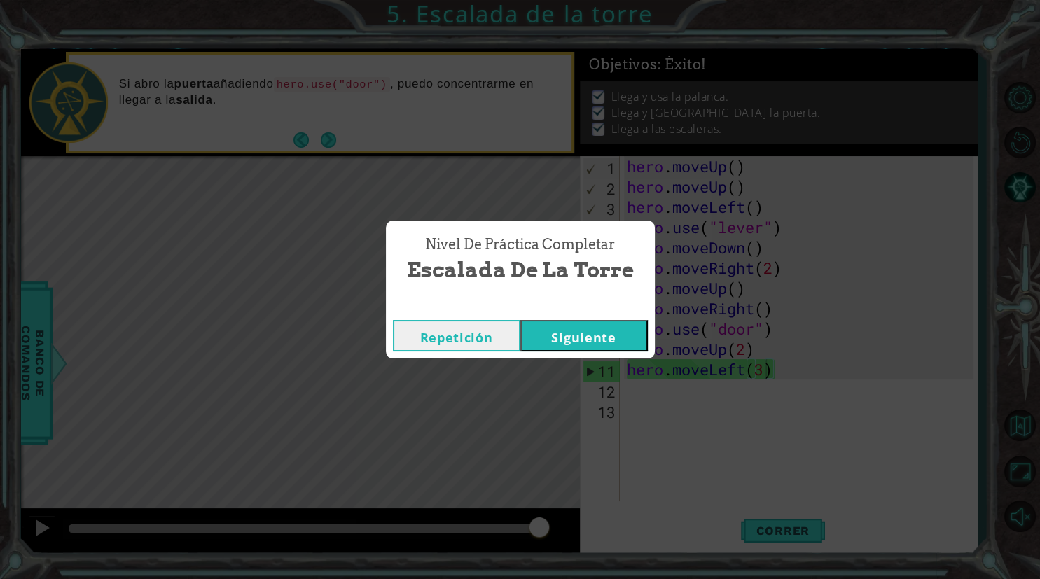
click at [556, 335] on button "Siguiente" at bounding box center [583, 336] width 127 height 32
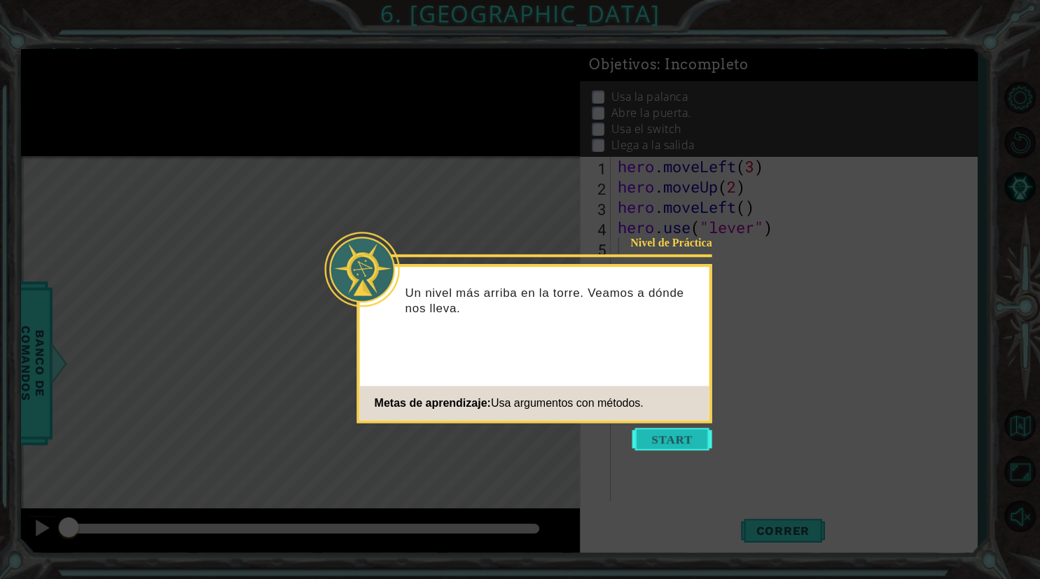
click at [681, 436] on button "Start" at bounding box center [672, 439] width 80 height 22
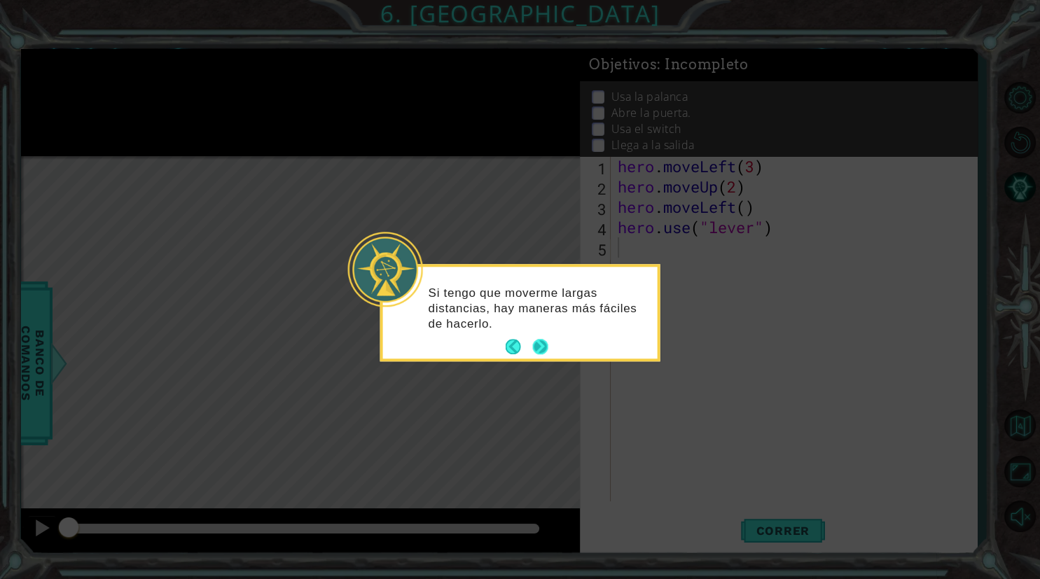
click at [543, 347] on button "Next" at bounding box center [539, 347] width 17 height 17
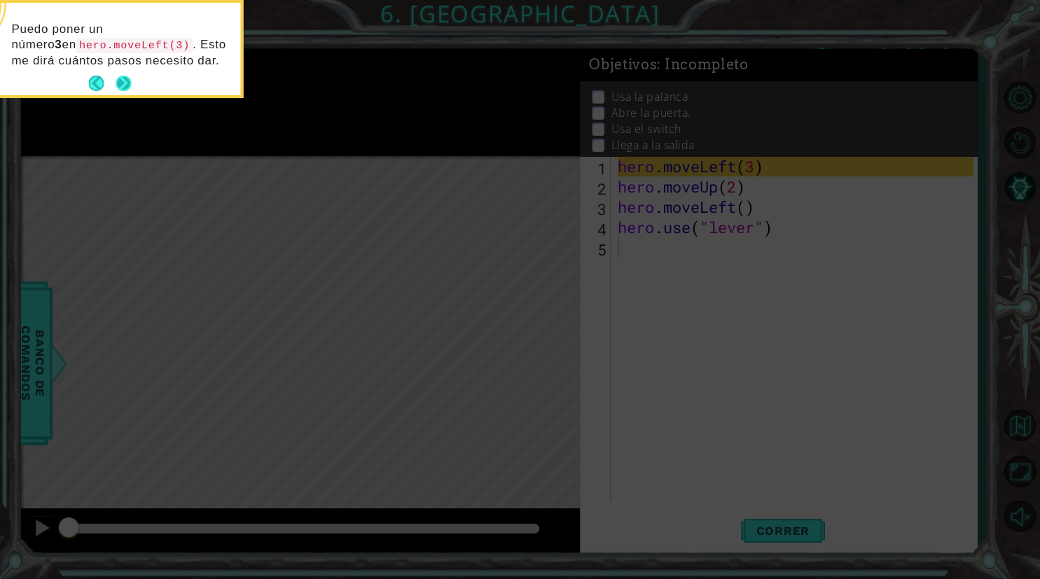
click at [129, 77] on button "Next" at bounding box center [123, 83] width 19 height 19
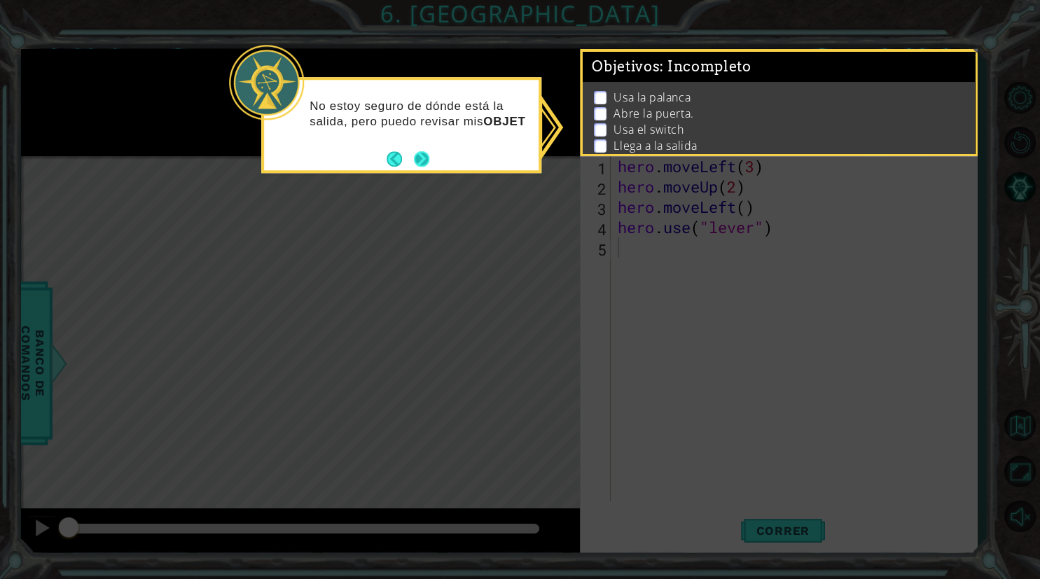
click at [430, 155] on div "No estoy seguro de dónde está la salida, pero puedo revisar mis OBJET" at bounding box center [401, 120] width 274 height 71
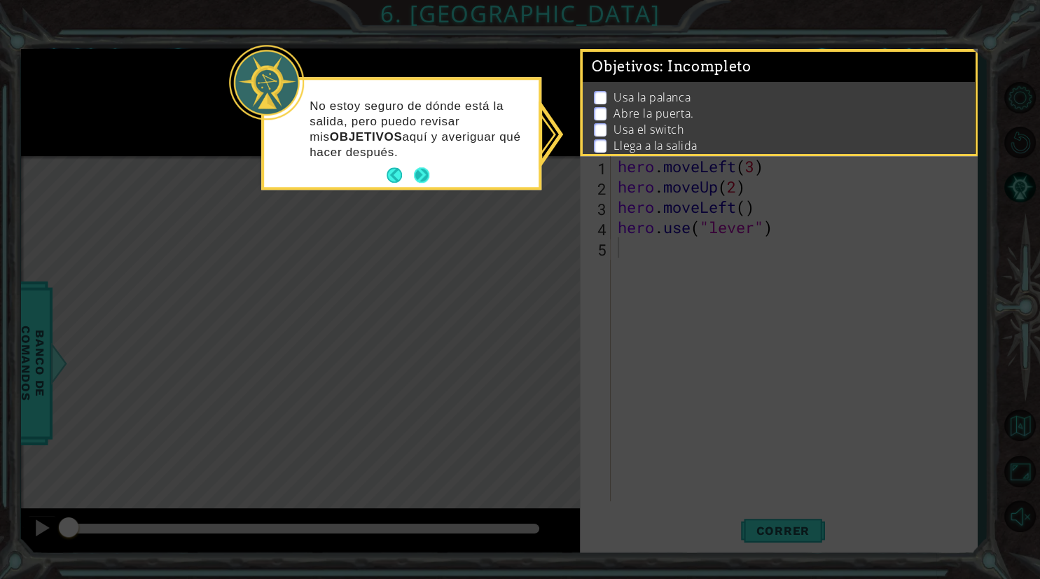
click at [430, 183] on button "Next" at bounding box center [422, 175] width 26 height 26
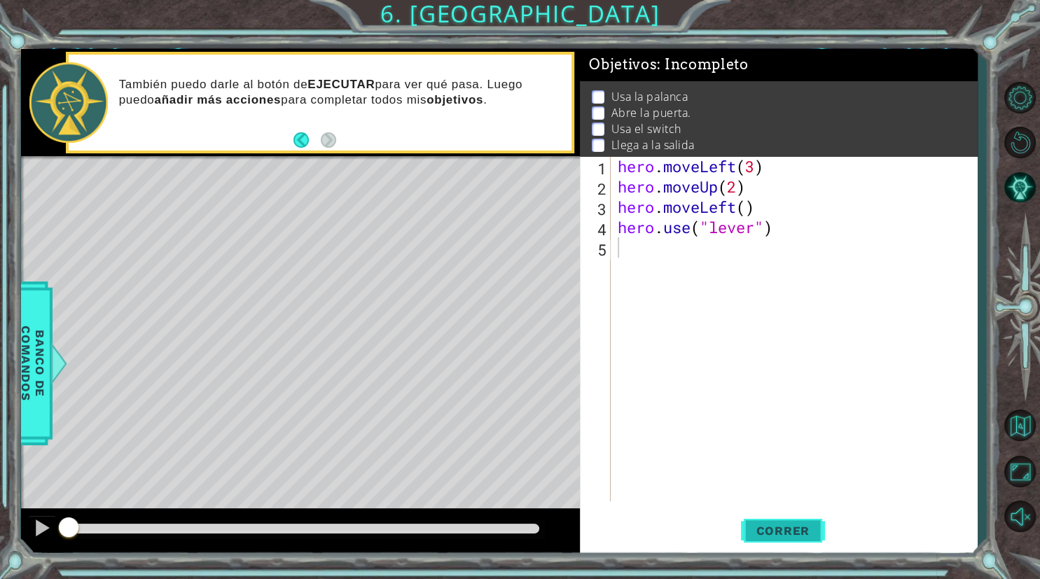
click at [802, 540] on button "Correr" at bounding box center [783, 531] width 84 height 40
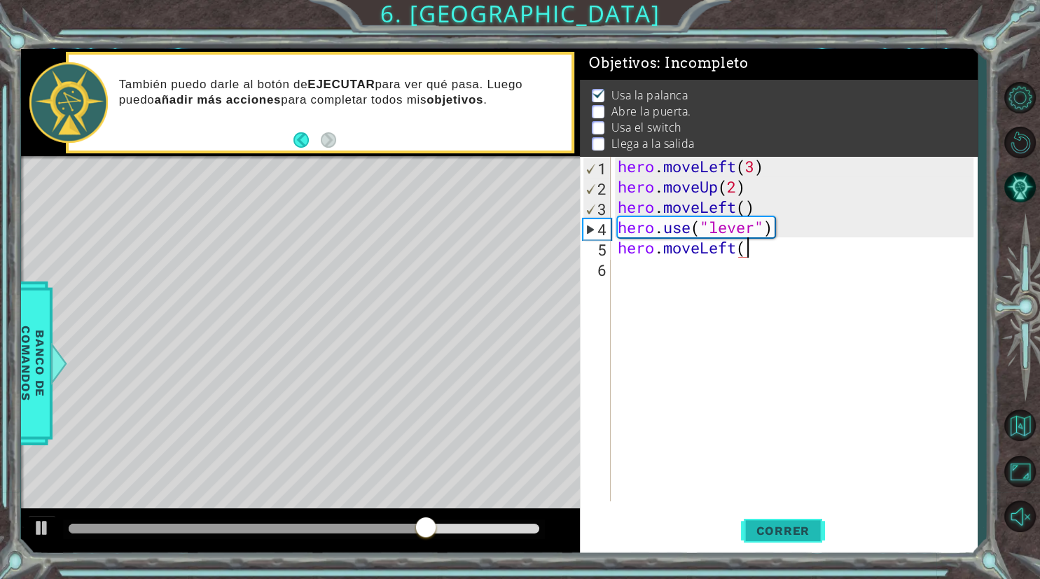
scroll to position [0, 6]
type textarea "hero.moveLeft()"
click at [798, 534] on span "Correr" at bounding box center [783, 531] width 82 height 14
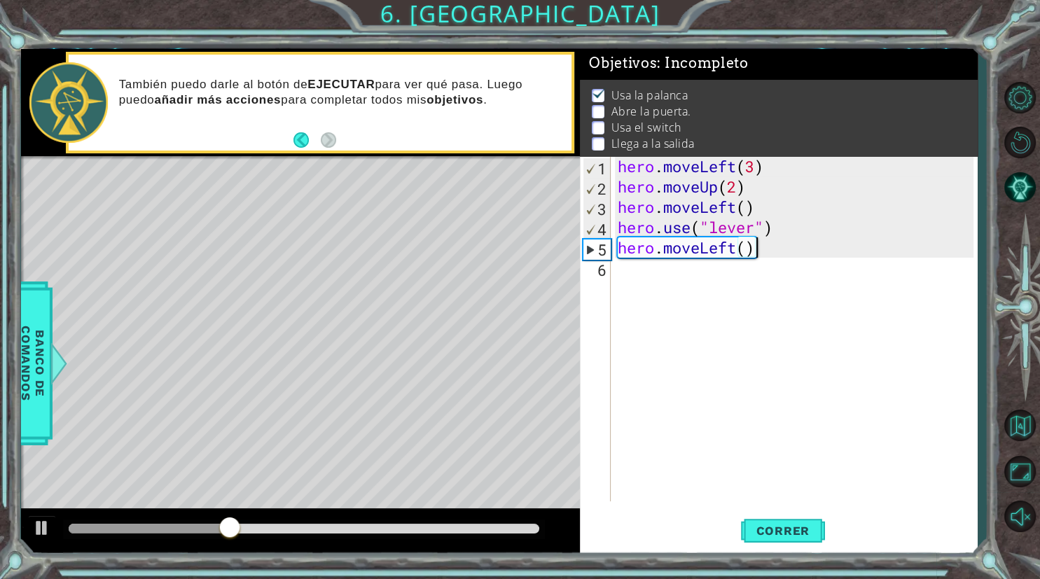
click at [780, 253] on div "hero . moveLeft ( 3 ) hero . moveUp ( 2 ) hero . moveLeft ( ) hero . use ( "lev…" at bounding box center [798, 349] width 366 height 386
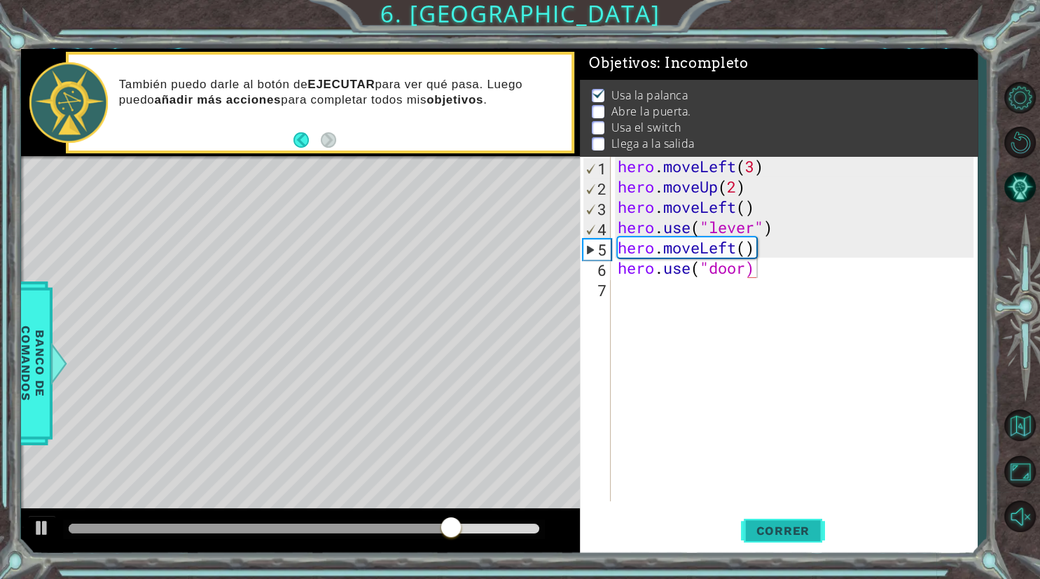
click at [767, 534] on span "Correr" at bounding box center [783, 531] width 82 height 14
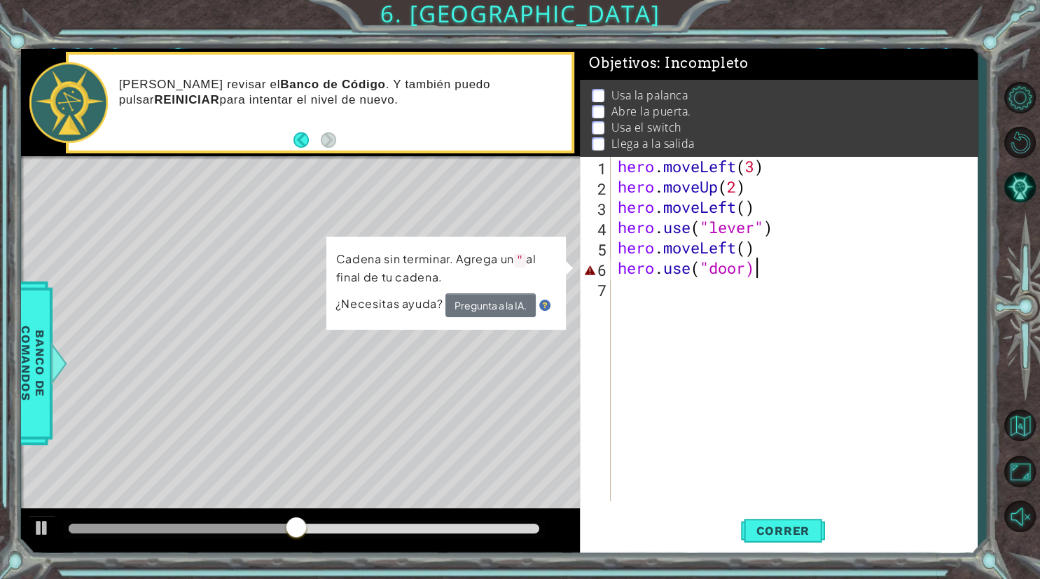
click at [747, 274] on div "hero . moveLeft ( 3 ) hero . moveUp ( 2 ) hero . moveLeft ( ) hero . use ( "lev…" at bounding box center [798, 349] width 366 height 386
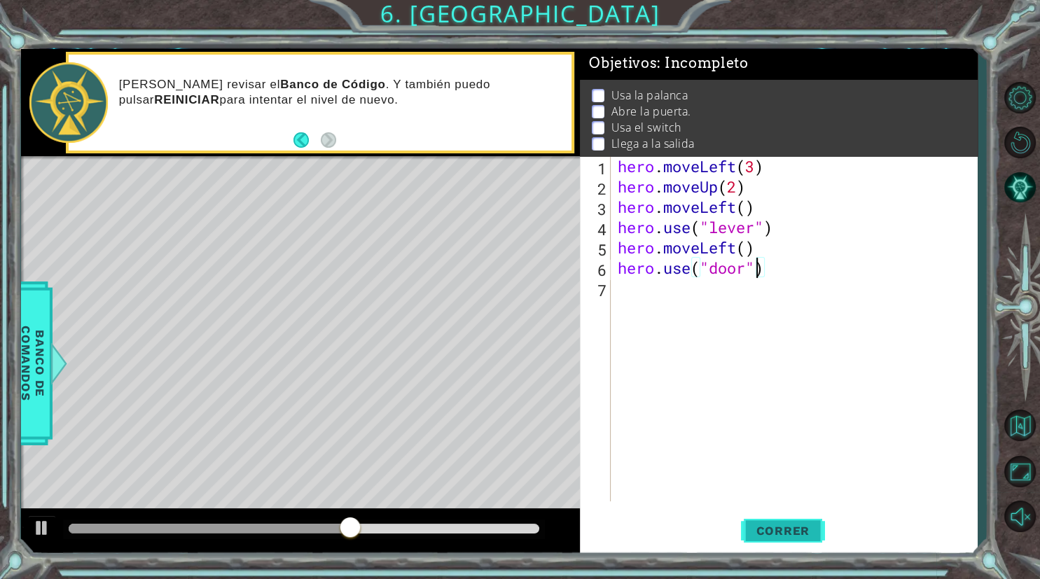
type textarea "hero.use("door")"
click at [749, 529] on span "Correr" at bounding box center [783, 531] width 82 height 14
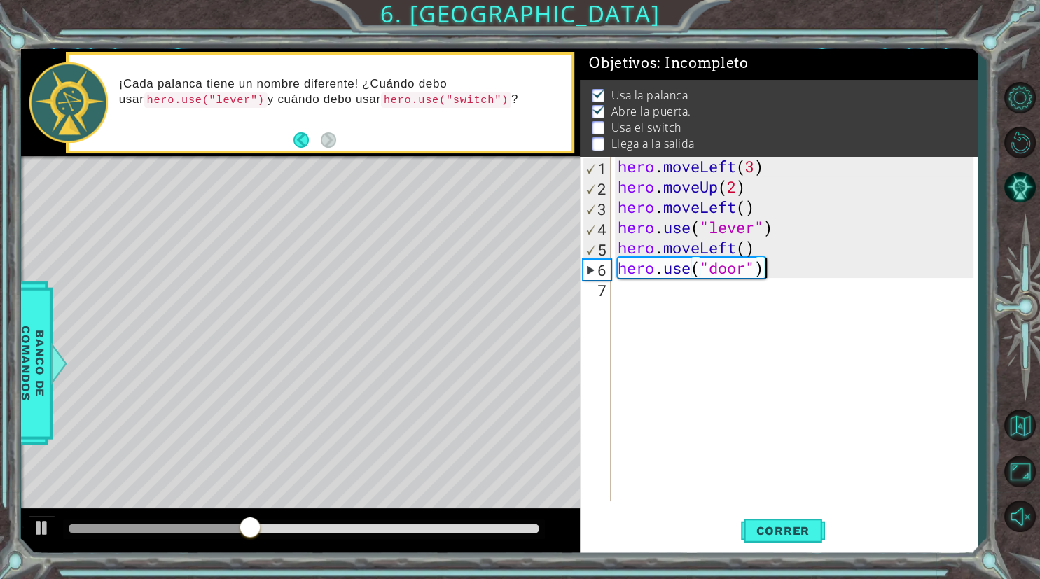
click at [788, 273] on div "hero . moveLeft ( 3 ) hero . moveUp ( 2 ) hero . moveLeft ( ) hero . use ( "lev…" at bounding box center [798, 349] width 366 height 386
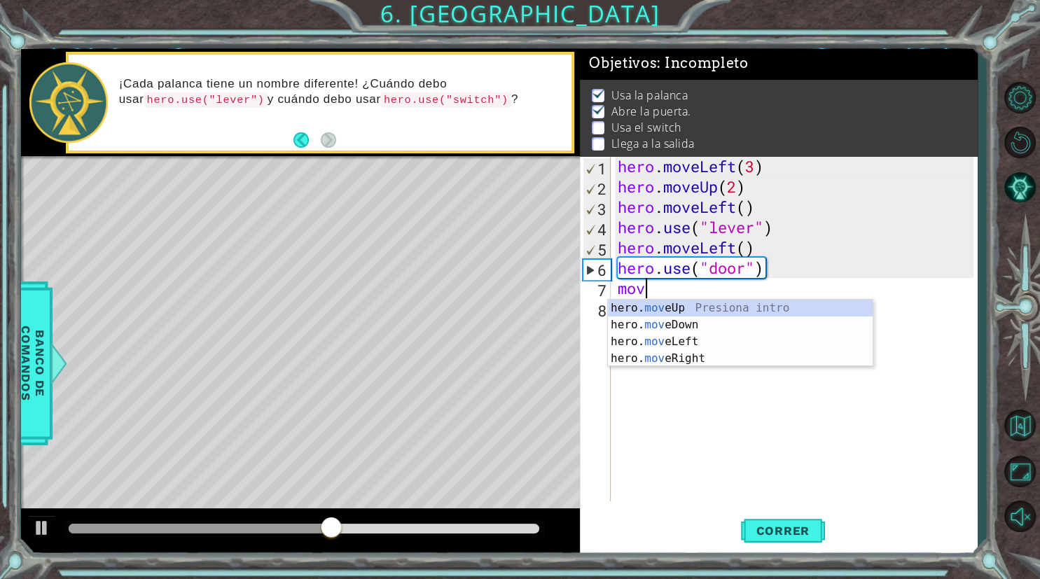
type textarea "m"
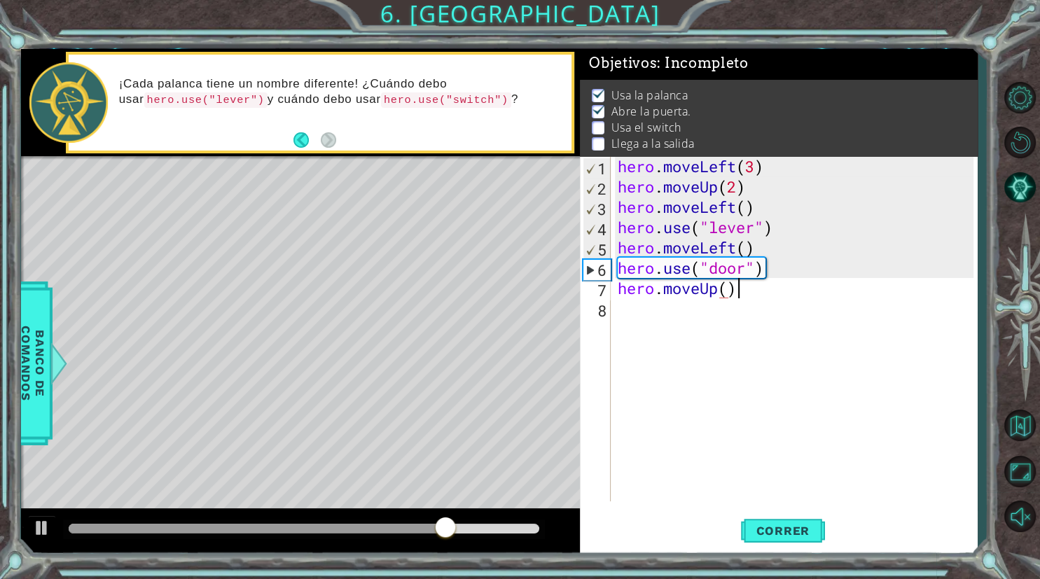
scroll to position [0, 4]
type textarea "hero.moveUp(2)"
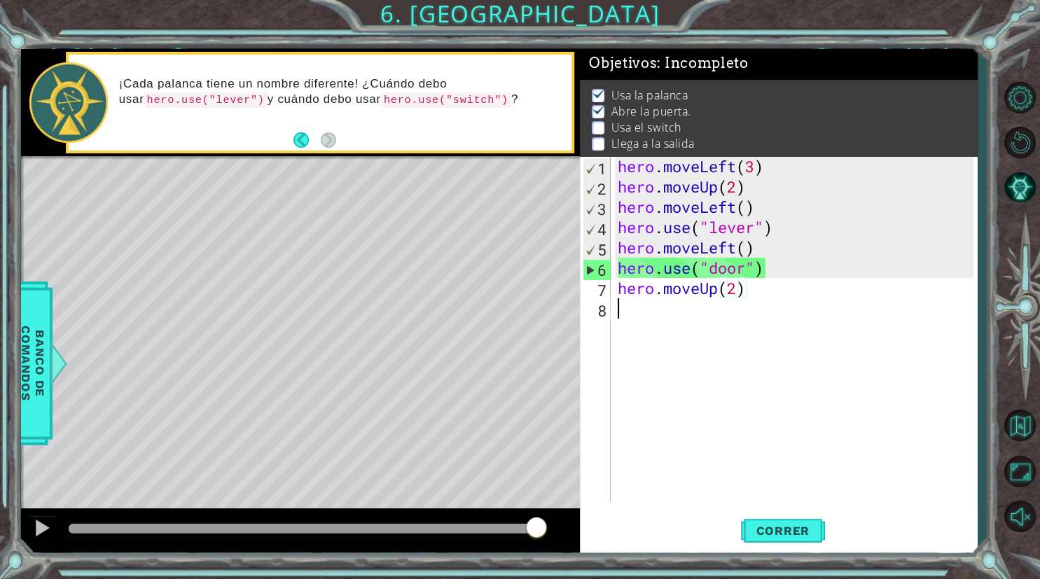
click at [760, 299] on div "hero . moveLeft ( 3 ) hero . moveUp ( 2 ) hero . moveLeft ( ) hero . use ( "lev…" at bounding box center [798, 349] width 366 height 386
click at [777, 531] on span "Correr" at bounding box center [783, 531] width 82 height 14
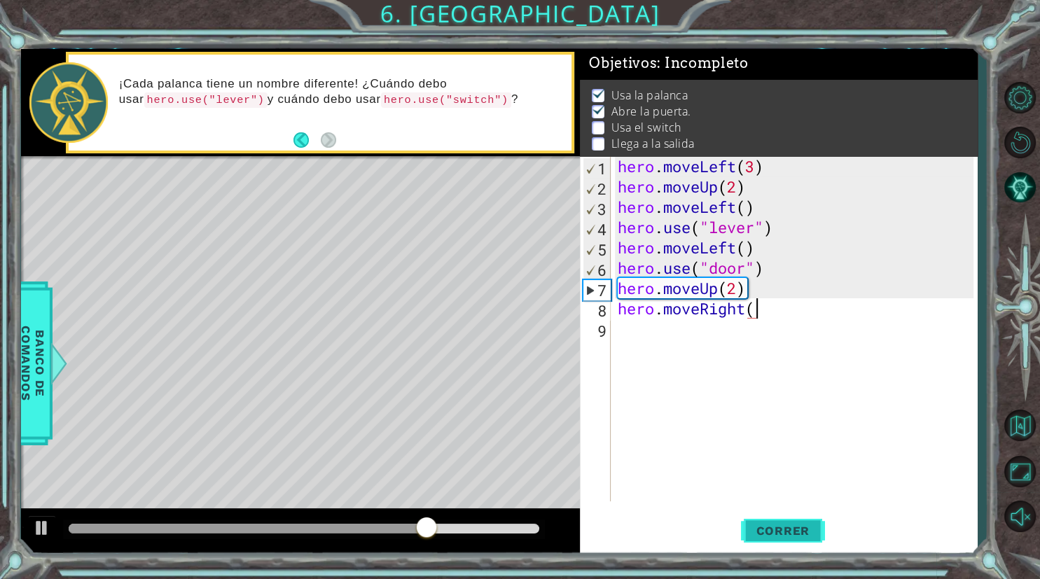
scroll to position [0, 6]
type textarea "hero.moveRight(2)"
click at [763, 524] on button "Correr" at bounding box center [783, 531] width 84 height 40
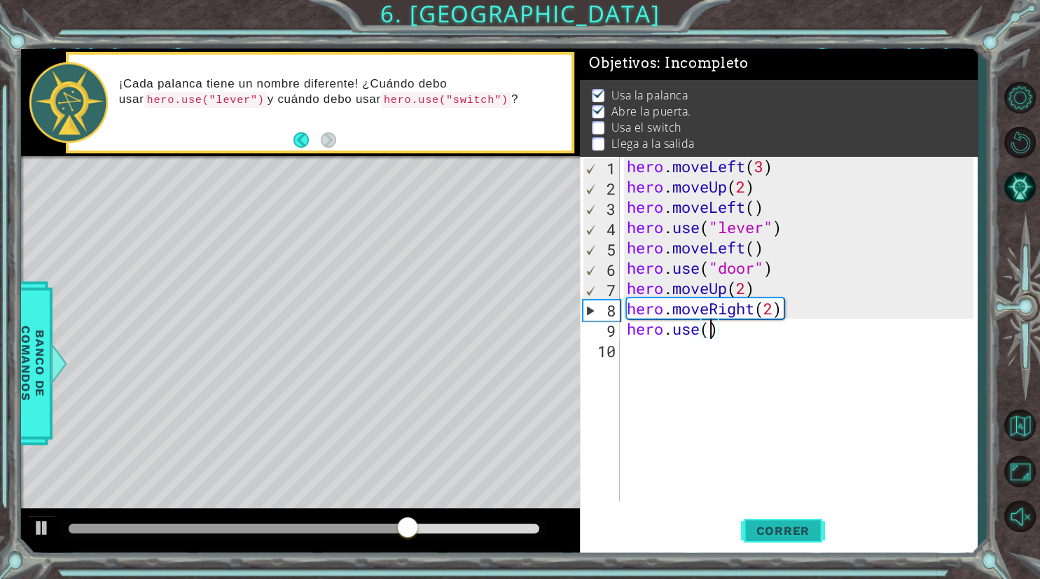
scroll to position [0, 4]
type textarea "hero.use("switch")"
click at [804, 335] on div "hero . moveLeft ( 3 ) hero . moveUp ( 2 ) hero . moveLeft ( ) hero . use ( "lev…" at bounding box center [802, 349] width 357 height 386
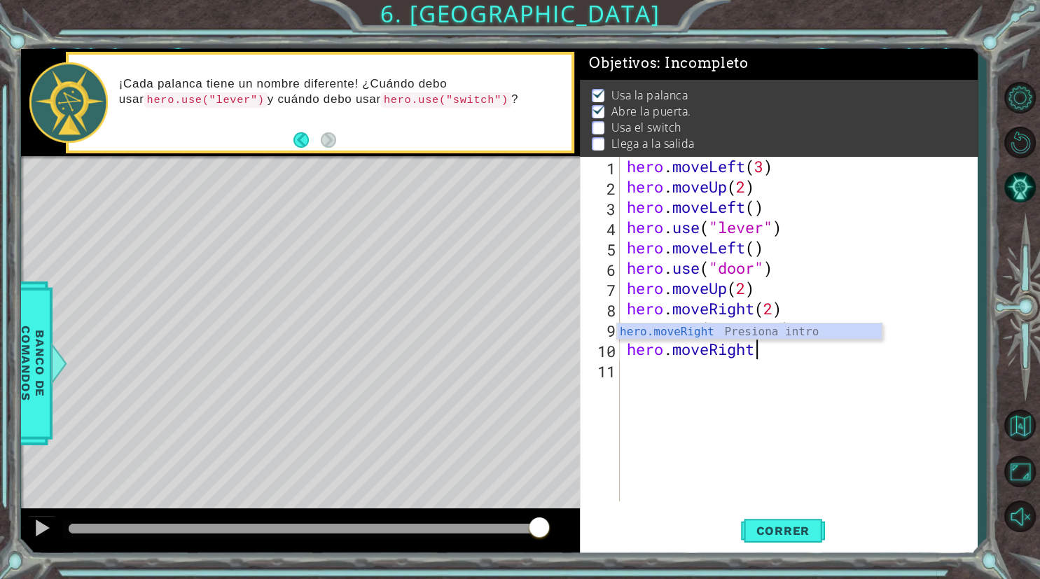
scroll to position [0, 5]
type textarea "hero.moveRight()"
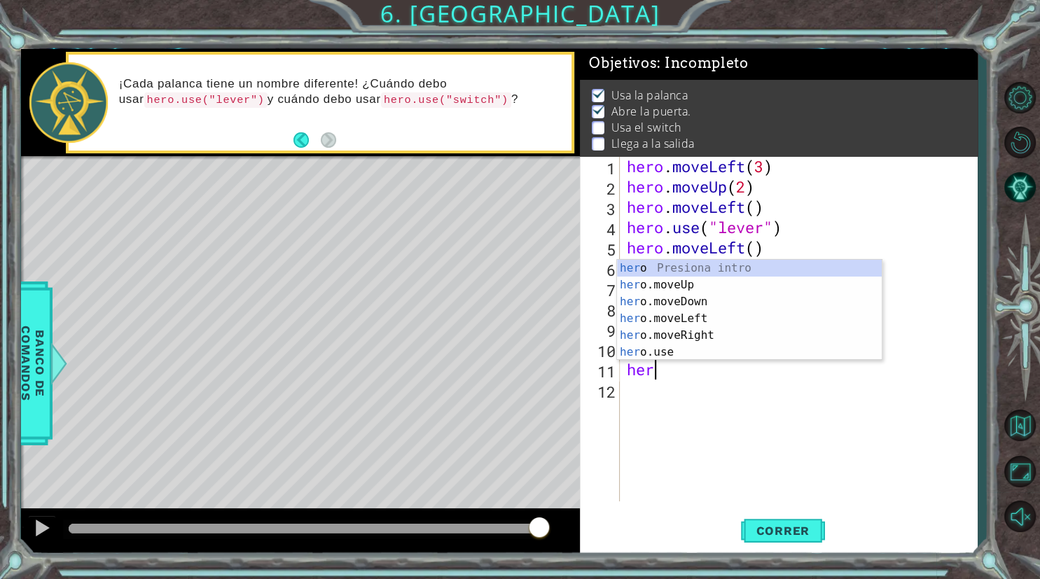
scroll to position [0, 1]
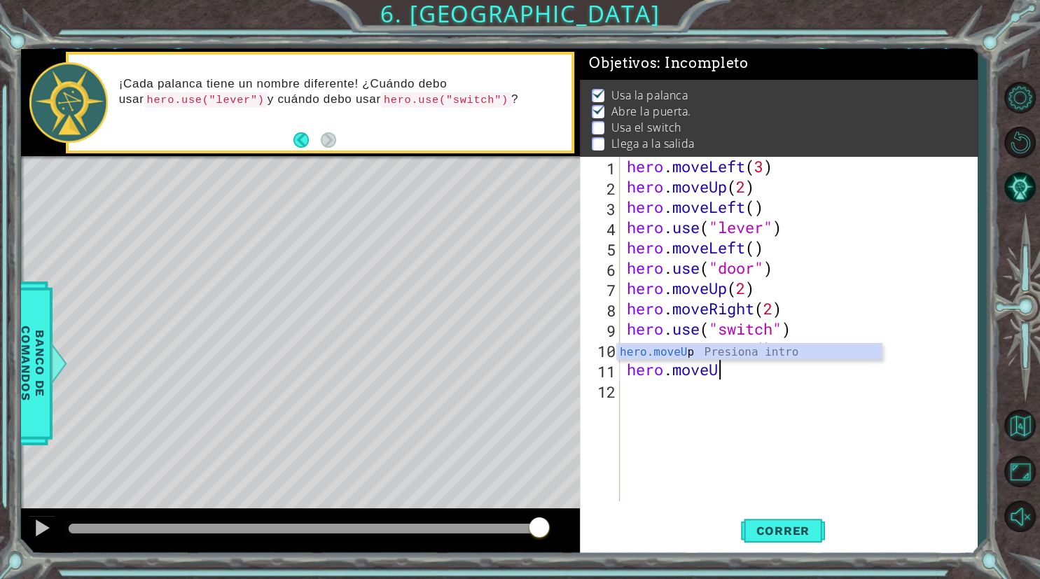
type textarea "hero.moveUp"
click at [806, 421] on div "hero . moveLeft ( 3 ) hero . moveUp ( 2 ) hero . moveLeft ( ) hero . use ( "lev…" at bounding box center [802, 349] width 357 height 386
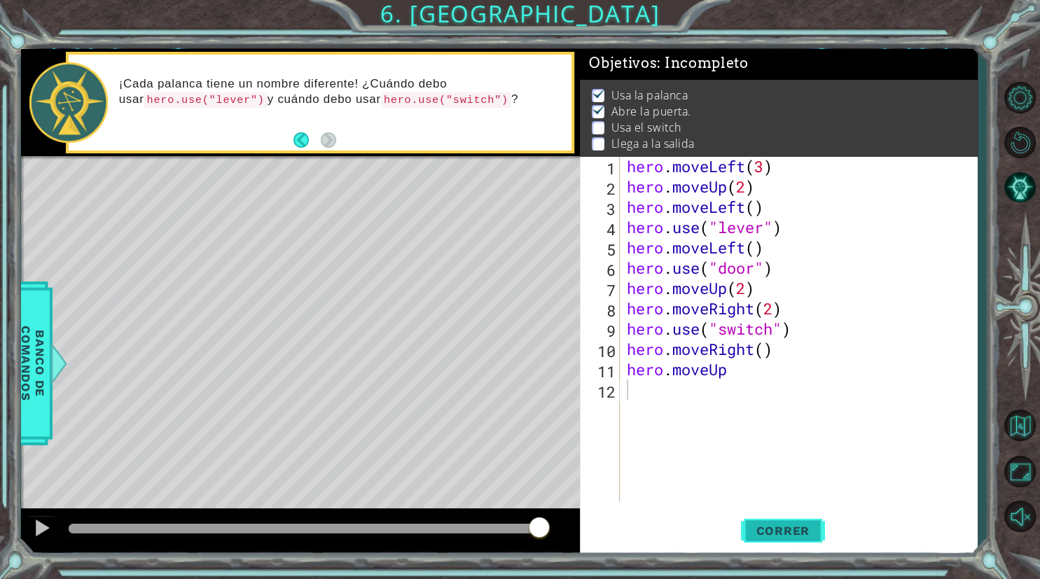
click at [800, 525] on span "Correr" at bounding box center [783, 531] width 82 height 14
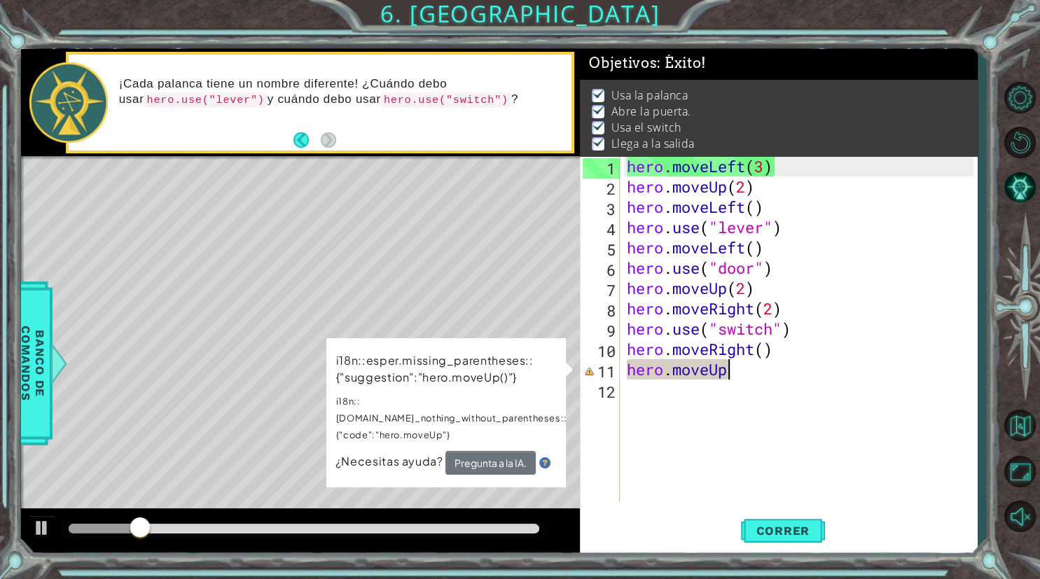
click at [746, 374] on div "hero . moveLeft ( 3 ) hero . moveUp ( 2 ) hero . moveLeft ( ) hero . use ( "lev…" at bounding box center [802, 349] width 357 height 386
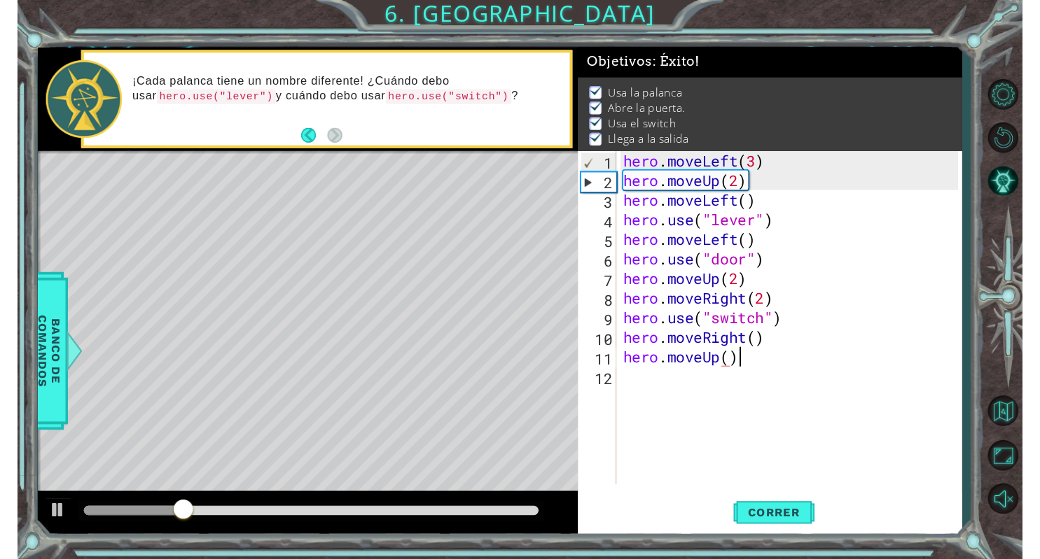
scroll to position [0, 5]
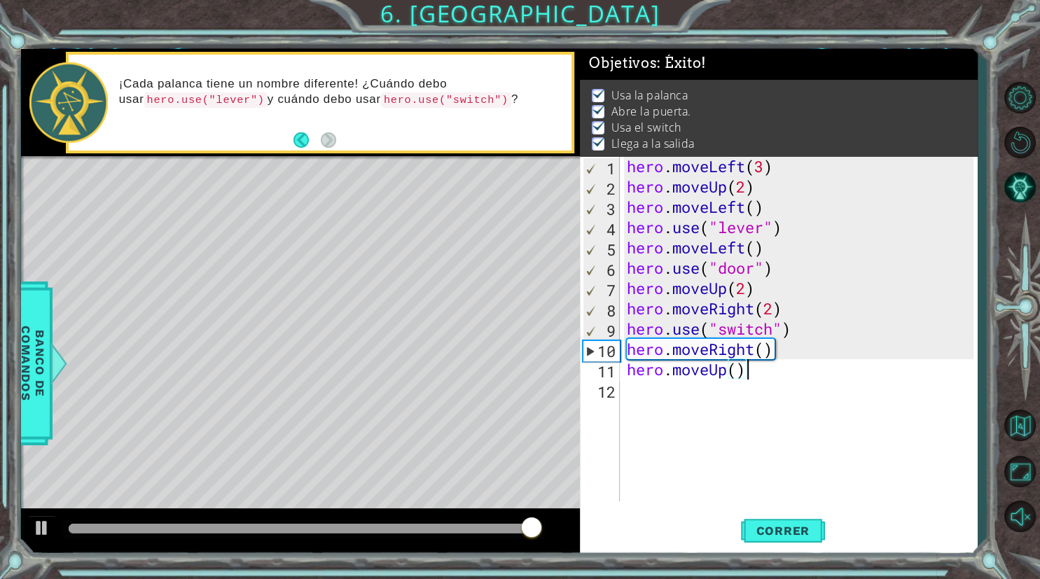
type textarea "hero.moveUp()"
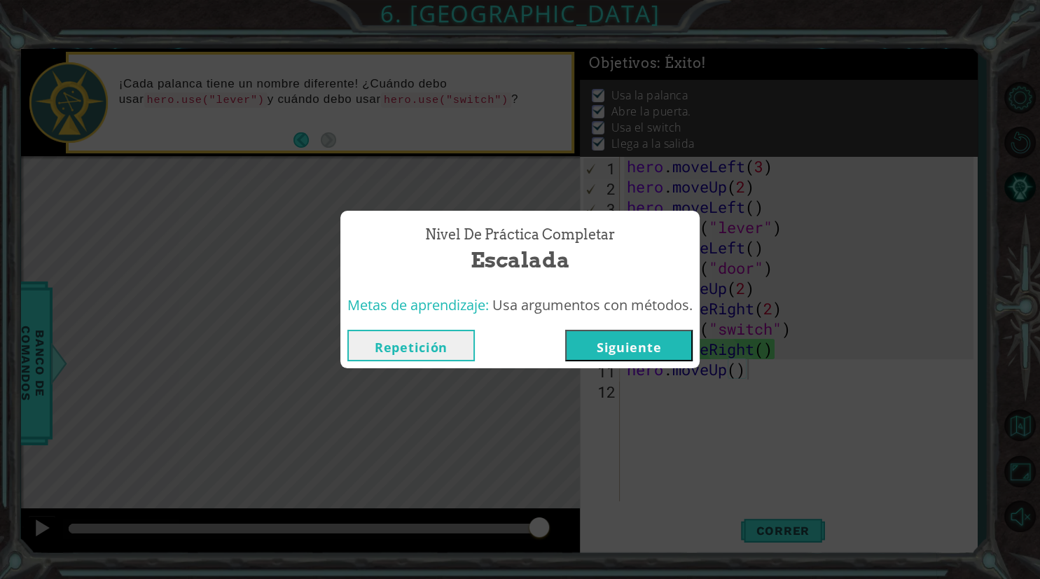
click at [421, 341] on button "Repetición" at bounding box center [410, 346] width 127 height 32
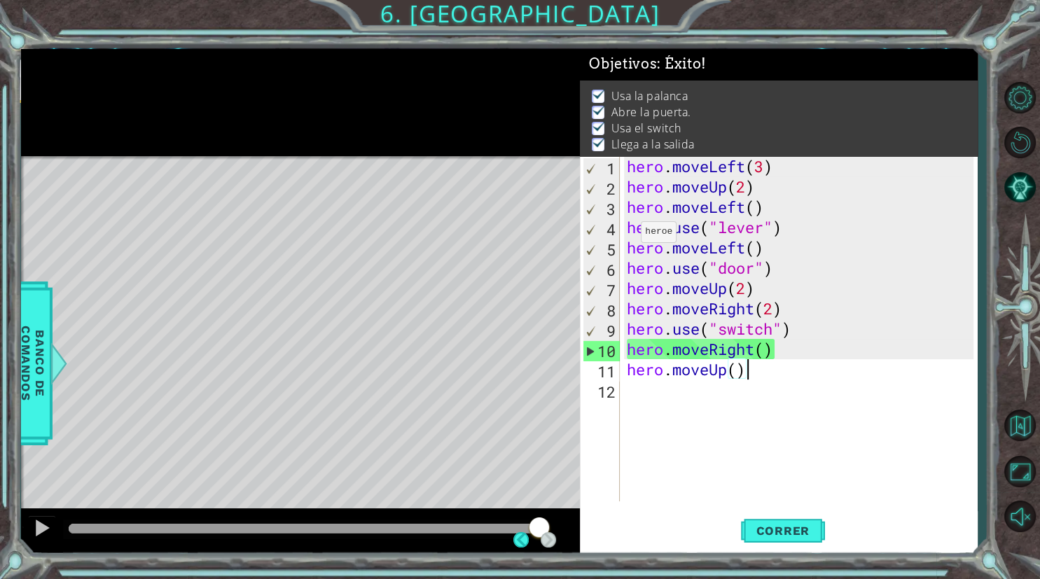
scroll to position [1, 0]
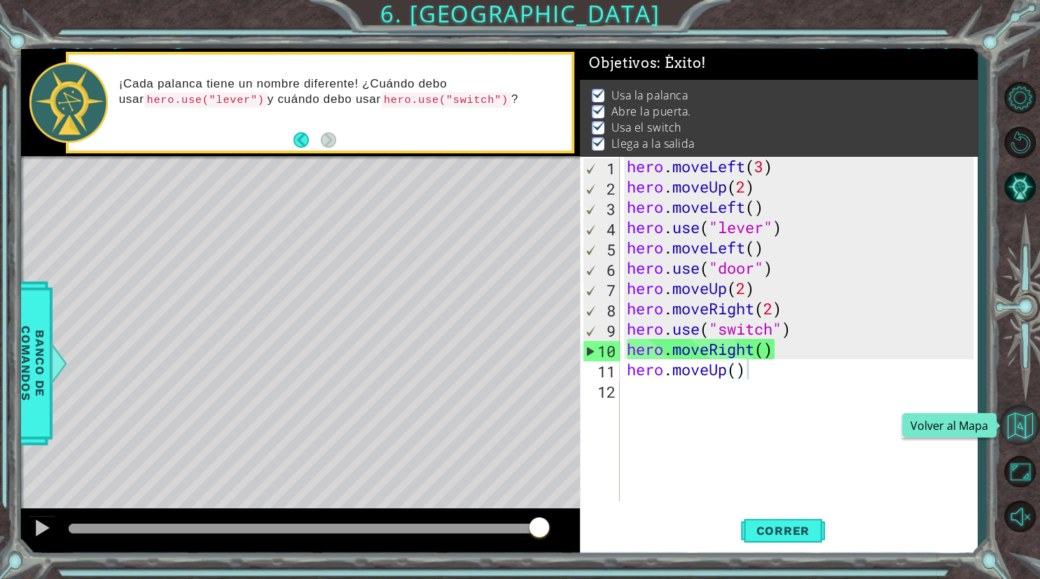
click at [1020, 419] on button "Volver al Mapa" at bounding box center [1019, 425] width 41 height 41
